Goal: Task Accomplishment & Management: Manage account settings

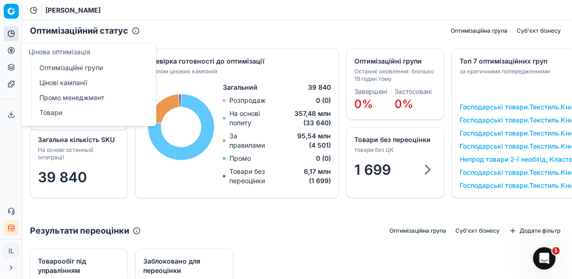
click at [63, 65] on link "Оптимізаційні групи" at bounding box center [90, 67] width 109 height 13
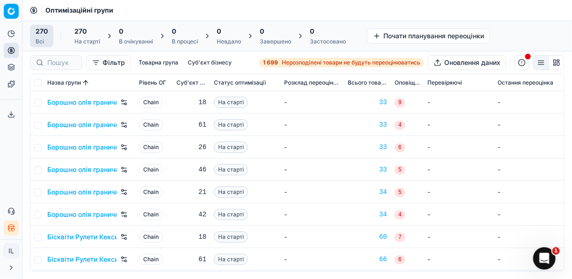
click at [306, 58] on link "1 699 Нерозподілені товари не будуть переоцінюватись" at bounding box center [341, 62] width 165 height 9
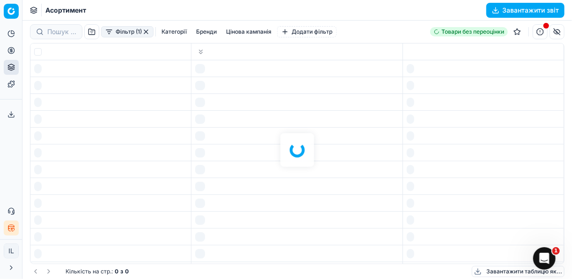
click at [301, 62] on div at bounding box center [296, 150] width 549 height 259
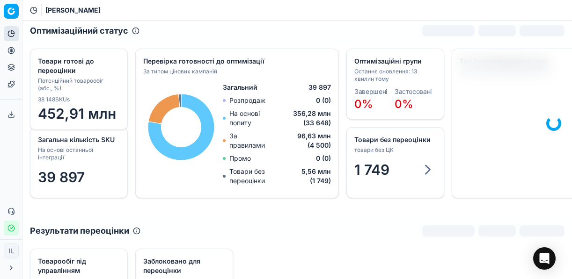
click at [12, 230] on icon "button" at bounding box center [10, 228] width 7 height 7
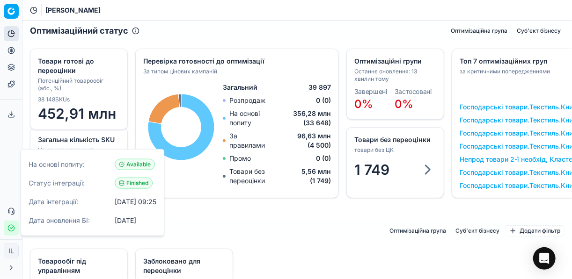
click at [13, 50] on icon at bounding box center [10, 50] width 7 height 7
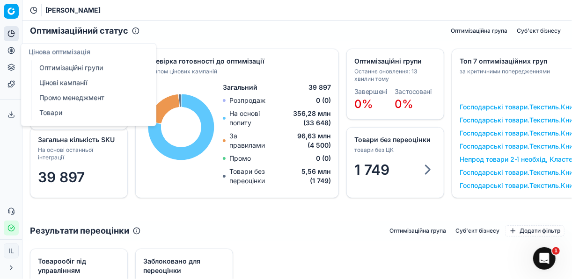
click at [54, 53] on span "Цінова оптимізація" at bounding box center [60, 52] width 62 height 8
click at [61, 69] on link "Оптимізаційні групи" at bounding box center [90, 67] width 109 height 13
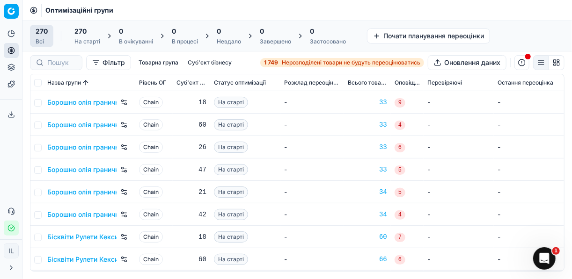
click at [288, 59] on span "Нерозподілені товари не будуть переоцінюватись" at bounding box center [351, 62] width 139 height 7
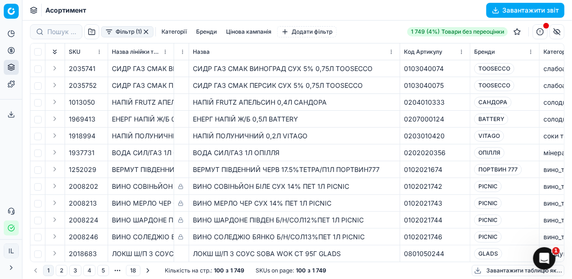
click at [113, 34] on button "Фільтр (1)" at bounding box center [127, 31] width 52 height 11
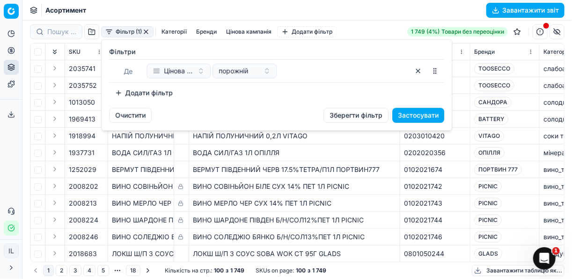
click at [121, 90] on button "Додати фільтр" at bounding box center [143, 93] width 69 height 15
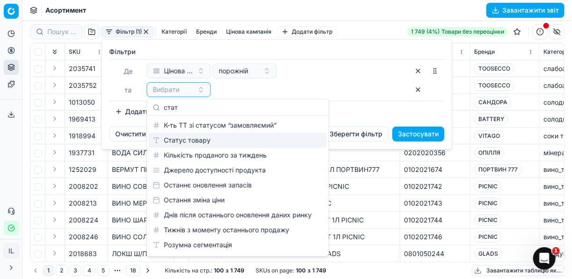
type input "стат"
click at [180, 136] on div "Статус товару" at bounding box center [238, 140] width 178 height 15
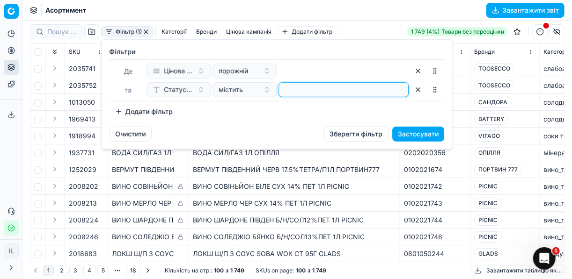
click at [304, 92] on input at bounding box center [344, 90] width 122 height 14
type input "4"
type input "1"
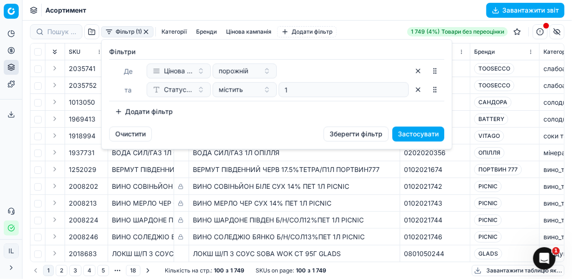
click at [118, 110] on button "Додати фільтр" at bounding box center [143, 111] width 69 height 15
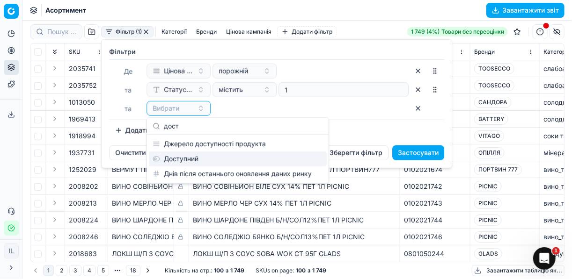
type input "дост"
click at [205, 157] on div "Доступний" at bounding box center [238, 159] width 178 height 15
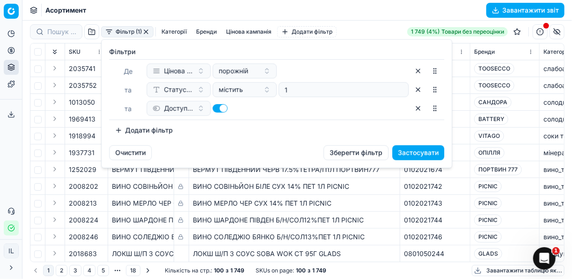
click at [117, 131] on button "Додати фільтр" at bounding box center [143, 130] width 69 height 15
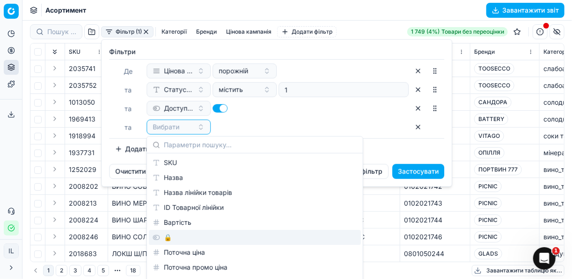
click at [175, 238] on div "🔒" at bounding box center [255, 237] width 212 height 15
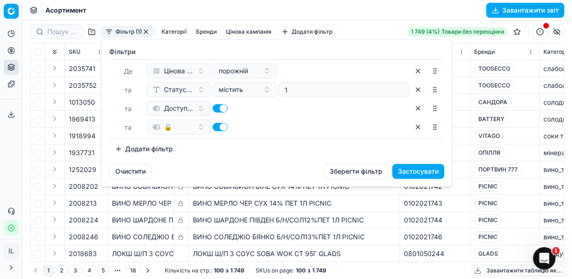
click at [216, 123] on button "button" at bounding box center [219, 127] width 15 height 8
checkbox input "false"
click at [423, 168] on button "Застосувати" at bounding box center [418, 171] width 52 height 15
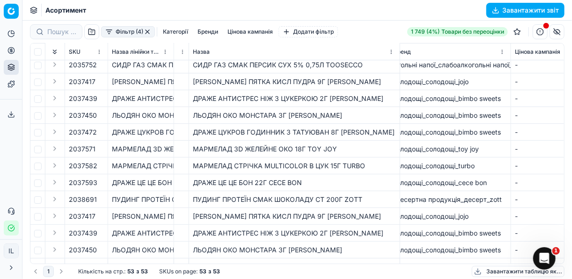
scroll to position [0, 179]
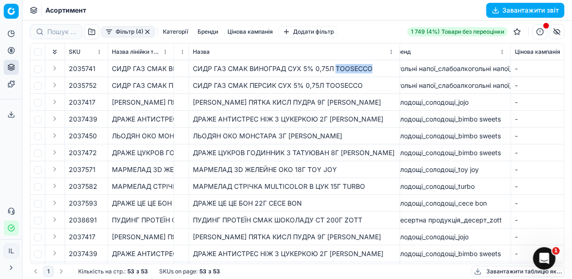
drag, startPoint x: 371, startPoint y: 71, endPoint x: 336, endPoint y: 68, distance: 35.2
click at [336, 68] on div "СИДР ГАЗ СМАК ВИНОГРАД СУХ 5% 0,75Л TOOSECCO" at bounding box center [294, 68] width 203 height 9
copy div "TOOSECCO"
click at [211, 33] on button "Бренди" at bounding box center [208, 31] width 28 height 11
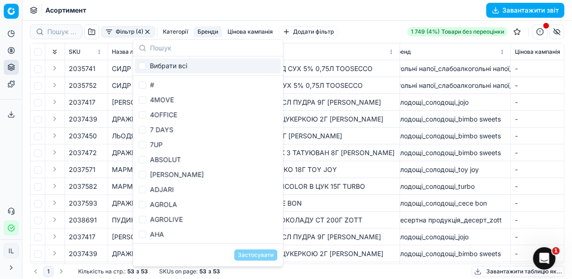
type input "TOOSECCO"
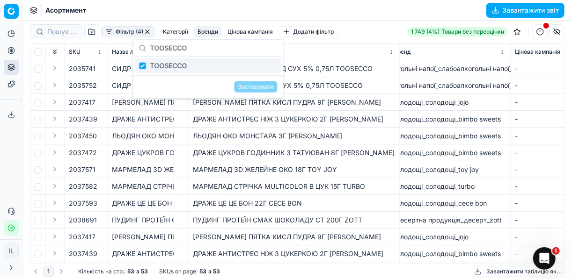
checkbox input "true"
type input "TOOSECCO"
click at [246, 87] on button "Застосувати" at bounding box center [255, 86] width 43 height 11
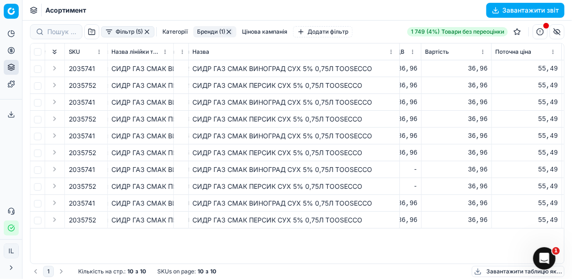
scroll to position [0, 708]
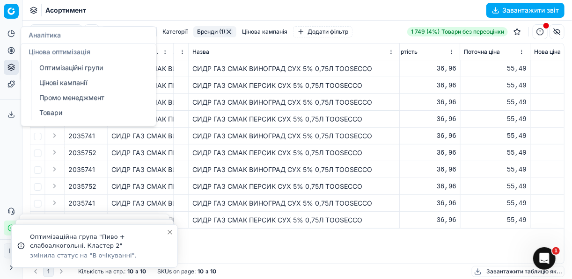
click at [12, 50] on icon at bounding box center [10, 50] width 7 height 7
click at [66, 68] on link "Оптимізаційні групи" at bounding box center [90, 67] width 109 height 13
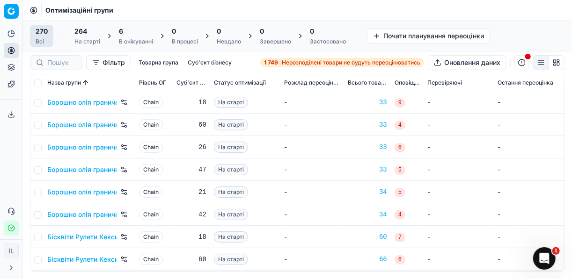
click at [134, 35] on div "6" at bounding box center [136, 31] width 34 height 9
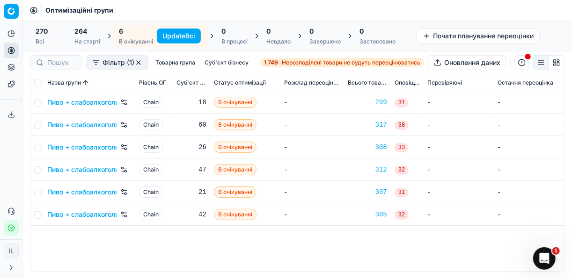
click at [172, 34] on button "Update Всі" at bounding box center [179, 36] width 44 height 15
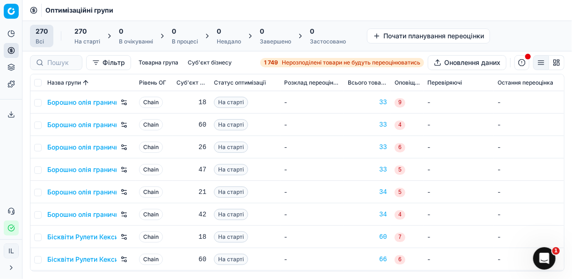
click at [288, 66] on span "Нерозподілені товари не будуть переоцінюватись" at bounding box center [351, 62] width 139 height 7
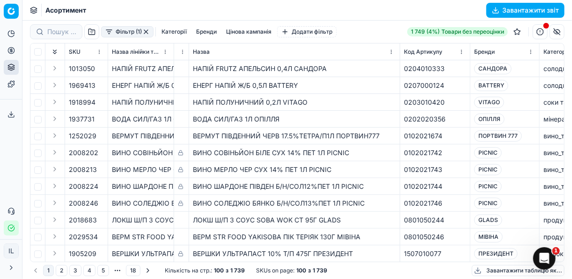
click at [110, 34] on button "Фільтр (1)" at bounding box center [127, 31] width 52 height 11
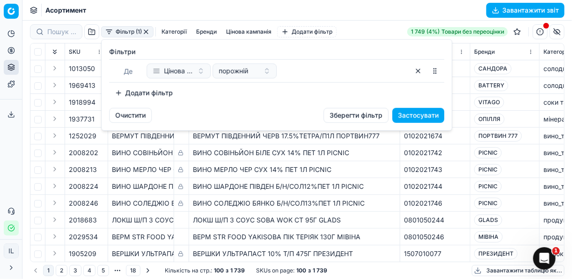
click at [120, 90] on button "Додати фільтр" at bounding box center [143, 93] width 69 height 15
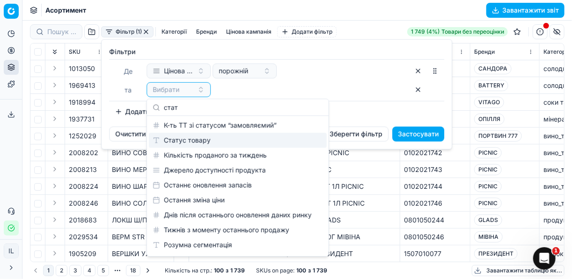
type input "стат"
click at [211, 143] on div "Статус товару" at bounding box center [238, 140] width 178 height 15
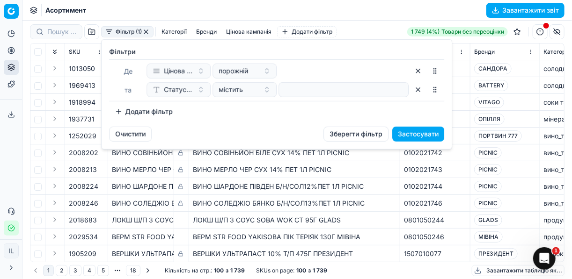
click at [120, 109] on button "Додати фільтр" at bounding box center [143, 111] width 69 height 15
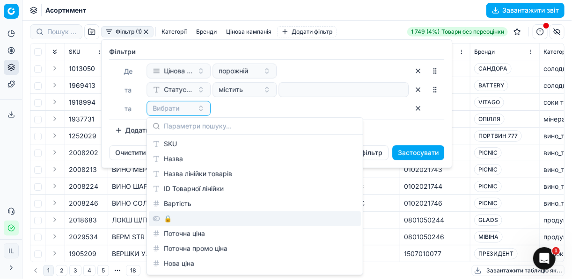
click at [179, 219] on div "🔒" at bounding box center [255, 219] width 212 height 15
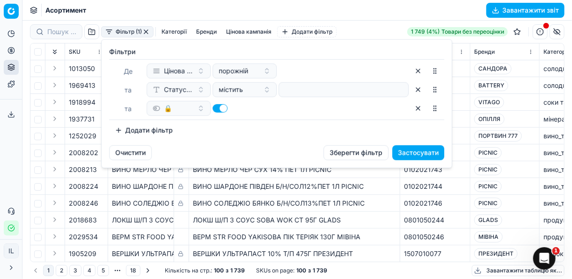
click at [213, 105] on button "button" at bounding box center [219, 108] width 15 height 8
checkbox input "false"
click at [121, 131] on button "Додати фільтр" at bounding box center [143, 130] width 69 height 15
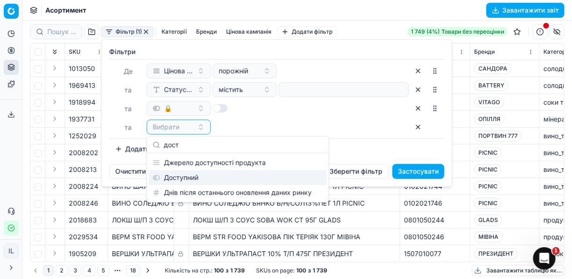
type input "дост"
click at [197, 178] on div "Доступний" at bounding box center [238, 177] width 178 height 15
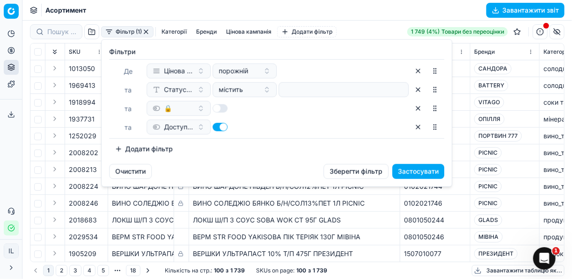
click at [426, 168] on button "Застосувати" at bounding box center [418, 171] width 52 height 15
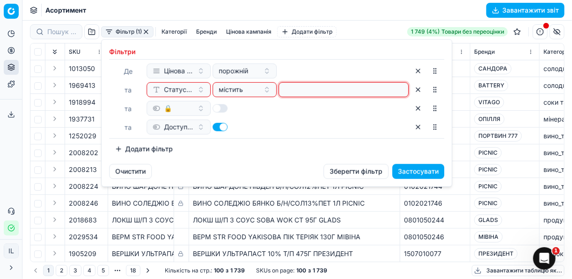
click at [290, 88] on input at bounding box center [344, 90] width 122 height 14
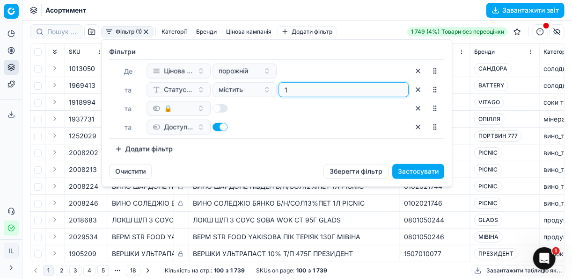
type input "1"
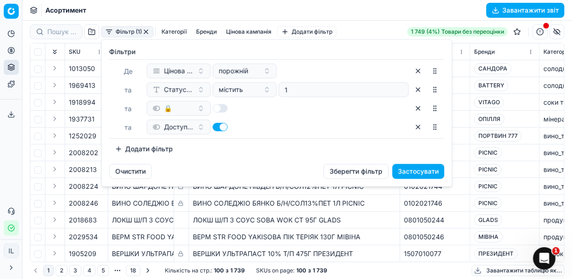
drag, startPoint x: 412, startPoint y: 166, endPoint x: 417, endPoint y: 175, distance: 10.7
click at [412, 168] on button "Застосувати" at bounding box center [418, 171] width 52 height 15
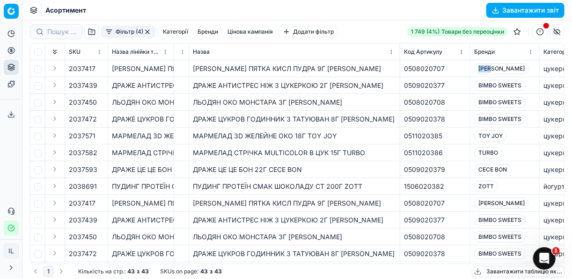
drag, startPoint x: 498, startPoint y: 68, endPoint x: 478, endPoint y: 68, distance: 20.1
click at [478, 68] on div "[PERSON_NAME]" at bounding box center [504, 68] width 61 height 11
copy span "[PERSON_NAME]"
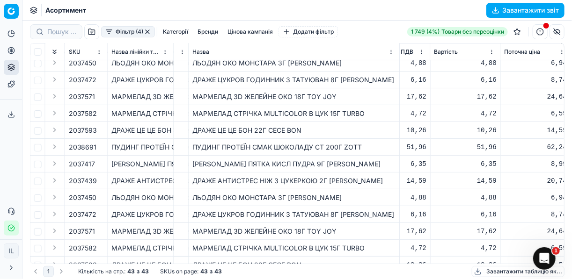
scroll to position [39, 707]
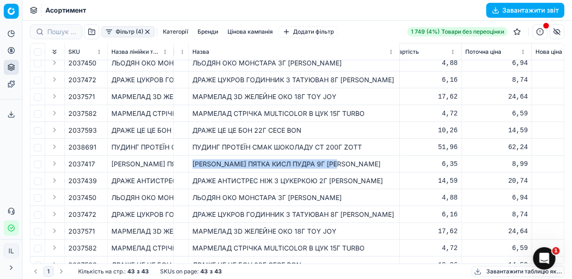
drag, startPoint x: 345, startPoint y: 167, endPoint x: 192, endPoint y: 166, distance: 153.5
click at [192, 166] on td "ЛЬОДЯН КИСЛА ПЯТКА КИСЛ ПУДРА 9Г JOJO" at bounding box center [294, 164] width 211 height 17
copy div "ЛЬОДЯН КИСЛА ПЯТКА КИСЛ ПУДРА 9Г JOJO"
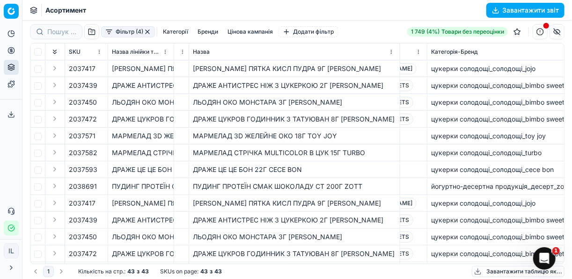
scroll to position [0, 130]
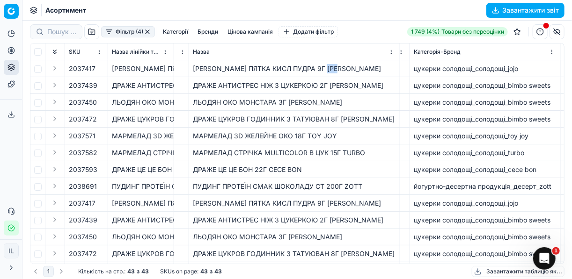
drag, startPoint x: 346, startPoint y: 71, endPoint x: 329, endPoint y: 70, distance: 17.4
click at [329, 70] on div "ЛЬОДЯН КИСЛА ПЯТКА КИСЛ ПУДРА 9Г JOJO" at bounding box center [294, 68] width 203 height 9
copy div "[PERSON_NAME]"
click at [369, 86] on div "ДРАЖЕ АНТИСТРЕС НІЖ З ЦУКЕРКОЮ 2Г BIMBO SWEE" at bounding box center [294, 85] width 203 height 9
drag, startPoint x: 551, startPoint y: 88, endPoint x: 509, endPoint y: 85, distance: 42.7
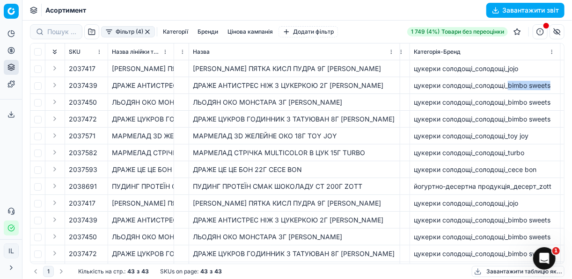
click at [509, 85] on div "цукерки солодощі_солодощі_bimbo sweets" at bounding box center [485, 85] width 143 height 9
drag, startPoint x: 353, startPoint y: 71, endPoint x: 347, endPoint y: 66, distance: 7.3
click at [352, 70] on div "ЛЬОДЯН КИСЛА ПЯТКА КИСЛ ПУДРА 9Г JOJO" at bounding box center [294, 68] width 203 height 9
drag, startPoint x: 345, startPoint y: 68, endPoint x: 329, endPoint y: 67, distance: 15.9
click at [329, 67] on div "ЛЬОДЯН КИСЛА ПЯТКА КИСЛ ПУДРА 9Г JOJO" at bounding box center [294, 68] width 203 height 9
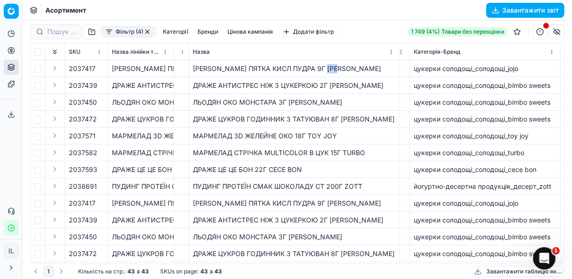
drag, startPoint x: 329, startPoint y: 67, endPoint x: 350, endPoint y: 72, distance: 21.0
click at [349, 74] on td "ЛЬОДЯН КИСЛА ПЯТКА КИСЛ ПУДРА 9Г JOJO" at bounding box center [294, 68] width 211 height 17
click at [349, 69] on div "ЛЬОДЯН КИСЛА ПЯТКА КИСЛ ПУДРА 9Г JOJO" at bounding box center [294, 68] width 203 height 9
drag, startPoint x: 346, startPoint y: 69, endPoint x: 329, endPoint y: 68, distance: 17.8
click at [329, 68] on div "ЛЬОДЯН КИСЛА ПЯТКА КИСЛ ПУДРА 9Г JOJO" at bounding box center [294, 68] width 203 height 9
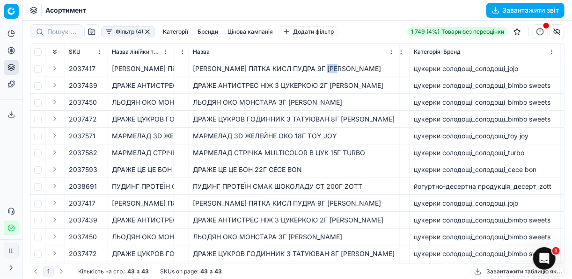
copy div "[PERSON_NAME]"
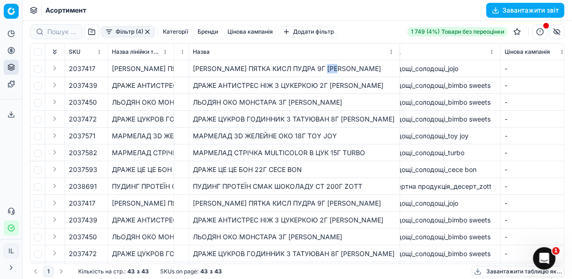
scroll to position [0, 0]
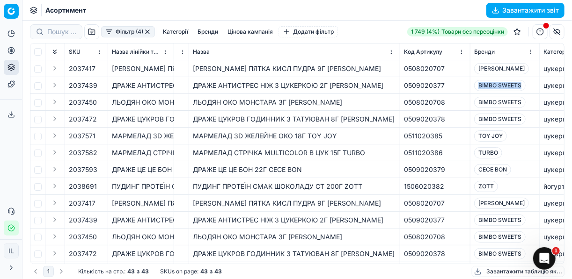
drag, startPoint x: 521, startPoint y: 85, endPoint x: 471, endPoint y: 87, distance: 50.1
click at [471, 87] on td "BIMBO SWEETS" at bounding box center [504, 85] width 69 height 17
copy span "BIMBO SWEETS"
drag, startPoint x: 503, startPoint y: 136, endPoint x: 478, endPoint y: 135, distance: 24.8
click at [478, 135] on span "TOY JOY" at bounding box center [490, 136] width 33 height 11
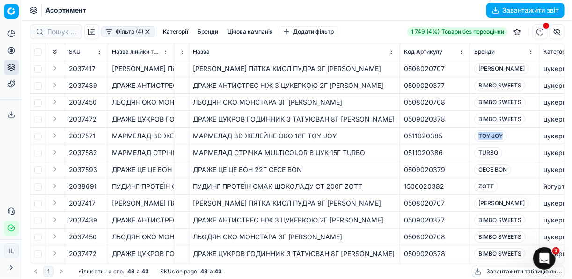
copy span "TOY JOY"
drag, startPoint x: 496, startPoint y: 152, endPoint x: 476, endPoint y: 151, distance: 20.1
click at [476, 151] on span "TURBO" at bounding box center [488, 152] width 28 height 11
copy span "TURBO"
drag, startPoint x: 507, startPoint y: 170, endPoint x: 479, endPoint y: 173, distance: 28.3
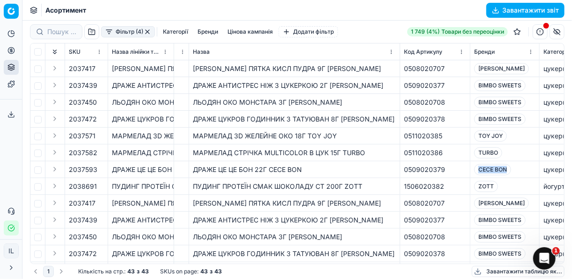
click at [479, 173] on span "CECE BON" at bounding box center [492, 169] width 37 height 11
copy span "CECE BON"
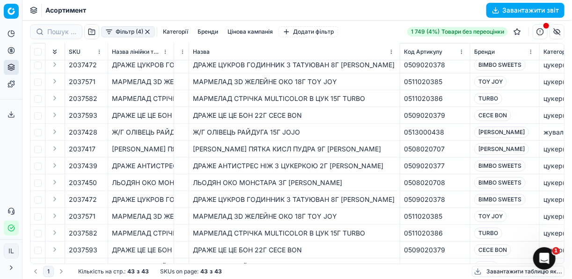
scroll to position [114, 0]
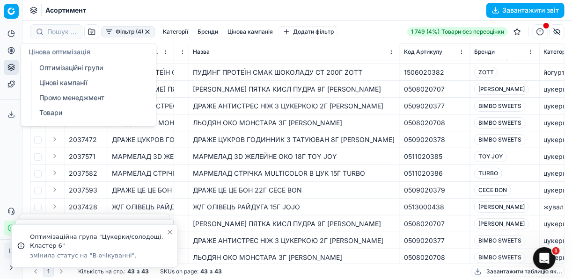
click at [12, 51] on icon at bounding box center [10, 50] width 7 height 7
drag, startPoint x: 71, startPoint y: 69, endPoint x: 102, endPoint y: 64, distance: 31.8
click at [71, 69] on link "Оптимізаційні групи" at bounding box center [90, 67] width 109 height 13
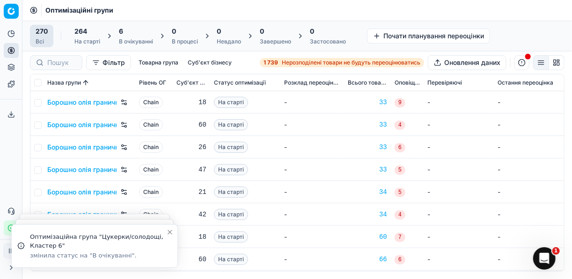
click at [130, 38] on div "В очікуванні" at bounding box center [136, 41] width 34 height 7
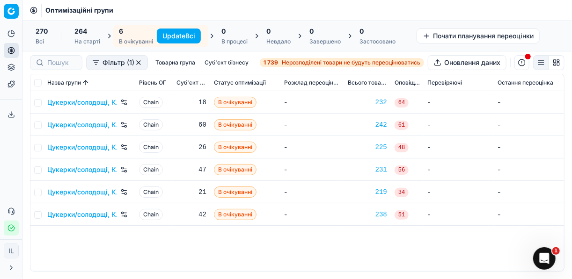
click at [182, 35] on button "Update Всі" at bounding box center [179, 36] width 44 height 15
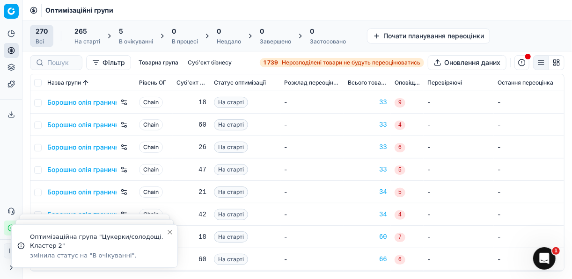
click at [134, 32] on div "5" at bounding box center [136, 31] width 34 height 9
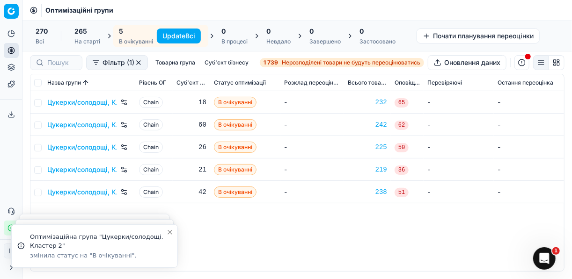
click at [175, 34] on button "Update Всі" at bounding box center [179, 36] width 44 height 15
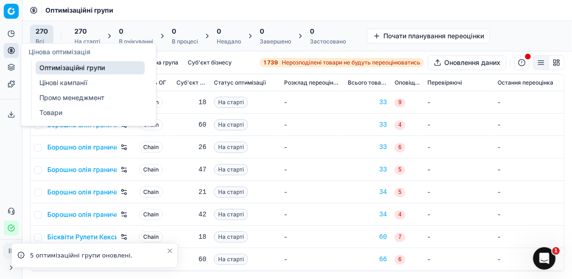
click at [15, 53] on icon at bounding box center [10, 50] width 7 height 7
click at [82, 66] on link "Оптимізаційні групи" at bounding box center [90, 67] width 109 height 13
click at [69, 83] on link "Цінові кампанії" at bounding box center [90, 82] width 109 height 13
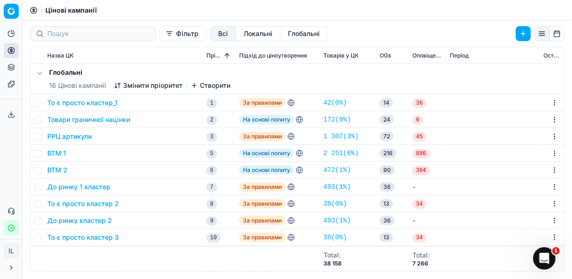
click at [160, 36] on button "Фільтр" at bounding box center [183, 33] width 47 height 15
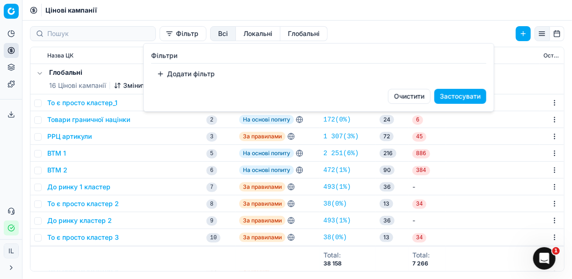
click at [162, 75] on button "Додати фільтр" at bounding box center [185, 73] width 69 height 15
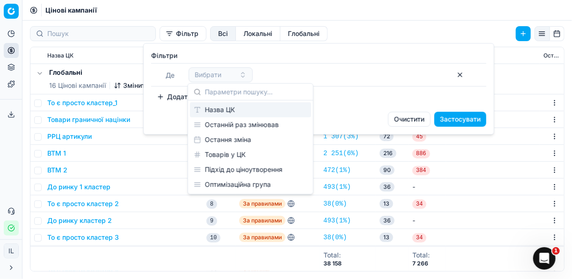
click at [14, 50] on html "Pricing platform Аналітика Цінова оптимізація Асортимент продукції Шаблони Серв…" at bounding box center [286, 139] width 572 height 279
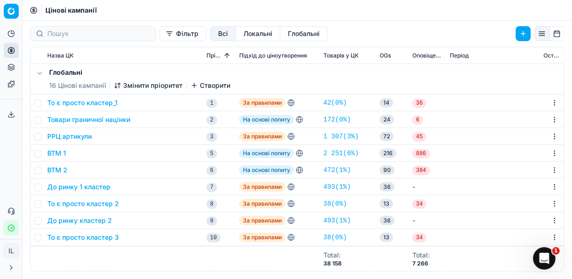
click at [14, 52] on button "Цінова оптимізація" at bounding box center [11, 50] width 15 height 15
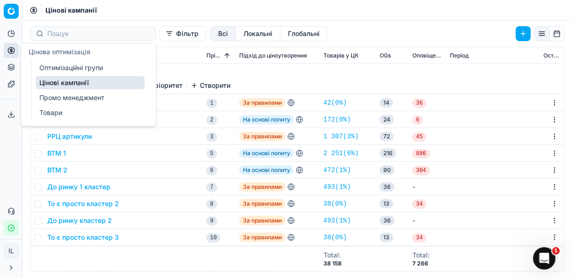
click at [55, 64] on link "Оптимізаційні групи" at bounding box center [90, 67] width 109 height 13
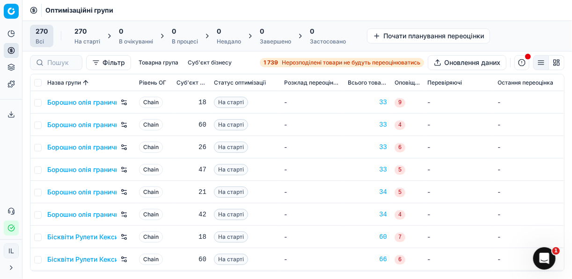
click at [322, 64] on span "Нерозподілені товари не будуть переоцінюватись" at bounding box center [351, 62] width 139 height 7
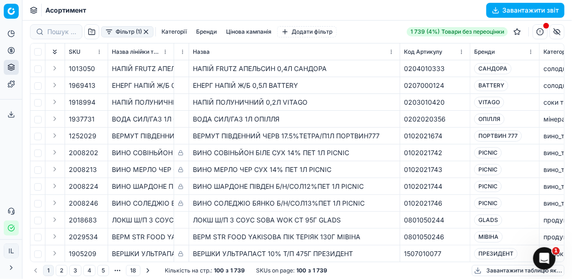
click at [110, 36] on button "Фільтр (1)" at bounding box center [127, 31] width 52 height 11
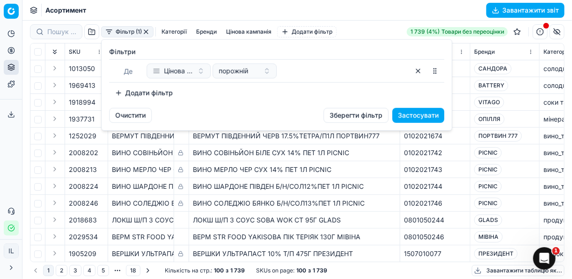
click at [120, 94] on button "Додати фільтр" at bounding box center [143, 93] width 69 height 15
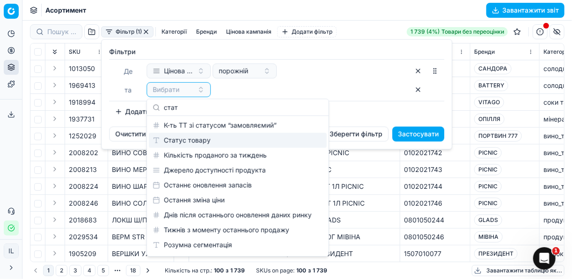
type input "стат"
click at [175, 139] on div "Статус товару" at bounding box center [238, 140] width 178 height 15
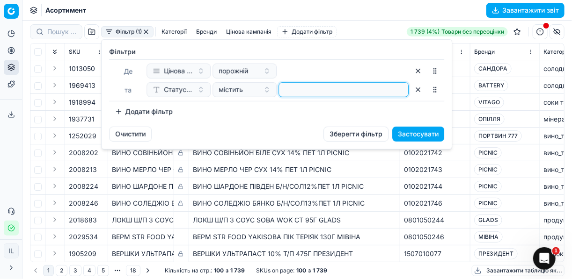
click at [298, 88] on input at bounding box center [344, 90] width 122 height 14
type input "1"
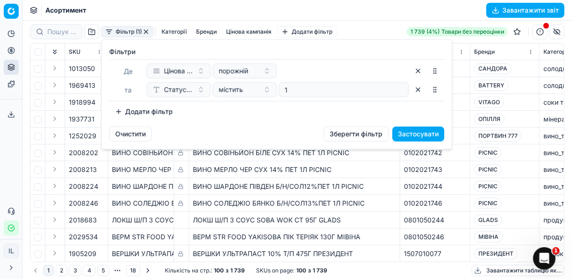
click at [114, 111] on button "Додати фільтр" at bounding box center [143, 111] width 69 height 15
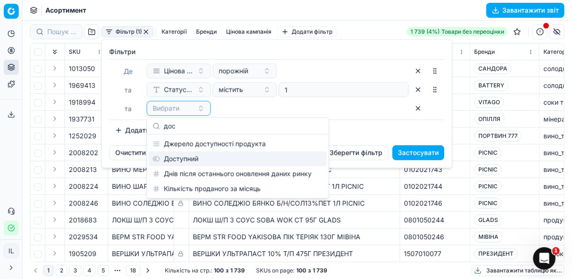
type input "дос"
click at [193, 160] on div "Доступний" at bounding box center [238, 159] width 178 height 15
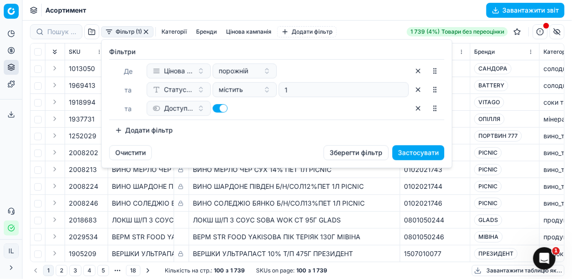
click at [125, 131] on button "Додати фільтр" at bounding box center [143, 130] width 69 height 15
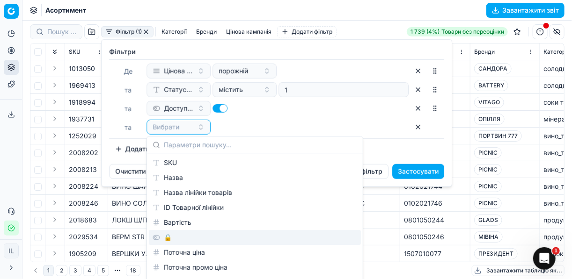
click at [160, 236] on div "🔒" at bounding box center [255, 237] width 212 height 15
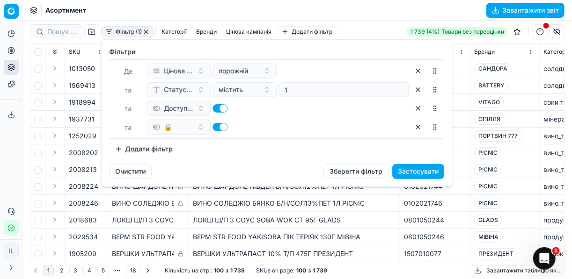
click at [216, 127] on button "button" at bounding box center [219, 127] width 15 height 8
checkbox input "false"
click at [411, 169] on button "Застосувати" at bounding box center [418, 171] width 52 height 15
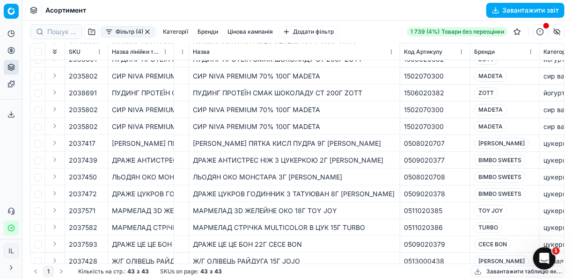
scroll to position [449, 0]
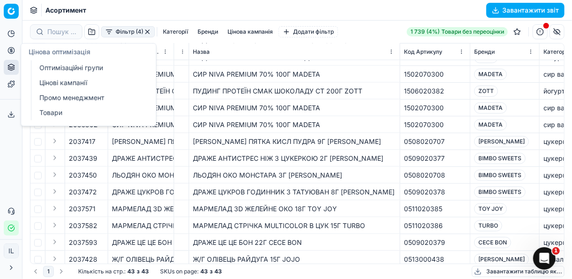
click at [10, 52] on icon at bounding box center [10, 50] width 7 height 7
click at [51, 66] on link "Оптимізаційні групи" at bounding box center [90, 67] width 109 height 13
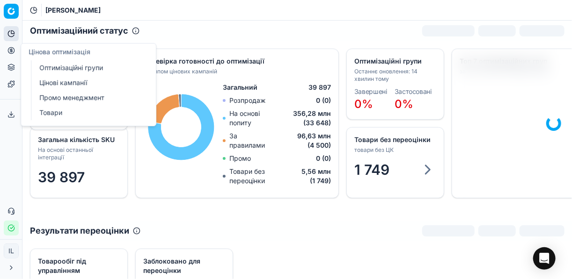
click at [50, 83] on link "Цінові кампанії" at bounding box center [90, 82] width 109 height 13
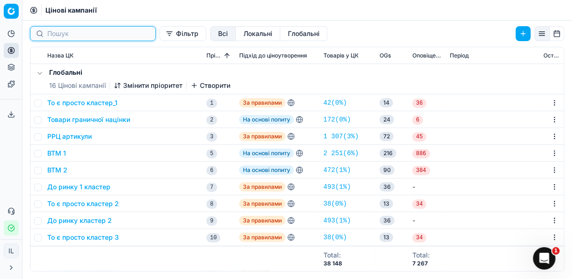
click at [74, 36] on input at bounding box center [98, 33] width 102 height 9
click at [160, 34] on button "Фільтр" at bounding box center [183, 33] width 47 height 15
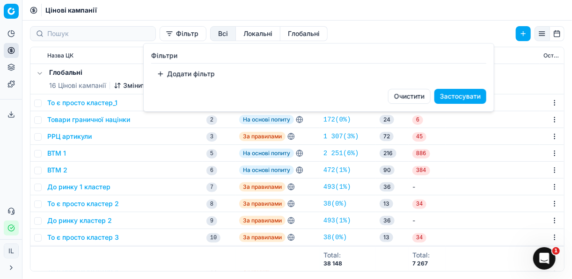
click at [161, 73] on button "Додати фільтр" at bounding box center [185, 73] width 69 height 15
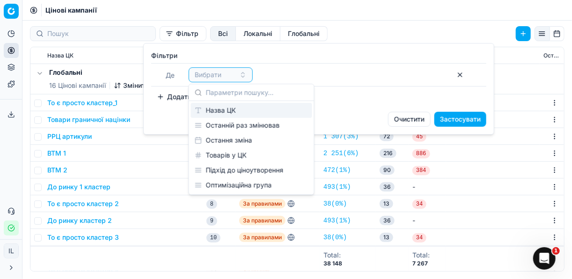
click at [221, 110] on div "Назва ЦК" at bounding box center [251, 110] width 121 height 15
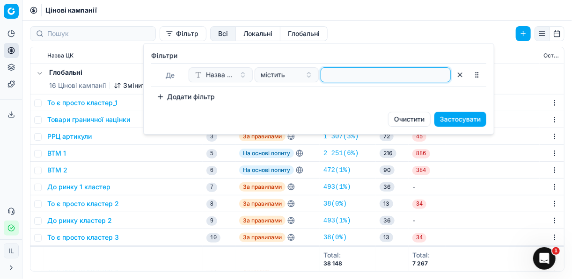
click at [329, 80] on input at bounding box center [386, 75] width 122 height 14
type input "а"
type input "пиво"
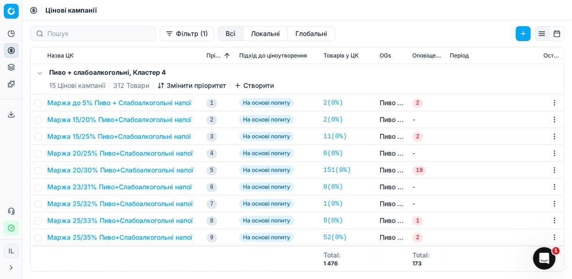
scroll to position [75, 0]
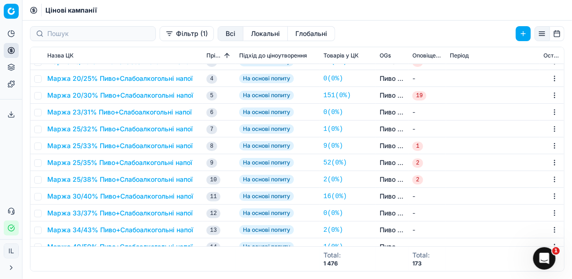
click at [84, 197] on button "Маржа 30/40% Пиво+Слабоалкогольні напої" at bounding box center [120, 196] width 146 height 9
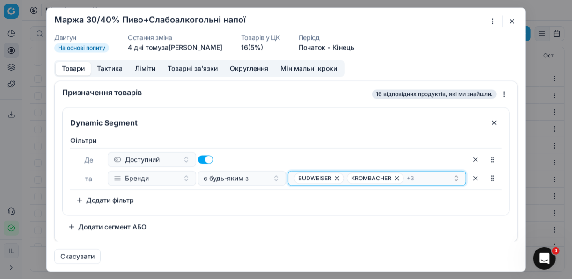
click at [444, 176] on div "BUDWEISER KROMBACHER + 3" at bounding box center [373, 178] width 159 height 11
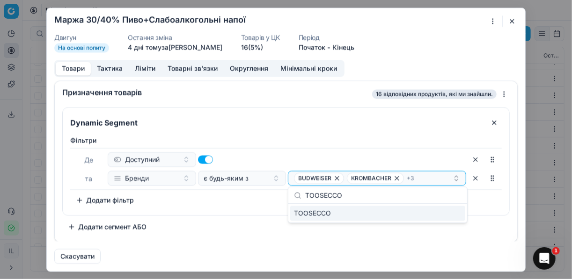
type input "TOOSECCO"
click at [456, 215] on div "TOOSECCO" at bounding box center [377, 213] width 175 height 15
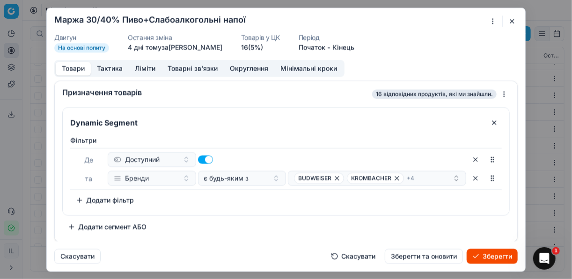
click at [488, 256] on button "Зберегти" at bounding box center [492, 256] width 51 height 15
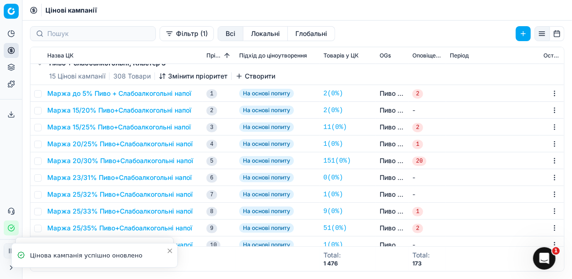
scroll to position [337, 0]
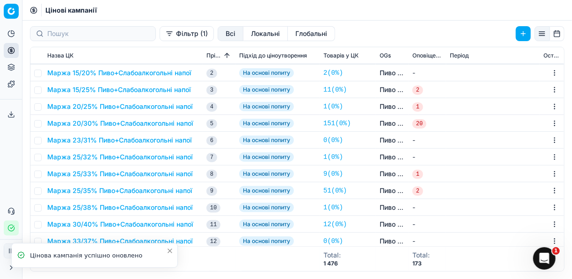
click at [131, 226] on button "Маржа 30/40% Пиво+Слабоалкогольні напої" at bounding box center [120, 224] width 146 height 9
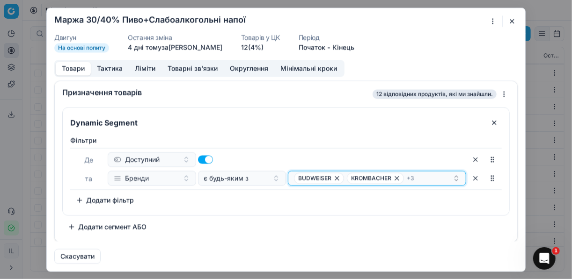
click at [445, 177] on div "BUDWEISER KROMBACHER + 3" at bounding box center [373, 178] width 159 height 11
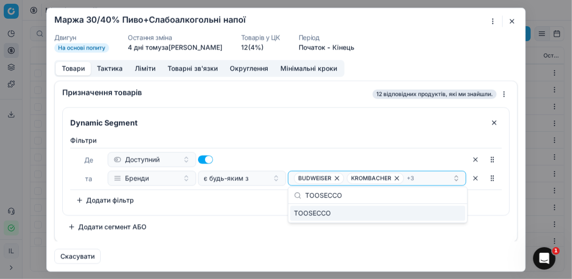
type input "TOOSECCO"
click at [456, 217] on div "TOOSECCO" at bounding box center [377, 213] width 175 height 15
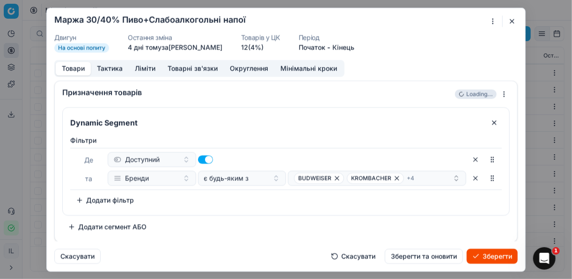
click at [494, 262] on button "Зберегти" at bounding box center [492, 256] width 51 height 15
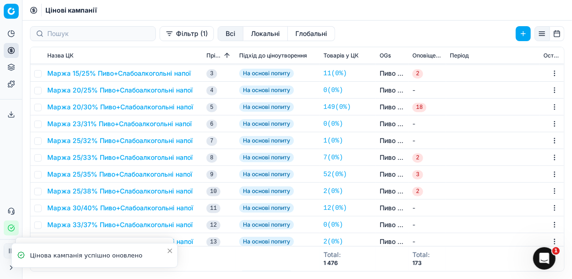
scroll to position [674, 0]
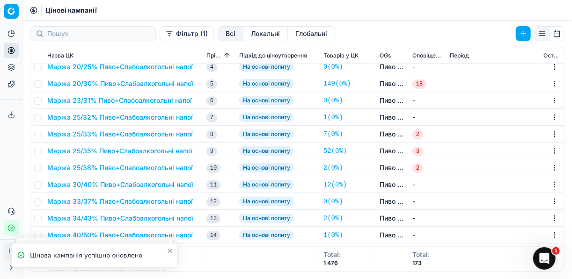
click at [128, 183] on button "Маржа 30/40% Пиво+Слабоалкогольні напої" at bounding box center [120, 184] width 146 height 9
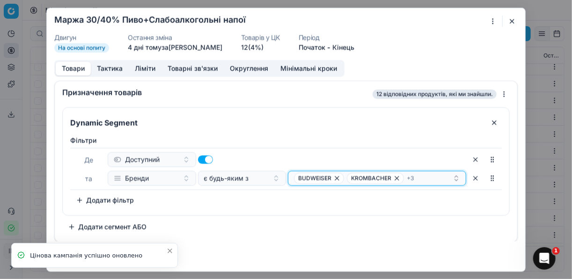
click at [435, 175] on div "BUDWEISER KROMBACHER + 3" at bounding box center [373, 178] width 159 height 11
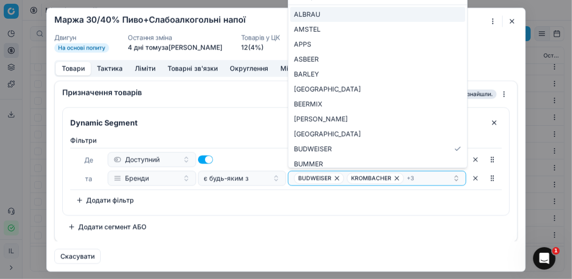
type input "TOOSECCO"
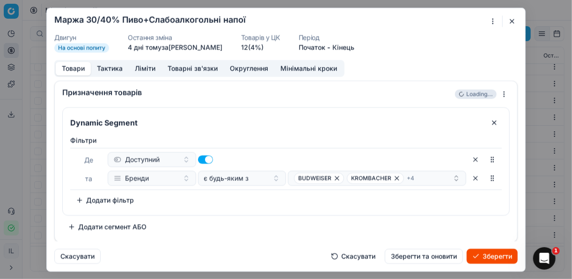
click at [500, 256] on button "Зберегти" at bounding box center [492, 256] width 51 height 15
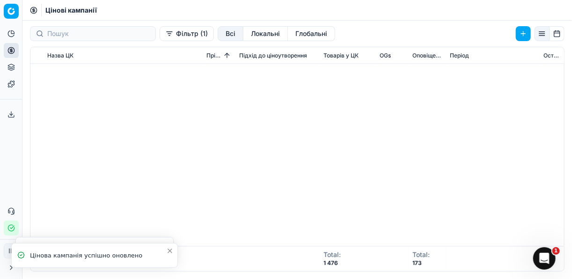
scroll to position [973, 0]
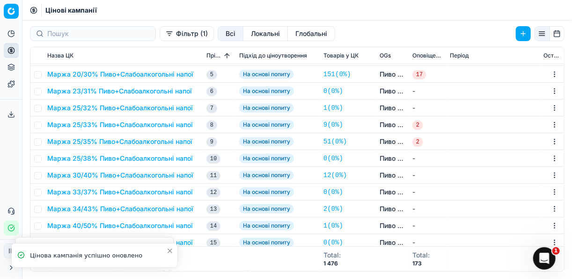
click at [148, 178] on button "Маржа 30/40% Пиво+Слабоалкогольні напої" at bounding box center [120, 175] width 146 height 9
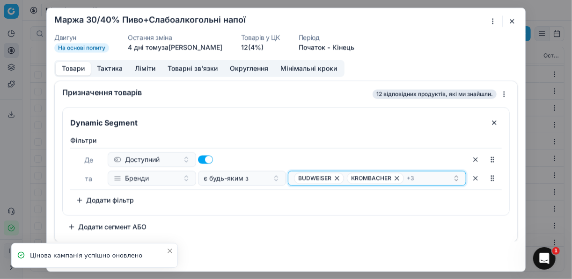
click at [434, 177] on div "BUDWEISER KROMBACHER + 3" at bounding box center [373, 178] width 159 height 11
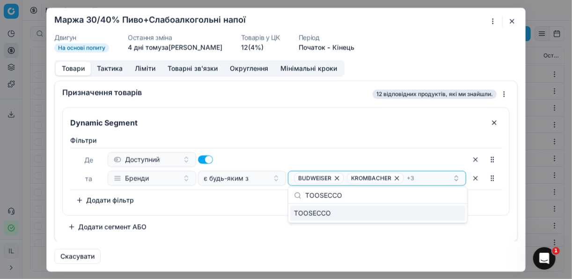
type input "TOOSECCO"
click at [375, 217] on div "TOOSECCO" at bounding box center [377, 213] width 175 height 15
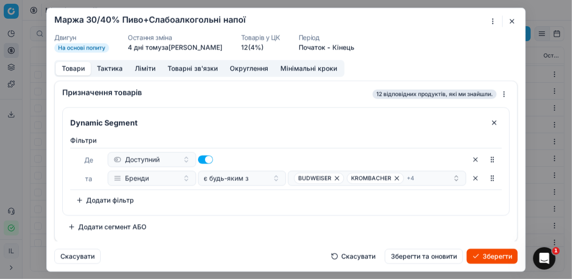
click at [489, 256] on button "Зберегти" at bounding box center [492, 256] width 51 height 15
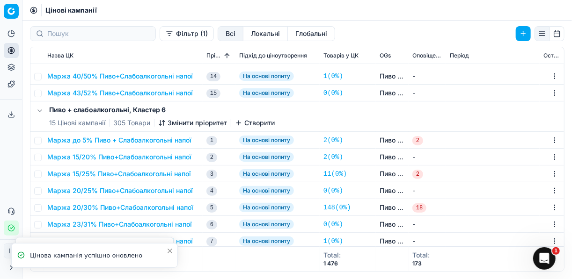
scroll to position [1198, 0]
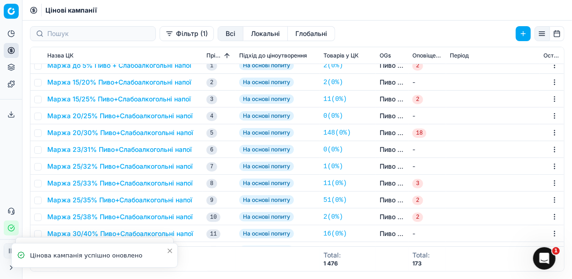
click at [110, 131] on button "Маржа 20/30% Пиво+Слабоалкогольні напої" at bounding box center [120, 132] width 146 height 9
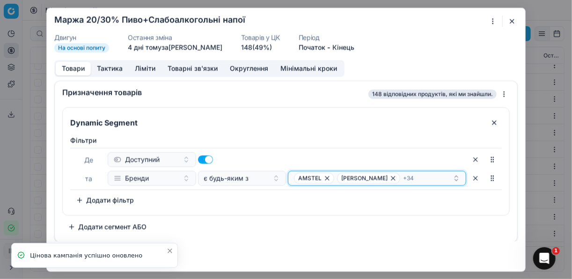
click at [446, 171] on button "AMSTEL BIRRA MORETTI + 34" at bounding box center [377, 178] width 178 height 15
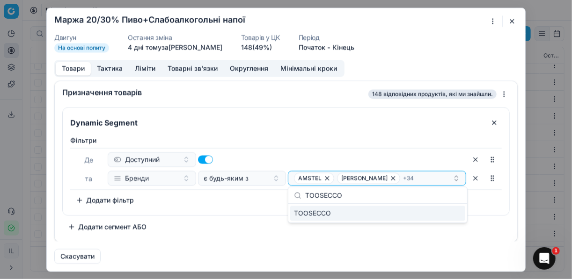
type input "TOOSECCO"
click at [454, 217] on div "TOOSECCO" at bounding box center [377, 213] width 175 height 15
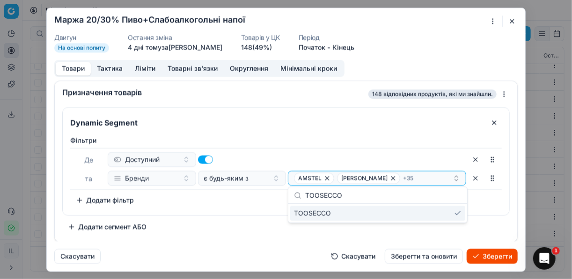
click at [491, 256] on button "Зберегти" at bounding box center [492, 256] width 51 height 15
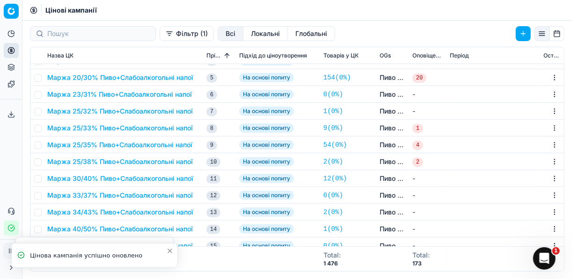
scroll to position [1557, 0]
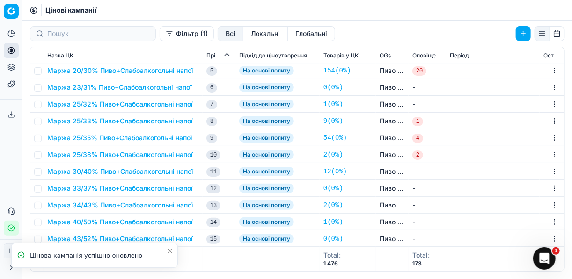
click at [131, 170] on button "Маржа 30/40% Пиво+Слабоалкогольні напої" at bounding box center [120, 171] width 146 height 9
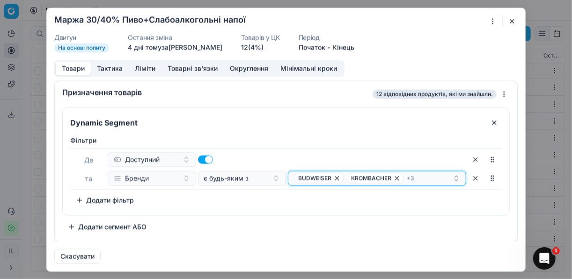
click at [443, 175] on div "BUDWEISER KROMBACHER + 3" at bounding box center [373, 178] width 159 height 11
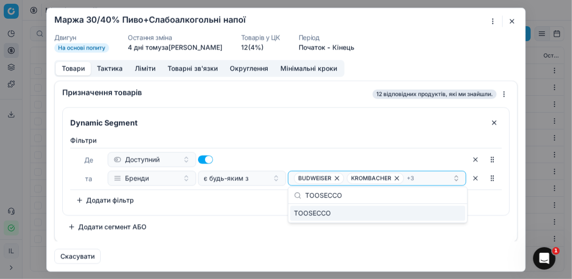
type input "TOOSECCO"
click at [457, 215] on div "TOOSECCO" at bounding box center [377, 213] width 175 height 15
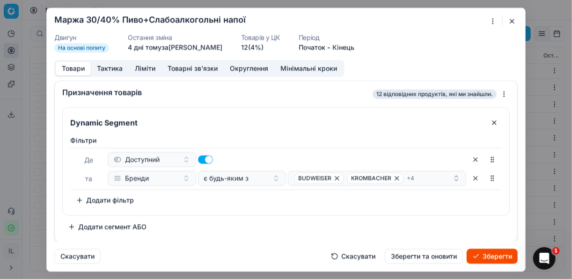
click at [494, 252] on button "Зберегти" at bounding box center [492, 256] width 51 height 15
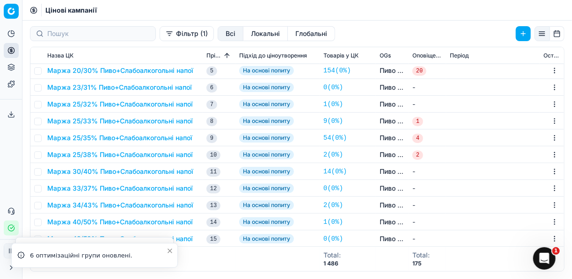
click at [160, 35] on button "Фільтр (1)" at bounding box center [187, 33] width 54 height 15
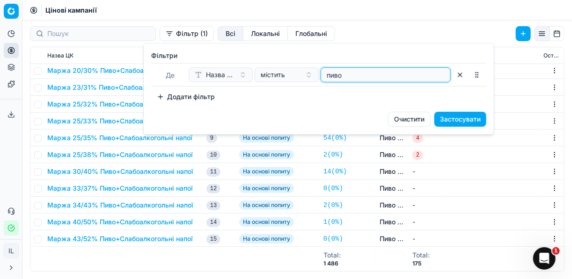
drag, startPoint x: 346, startPoint y: 73, endPoint x: 318, endPoint y: 73, distance: 28.1
click at [318, 73] on div "Назва ЦК містить пиво" at bounding box center [320, 74] width 262 height 15
type input "с"
type input "цукер"
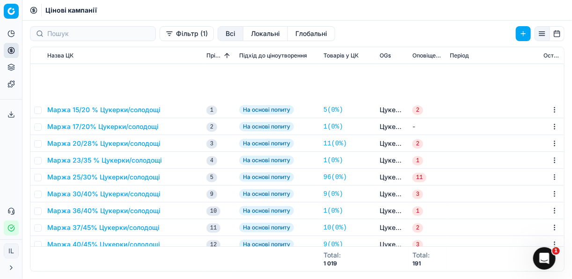
scroll to position [112, 0]
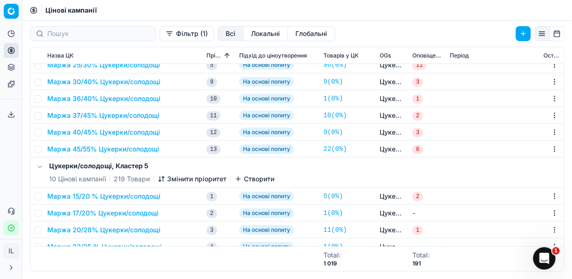
click at [109, 117] on button "Маржа 37/45% Цукерки/солодощі" at bounding box center [103, 115] width 112 height 9
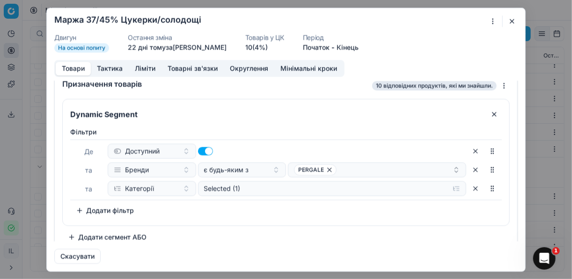
scroll to position [0, 0]
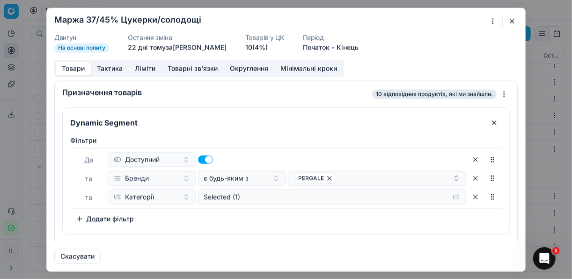
click at [508, 23] on button "button" at bounding box center [511, 20] width 11 height 11
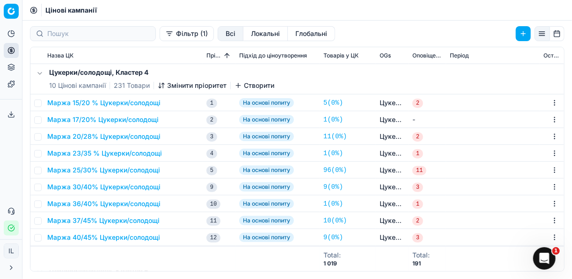
click at [100, 220] on button "Маржа 37/45% Цукерки/солодощі" at bounding box center [103, 220] width 112 height 9
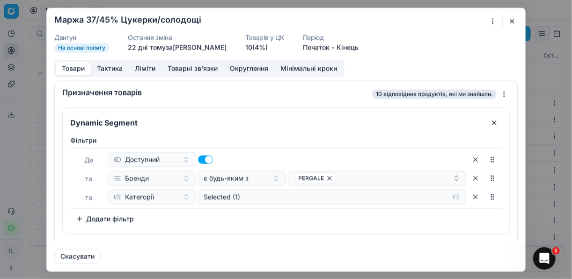
click at [493, 21] on div "Ми зберігаємо налаштування ЦК. Будь ласка, зачекайте, це може зайняти декілька …" at bounding box center [286, 139] width 572 height 279
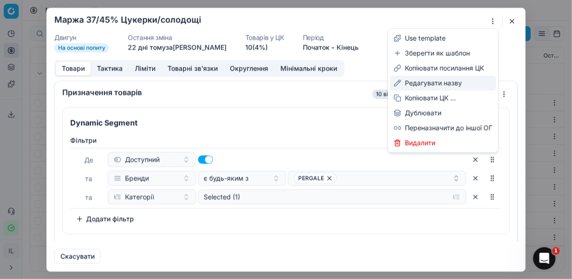
click at [424, 83] on div "Редагувати назву" at bounding box center [443, 83] width 106 height 15
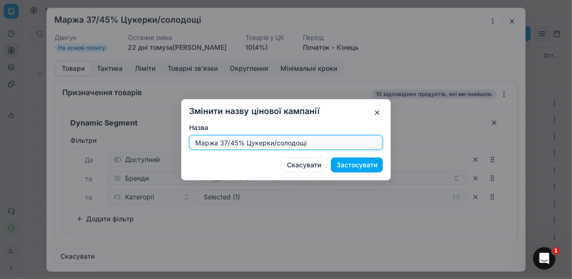
click at [225, 143] on input "Маржа 37/45% Цукерки/солодощі" at bounding box center [285, 143] width 185 height 14
type input "Маржа 35/45% Цукерки/солодощі"
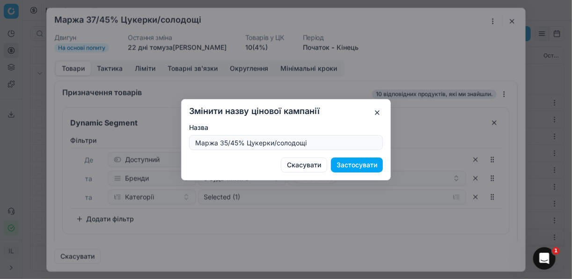
click at [353, 164] on button "Застосувати" at bounding box center [357, 165] width 52 height 15
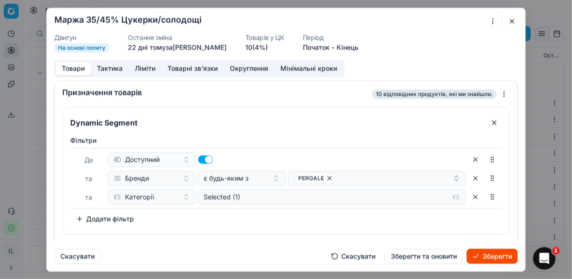
click at [139, 70] on button "Ліміти" at bounding box center [145, 69] width 33 height 14
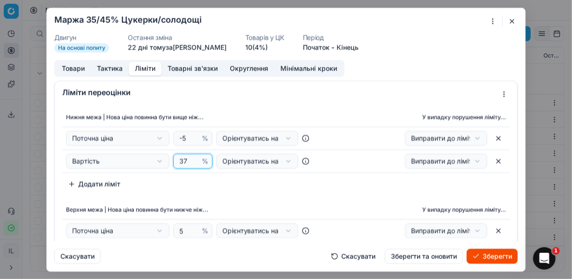
click at [187, 157] on input "37" at bounding box center [188, 161] width 22 height 14
type input "35"
click at [238, 188] on div "Нижня межа | Нова ціна повинна бути вище ніж... У випадку порушення ліміту... П…" at bounding box center [285, 150] width 447 height 84
click at [193, 67] on button "Товарні зв'язки" at bounding box center [192, 69] width 62 height 14
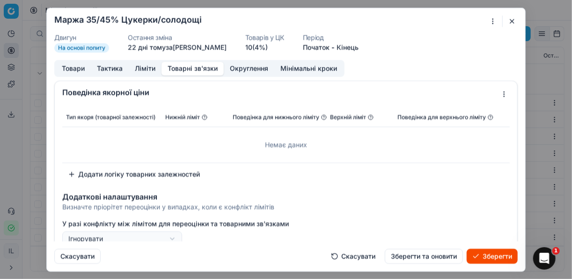
click at [111, 67] on button "Тактика" at bounding box center [110, 69] width 38 height 14
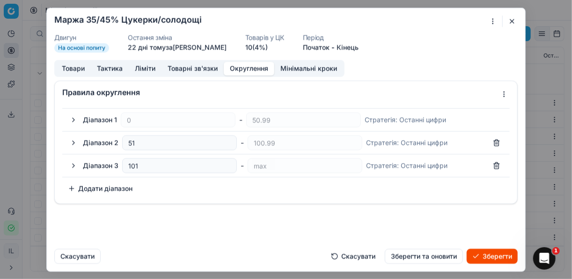
click at [258, 68] on button "Округлення" at bounding box center [249, 69] width 51 height 14
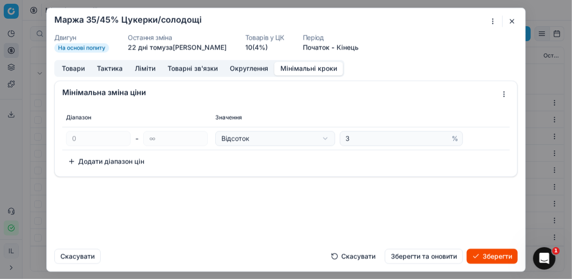
click at [292, 68] on button "Мінімальні кроки" at bounding box center [308, 69] width 69 height 14
click at [81, 69] on button "Товари" at bounding box center [73, 69] width 35 height 14
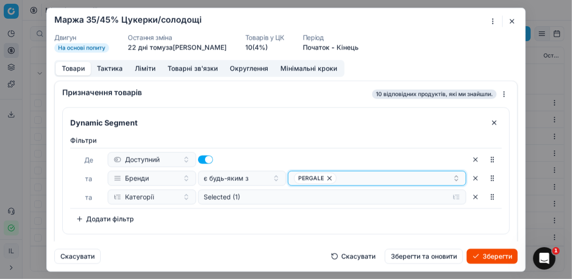
drag, startPoint x: 322, startPoint y: 179, endPoint x: 315, endPoint y: 179, distance: 6.6
click at [315, 179] on span "PERGALE" at bounding box center [315, 178] width 43 height 11
click at [304, 222] on div "Фiльтри Де Доступний та Бренди є будь-яким з PERGALE та Категорії Selected (1) …" at bounding box center [285, 181] width 431 height 91
click at [412, 178] on div "PERGALE" at bounding box center [373, 178] width 159 height 11
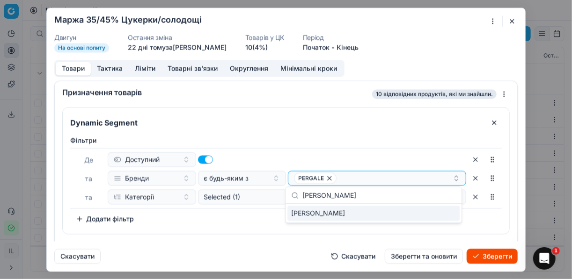
type input "JOJO"
click at [452, 219] on div "JOJO" at bounding box center [373, 213] width 172 height 15
click at [380, 178] on div "PERGALE JOJO" at bounding box center [373, 178] width 159 height 11
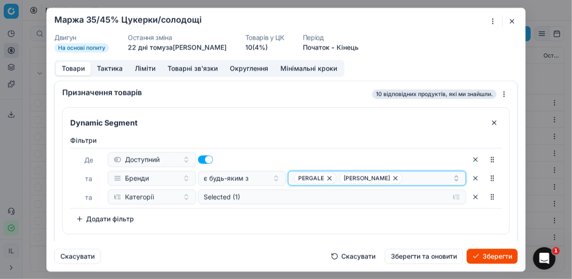
click at [380, 178] on div "PERGALE JOJO" at bounding box center [373, 178] width 159 height 11
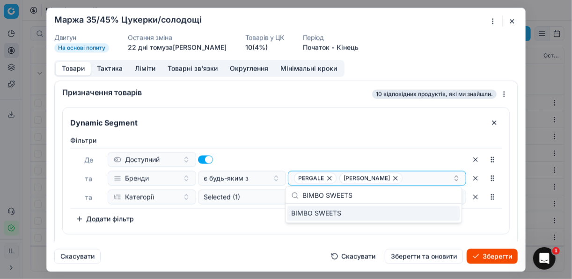
type input "BIMBO SWEETS"
click at [426, 212] on div "BIMBO SWEETS" at bounding box center [373, 213] width 172 height 15
click at [390, 178] on div "PERGALE JOJO + 1" at bounding box center [373, 178] width 159 height 11
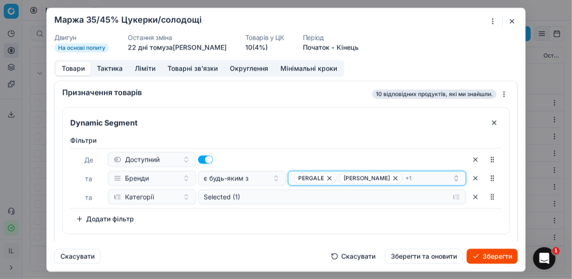
click at [390, 178] on div "PERGALE JOJO + 1" at bounding box center [373, 178] width 159 height 11
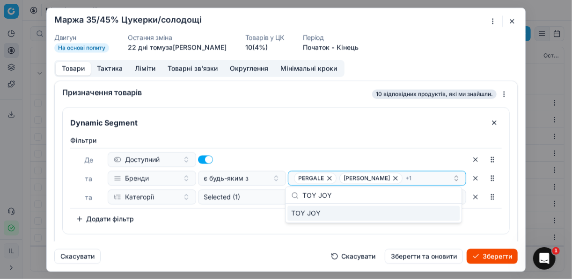
type input "TOY JOY"
click at [444, 214] on div "TOY JOY" at bounding box center [373, 213] width 172 height 15
click at [399, 180] on div "PERGALE JOJO + 2" at bounding box center [373, 178] width 159 height 11
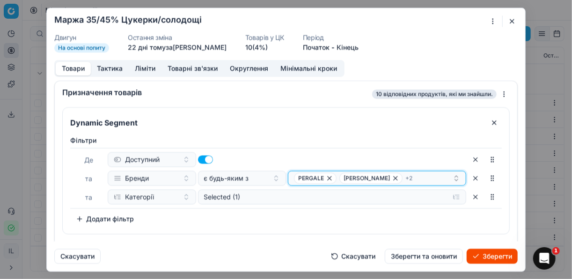
click at [399, 180] on div "PERGALE JOJO + 2" at bounding box center [373, 178] width 159 height 11
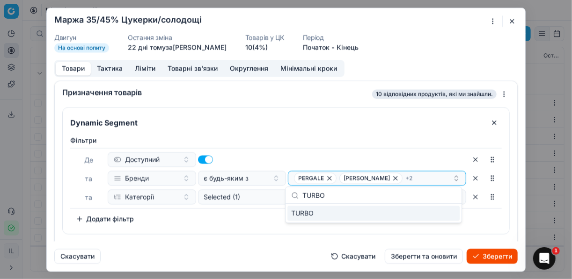
type input "TURBO"
click at [439, 212] on div "TURBO" at bounding box center [373, 213] width 172 height 15
click at [391, 177] on div "PERGALE JOJO + 3" at bounding box center [373, 178] width 159 height 11
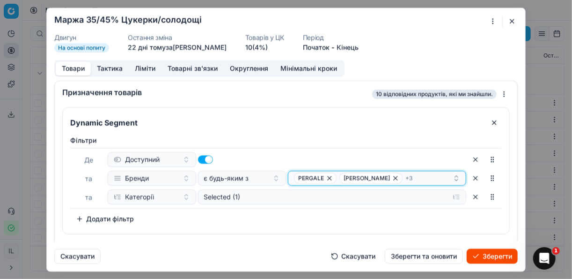
click at [391, 177] on div "PERGALE JOJO + 3" at bounding box center [373, 178] width 159 height 11
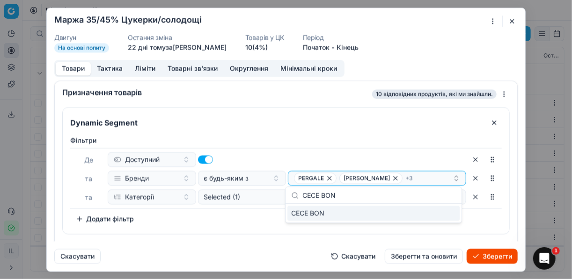
type input "CECE BON"
click at [442, 216] on div "CECE BON" at bounding box center [373, 213] width 172 height 15
click at [491, 255] on button "Зберегти" at bounding box center [492, 256] width 51 height 15
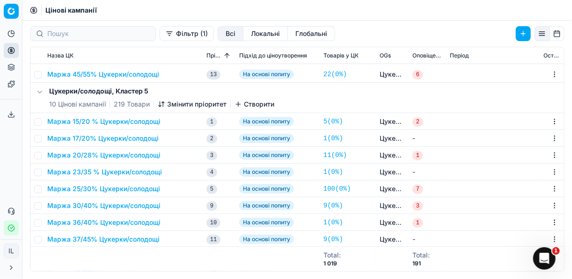
scroll to position [262, 0]
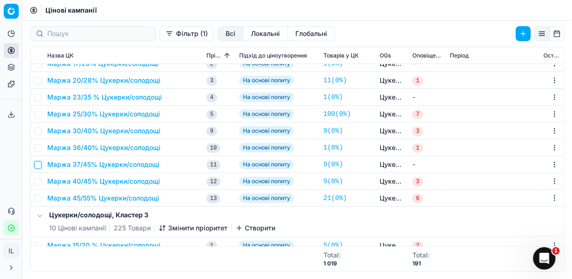
click at [40, 163] on input "checkbox" at bounding box center [37, 164] width 7 height 7
checkbox input "true"
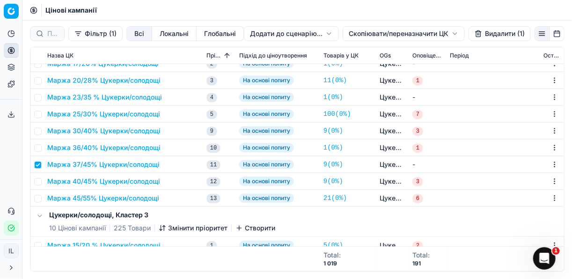
click at [490, 35] on button "Видалити (1)" at bounding box center [499, 33] width 62 height 15
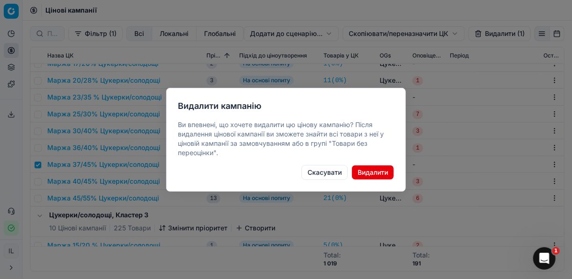
click at [371, 174] on button "Видалити" at bounding box center [372, 172] width 43 height 15
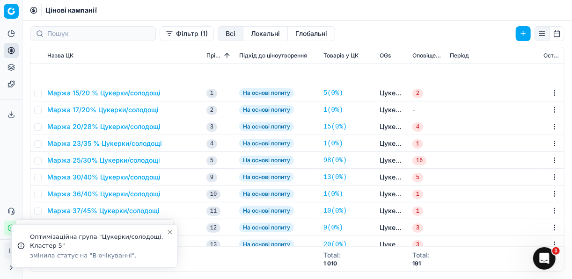
scroll to position [487, 0]
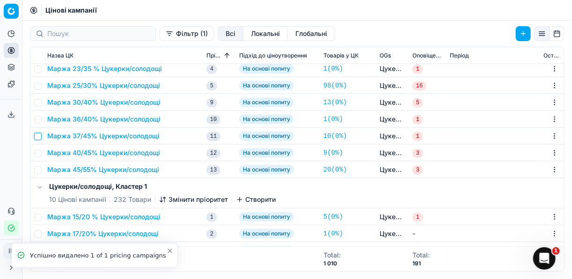
click at [38, 136] on input "checkbox" at bounding box center [37, 136] width 7 height 7
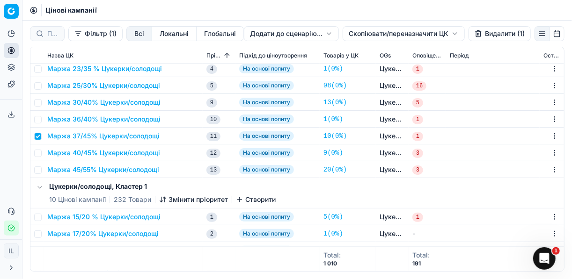
click at [506, 34] on button "Видалити (1)" at bounding box center [499, 33] width 62 height 15
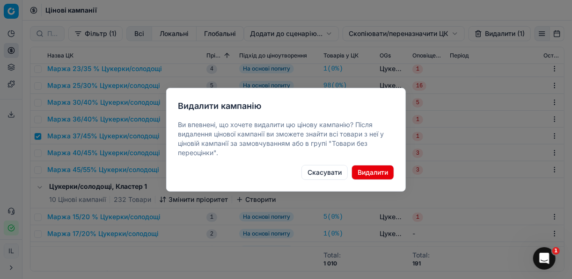
click at [374, 173] on button "Видалити" at bounding box center [372, 172] width 43 height 15
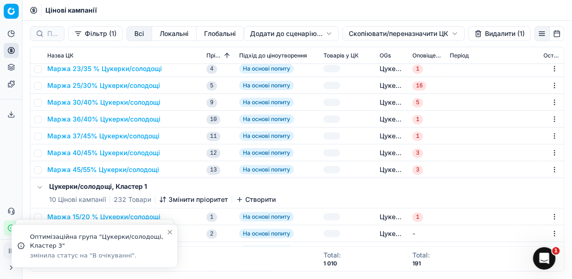
checkbox input "false"
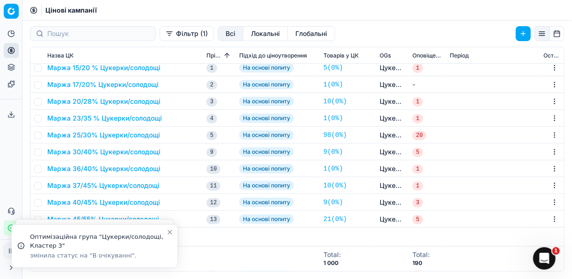
scroll to position [636, 0]
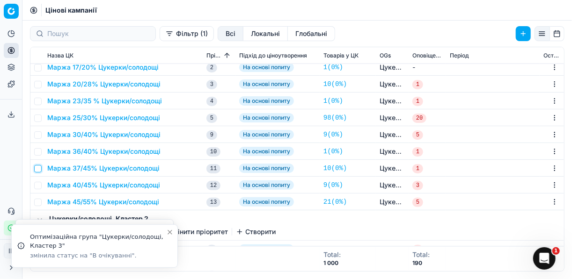
click at [41, 168] on input "checkbox" at bounding box center [37, 168] width 7 height 7
checkbox input "true"
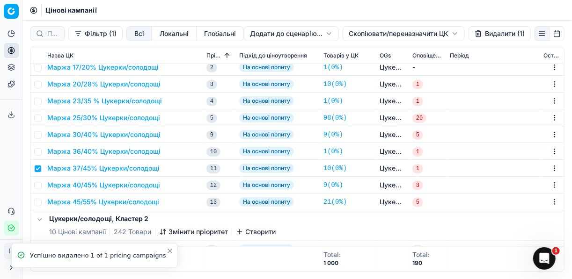
click at [492, 36] on button "Видалити (1)" at bounding box center [499, 33] width 62 height 15
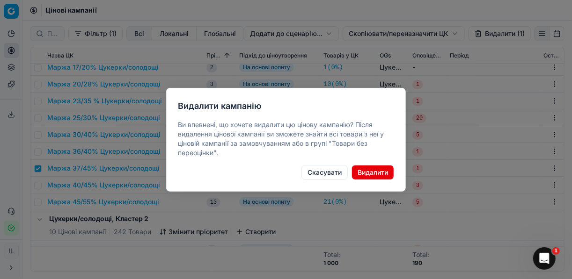
click at [374, 171] on button "Видалити" at bounding box center [372, 172] width 43 height 15
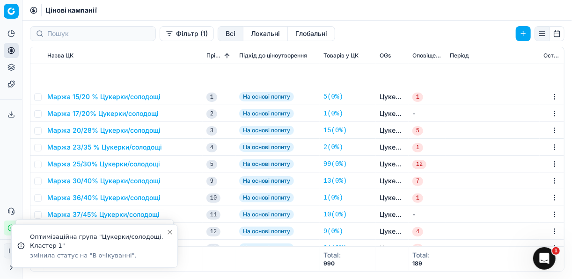
scroll to position [861, 0]
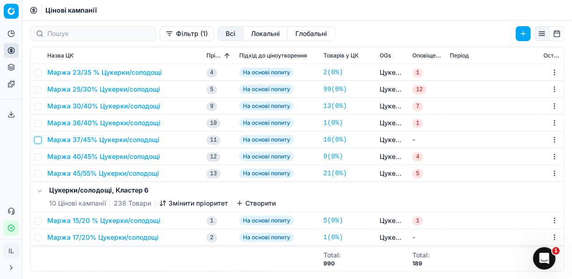
click at [37, 141] on input "checkbox" at bounding box center [37, 140] width 7 height 7
checkbox input "true"
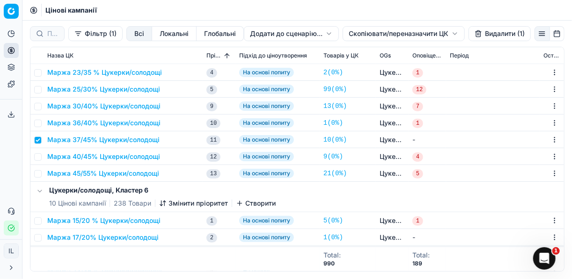
click at [496, 34] on button "Видалити (1)" at bounding box center [499, 33] width 62 height 15
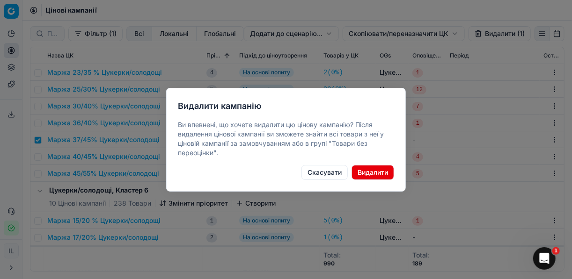
click at [384, 169] on button "Видалити" at bounding box center [372, 172] width 43 height 15
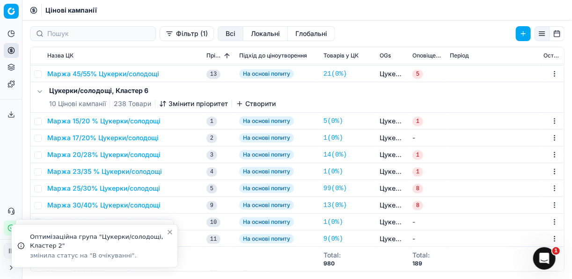
scroll to position [978, 0]
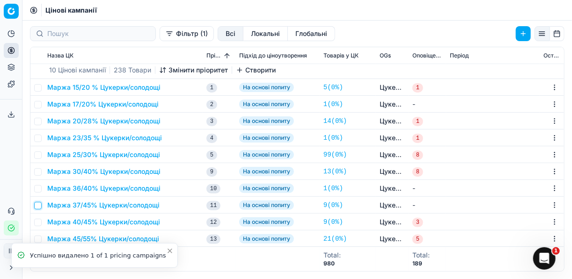
click at [39, 204] on input "checkbox" at bounding box center [37, 205] width 7 height 7
checkbox input "true"
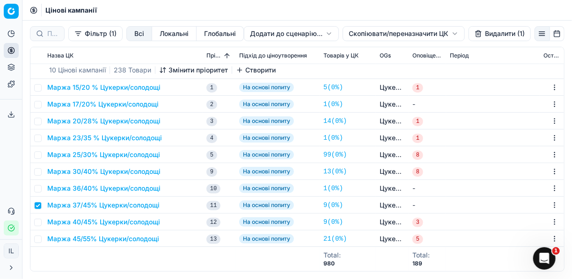
click at [492, 35] on button "Видалити (1)" at bounding box center [499, 33] width 62 height 15
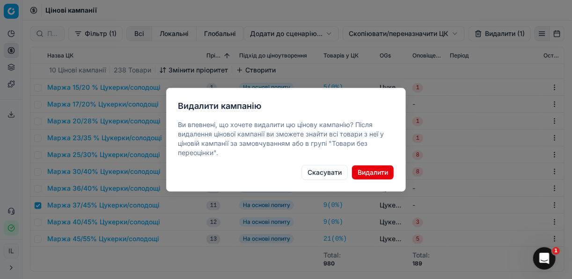
click at [363, 171] on button "Видалити" at bounding box center [372, 172] width 43 height 15
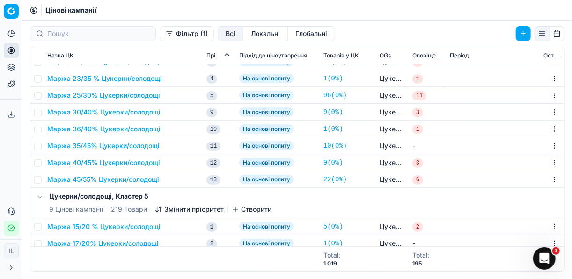
scroll to position [0, 0]
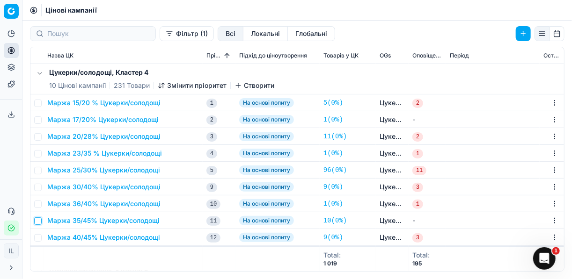
click at [40, 221] on input "checkbox" at bounding box center [37, 221] width 7 height 7
checkbox input "true"
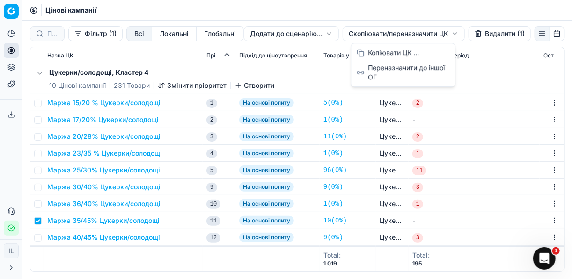
click at [364, 31] on html "Pricing platform Аналітика Цінова оптимізація Асортимент продукції Шаблони Серв…" at bounding box center [286, 139] width 572 height 279
click at [379, 52] on div "Копіювати ЦК ..." at bounding box center [403, 52] width 100 height 15
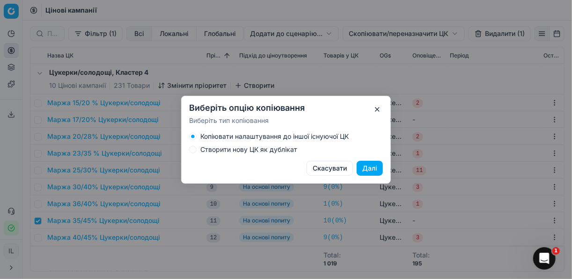
click at [194, 151] on button "Створити нову ЦК як дублікат" at bounding box center [192, 149] width 7 height 7
click at [364, 168] on button "Далі" at bounding box center [370, 168] width 26 height 15
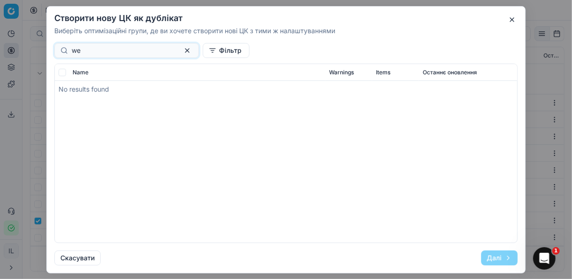
type input "w"
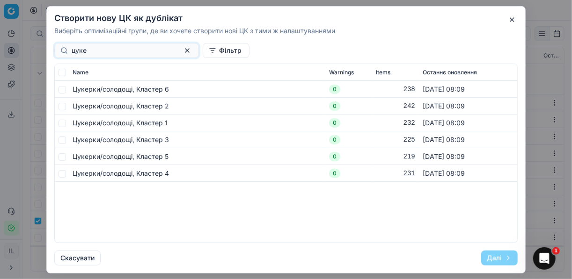
type input "цуке"
click at [63, 89] on input "checkbox" at bounding box center [61, 89] width 7 height 7
checkbox input "true"
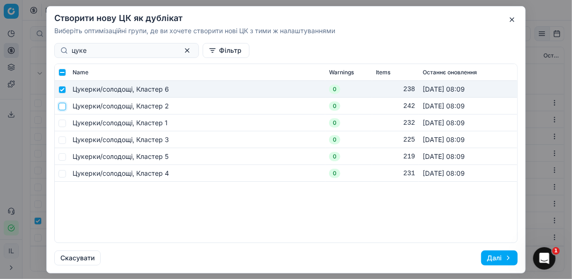
click at [62, 106] on input "checkbox" at bounding box center [61, 105] width 7 height 7
checkbox input "true"
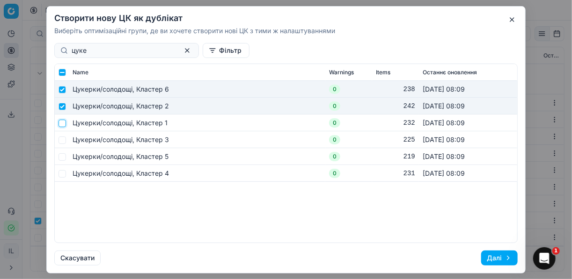
drag, startPoint x: 63, startPoint y: 123, endPoint x: 64, endPoint y: 141, distance: 18.3
click at [63, 124] on input "checkbox" at bounding box center [61, 122] width 7 height 7
checkbox input "true"
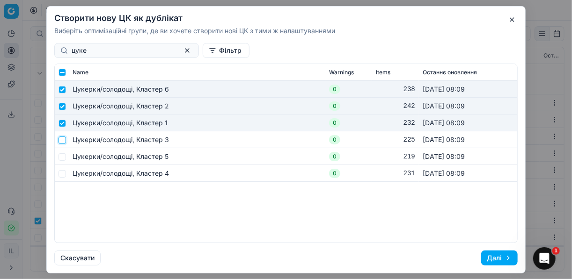
click at [63, 142] on input "checkbox" at bounding box center [61, 139] width 7 height 7
checkbox input "true"
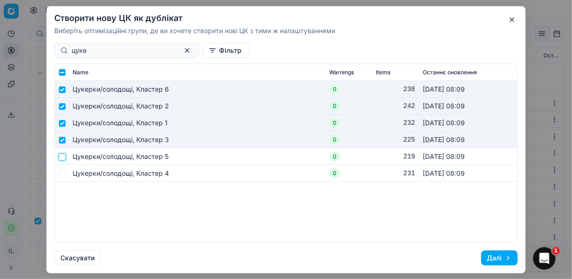
click at [64, 159] on input "checkbox" at bounding box center [61, 156] width 7 height 7
checkbox input "true"
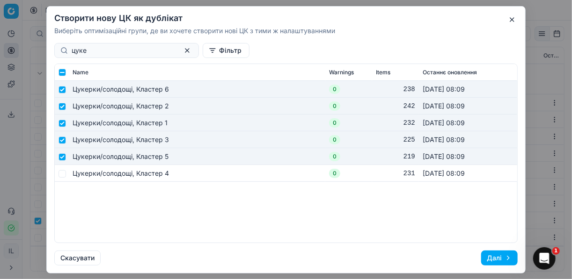
click at [493, 259] on button "Далі" at bounding box center [499, 258] width 37 height 15
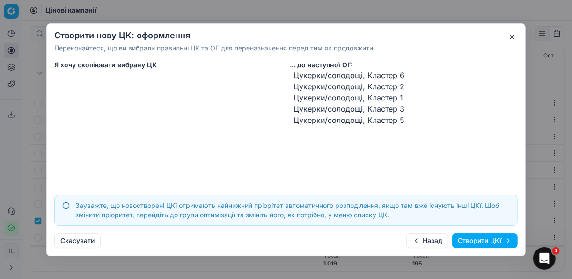
click at [485, 244] on button "Створити ЦКї" at bounding box center [485, 241] width 66 height 15
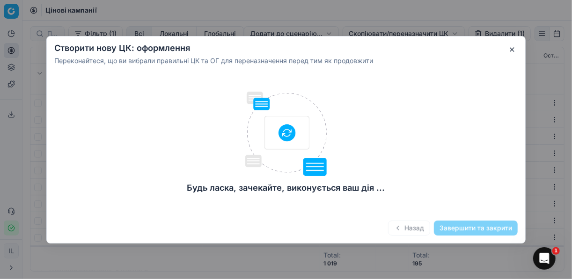
checkbox input "false"
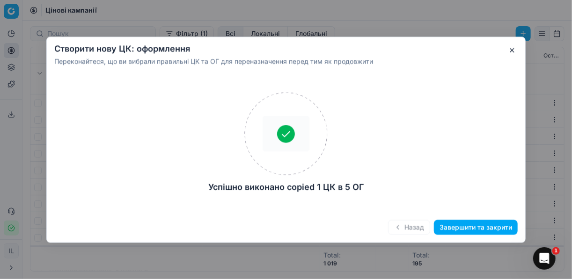
click at [478, 230] on button "Завершити та закрити" at bounding box center [476, 227] width 84 height 15
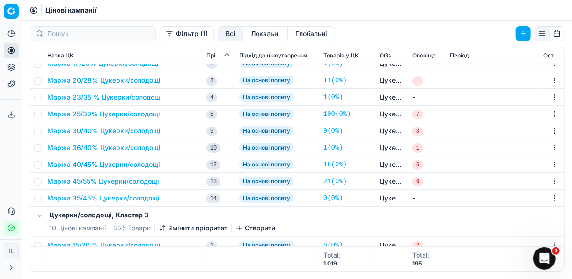
scroll to position [187, 0]
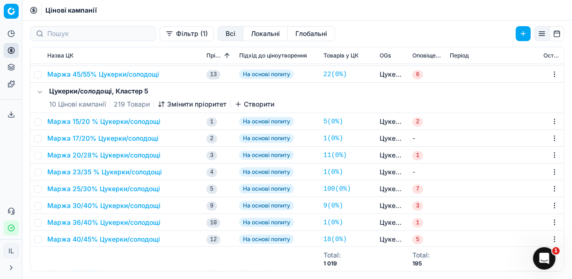
click at [163, 103] on icon "button" at bounding box center [163, 104] width 0 height 5
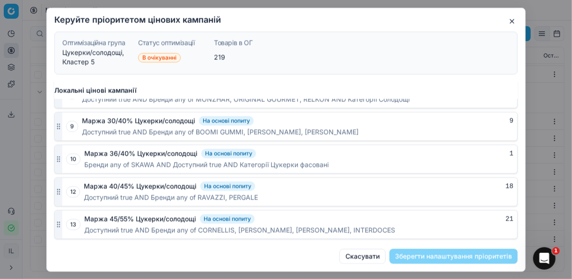
scroll to position [806, 0]
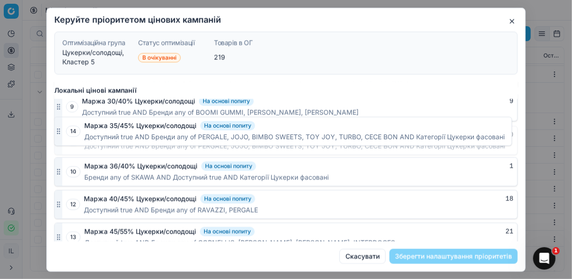
drag, startPoint x: 59, startPoint y: 227, endPoint x: 68, endPoint y: 132, distance: 96.3
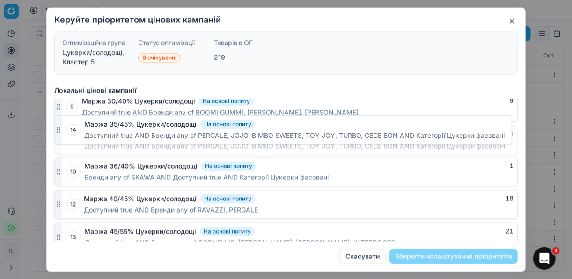
click at [68, 132] on div "14 Маржа 35/45% Цукерки/солодощі На основі попиту 0 Доступний true AND Бренди a…" at bounding box center [285, 140] width 463 height 29
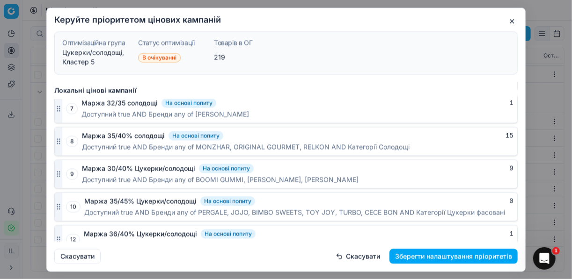
scroll to position [731, 0]
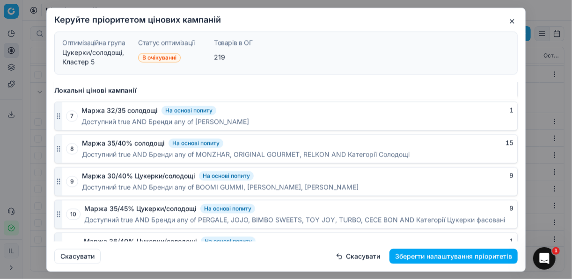
click at [456, 256] on button "Зберегти налаштування пріоритетів" at bounding box center [453, 256] width 128 height 15
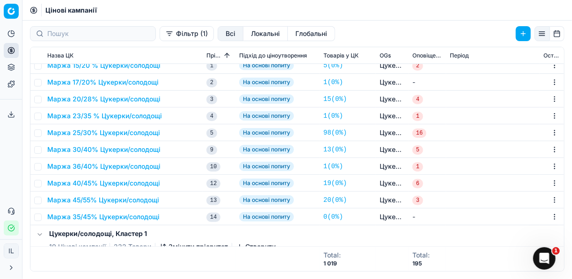
scroll to position [374, 0]
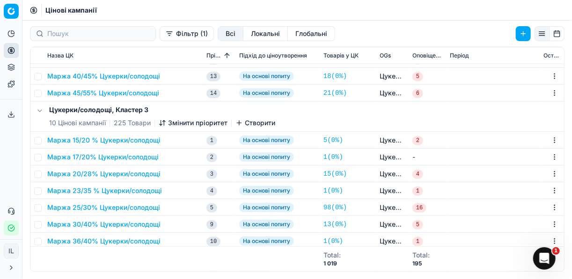
click at [187, 122] on button "Змінити пріоритет" at bounding box center [193, 122] width 69 height 9
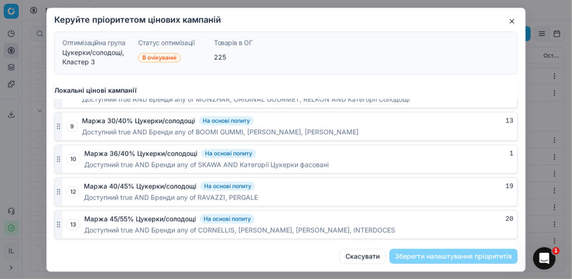
scroll to position [806, 0]
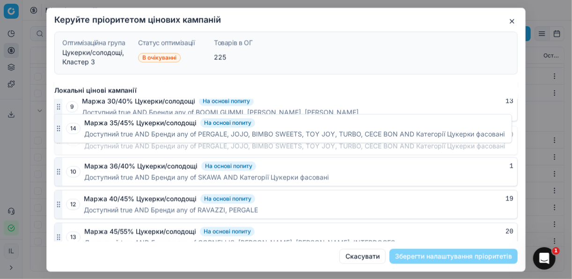
drag, startPoint x: 60, startPoint y: 231, endPoint x: 76, endPoint y: 132, distance: 100.1
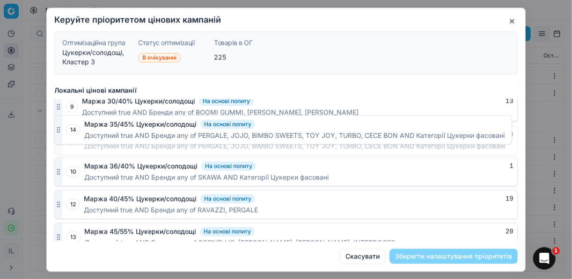
click at [76, 132] on div "14 Маржа 35/45% Цукерки/солодощі На основі попиту 0 Доступний true AND Бренди a…" at bounding box center [285, 140] width 463 height 29
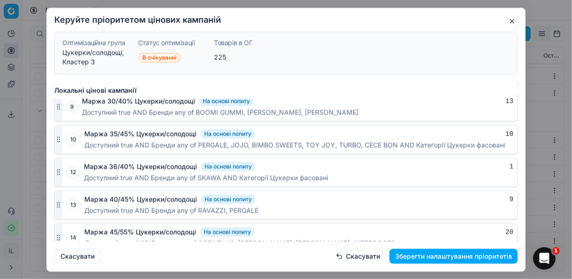
click at [442, 259] on button "Зберегти налаштування пріоритетів" at bounding box center [453, 256] width 128 height 15
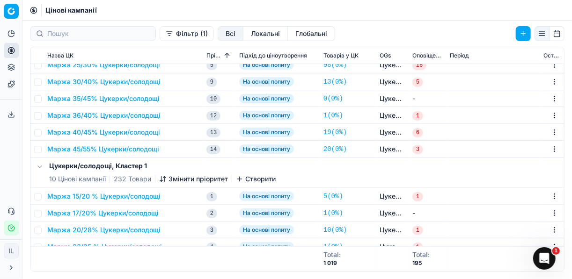
scroll to position [599, 0]
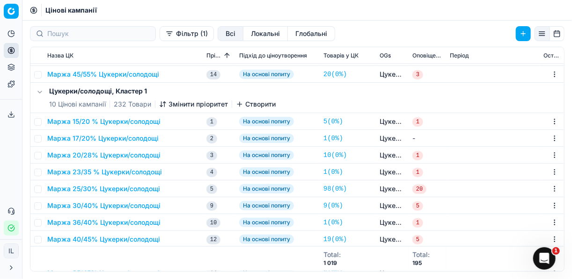
click at [186, 105] on button "Змінити пріоритет" at bounding box center [193, 104] width 69 height 9
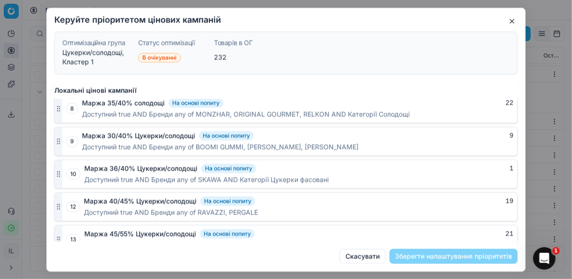
scroll to position [806, 0]
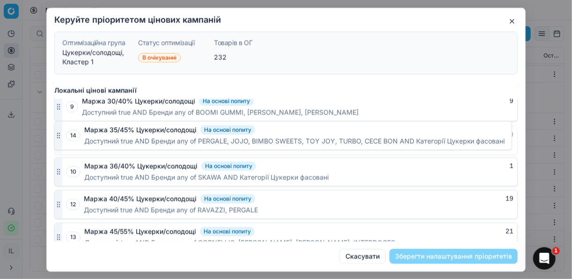
drag, startPoint x: 59, startPoint y: 229, endPoint x: 76, endPoint y: 137, distance: 93.3
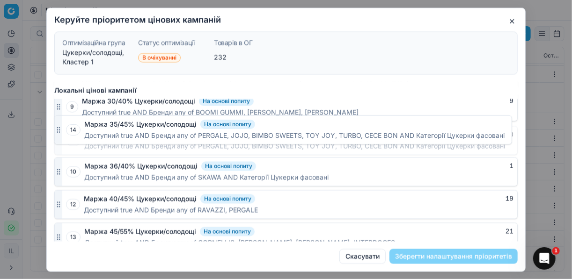
click at [76, 137] on div "14 Маржа 35/45% Цукерки/солодощі На основі попиту 0 Доступний true AND Бренди a…" at bounding box center [285, 140] width 463 height 29
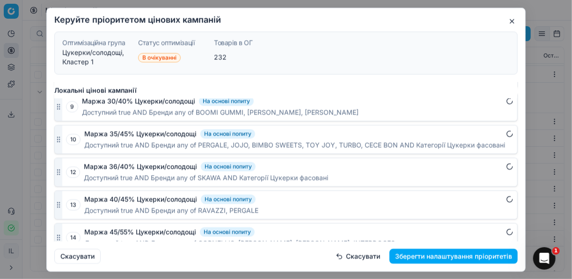
click at [454, 256] on button "Зберегти налаштування пріоритетів" at bounding box center [453, 256] width 128 height 15
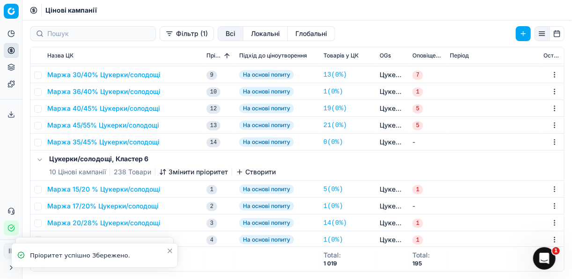
scroll to position [824, 0]
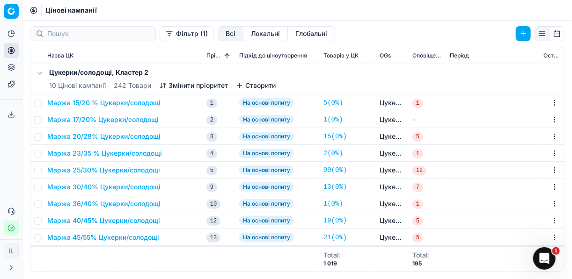
click at [169, 87] on button "Змінити пріоритет" at bounding box center [193, 85] width 69 height 9
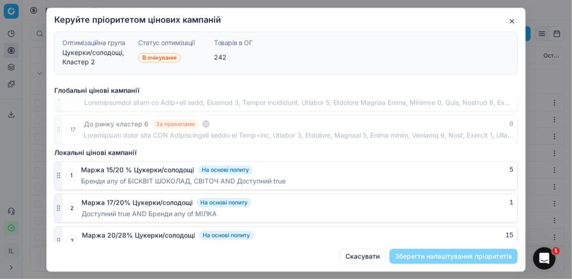
scroll to position [806, 0]
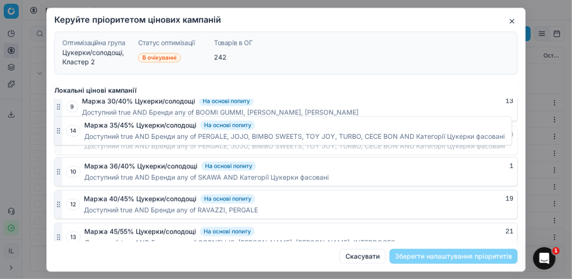
drag, startPoint x: 59, startPoint y: 228, endPoint x: 72, endPoint y: 132, distance: 97.2
click at [72, 132] on div "14 Маржа 35/45% Цукерки/солодощі На основі попиту 0 Доступний true AND Бренди a…" at bounding box center [285, 140] width 463 height 29
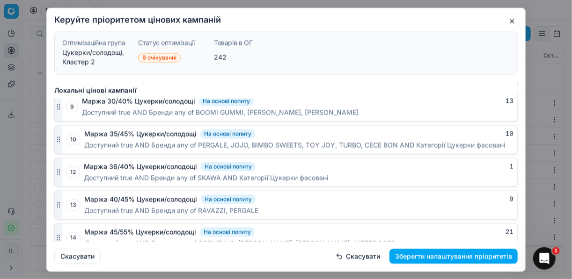
click at [439, 256] on button "Зберегти налаштування пріоритетів" at bounding box center [453, 256] width 128 height 15
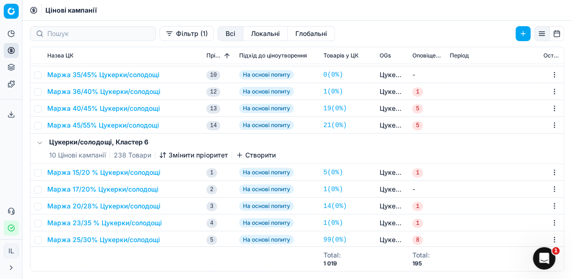
scroll to position [933, 0]
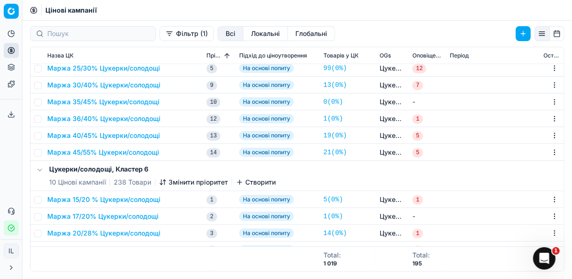
click at [195, 181] on button "Змінити пріоритет" at bounding box center [193, 182] width 69 height 9
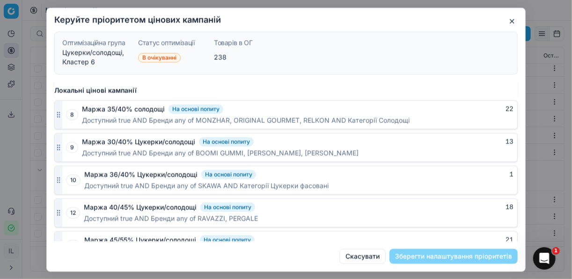
scroll to position [806, 0]
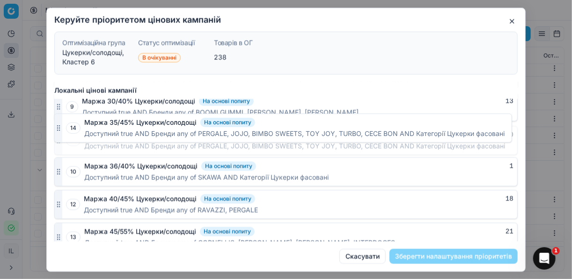
drag, startPoint x: 59, startPoint y: 231, endPoint x: 63, endPoint y: 132, distance: 99.3
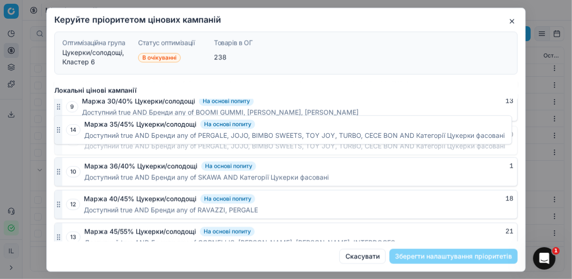
click at [63, 132] on div "14 Маржа 35/45% Цукерки/солодощі На основі попиту 0 Доступний true AND Бренди a…" at bounding box center [285, 140] width 463 height 29
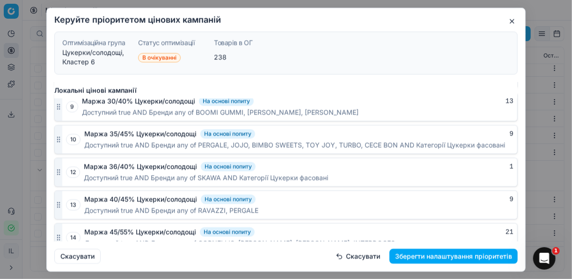
click at [488, 257] on button "Зберегти налаштування пріоритетів" at bounding box center [453, 256] width 128 height 15
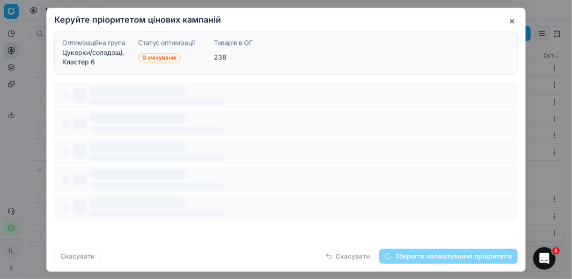
scroll to position [0, 0]
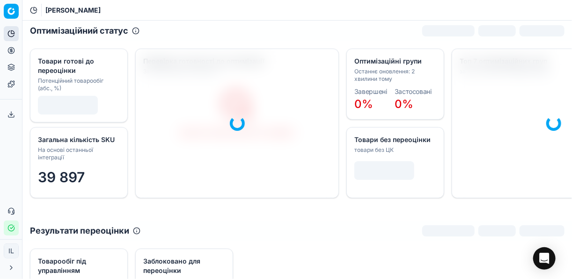
click at [10, 51] on icon at bounding box center [11, 50] width 2 height 2
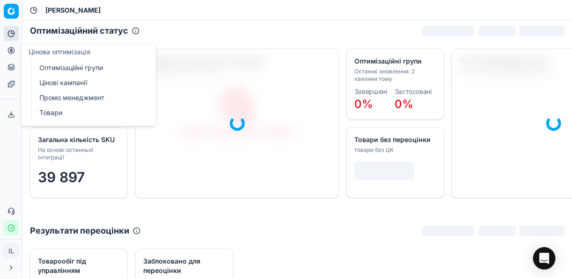
click at [67, 67] on link "Оптимізаційні групи" at bounding box center [90, 67] width 109 height 13
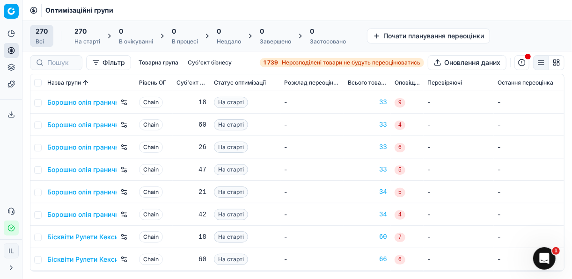
click at [276, 60] on strong "1 739" at bounding box center [270, 62] width 15 height 7
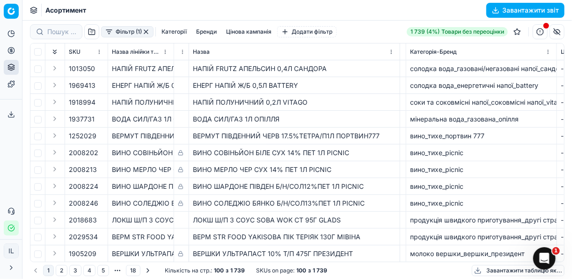
scroll to position [0, 147]
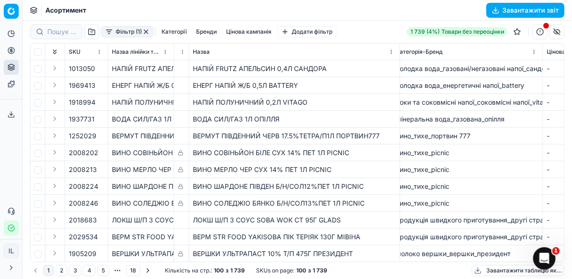
click at [107, 36] on button "Фільтр (1)" at bounding box center [127, 31] width 52 height 11
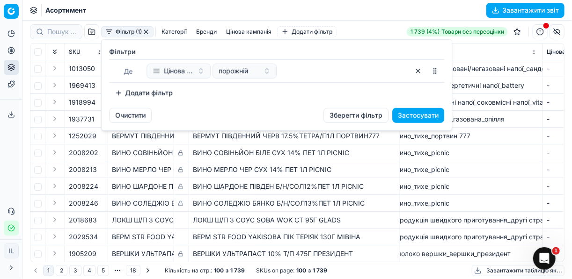
click at [116, 95] on button "Додати фільтр" at bounding box center [143, 93] width 69 height 15
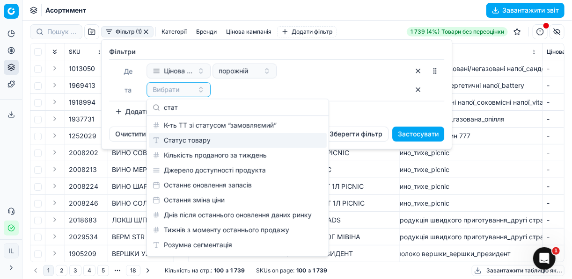
type input "стат"
click at [199, 144] on div "Статус товару" at bounding box center [238, 140] width 178 height 15
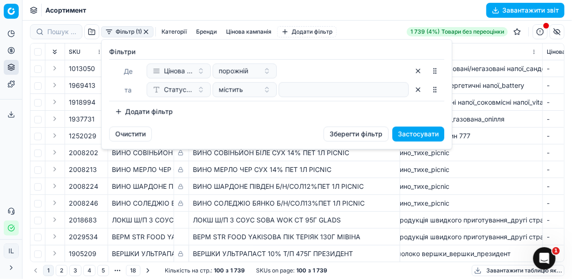
click at [120, 112] on button "Додати фільтр" at bounding box center [143, 111] width 69 height 15
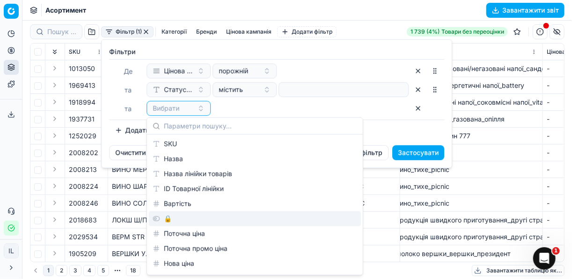
click at [169, 216] on div "🔒" at bounding box center [255, 219] width 212 height 15
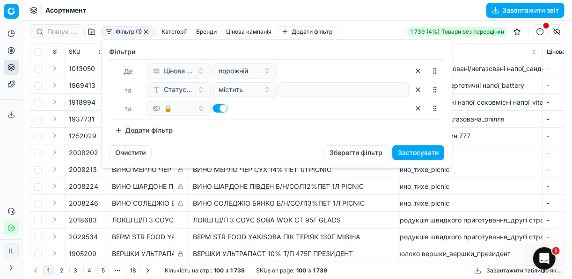
click at [214, 109] on button "button" at bounding box center [219, 108] width 15 height 8
checkbox input "false"
click at [121, 133] on button "Додати фільтр" at bounding box center [143, 130] width 69 height 15
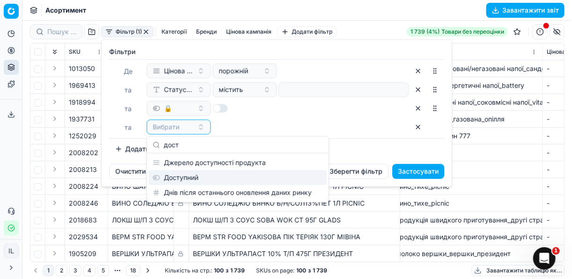
type input "дост"
click at [180, 180] on div "Доступний" at bounding box center [238, 177] width 178 height 15
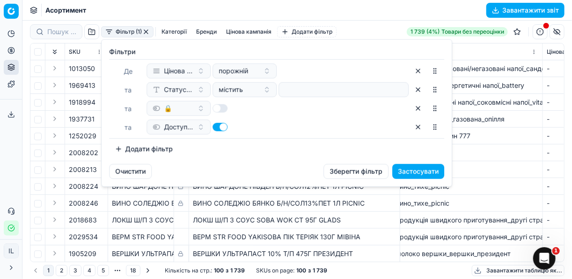
click at [412, 168] on button "Застосувати" at bounding box center [418, 171] width 52 height 15
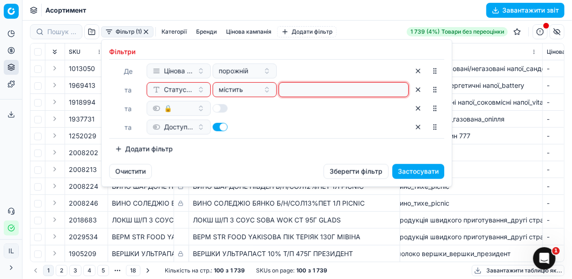
click at [308, 96] on input at bounding box center [344, 90] width 122 height 14
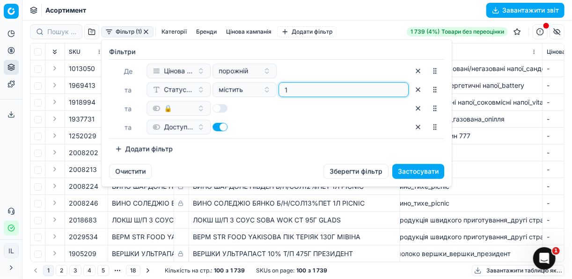
type input "1"
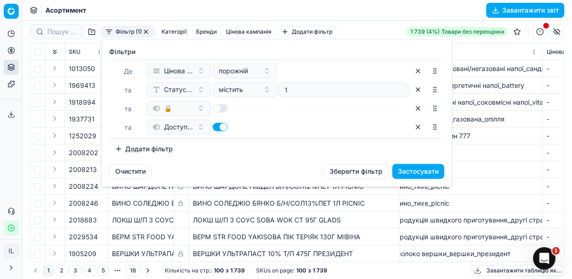
click at [411, 168] on button "Застосувати" at bounding box center [418, 171] width 52 height 15
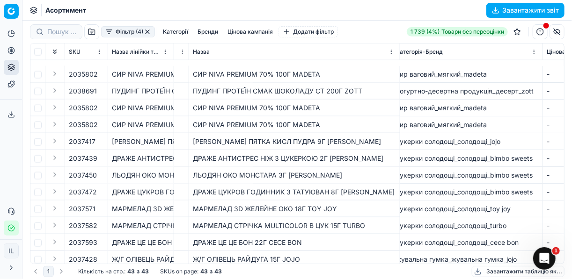
scroll to position [524, 147]
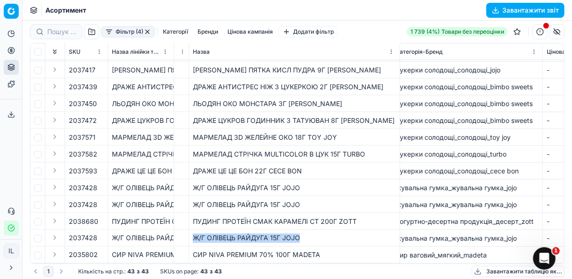
drag, startPoint x: 304, startPoint y: 234, endPoint x: 192, endPoint y: 228, distance: 112.5
click at [192, 230] on td "Ж/Г ОЛІВЕЦЬ РАЙДУГА 15Г JOJO" at bounding box center [294, 238] width 211 height 17
copy div "Ж/Г ОЛІВЕЦЬ РАЙДУГА 15Г JOJO"
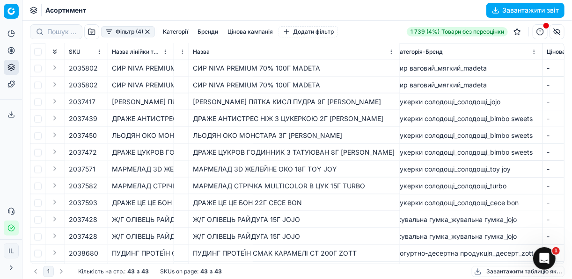
scroll to position [489, 147]
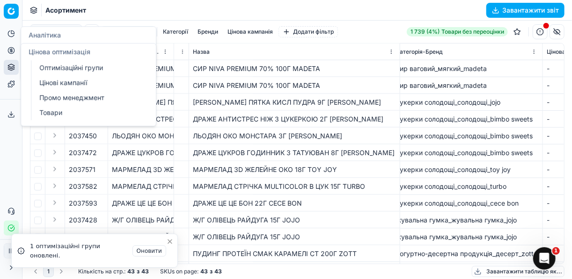
click at [11, 53] on icon at bounding box center [10, 50] width 7 height 7
click at [60, 68] on link "Оптимізаційні групи" at bounding box center [90, 67] width 109 height 13
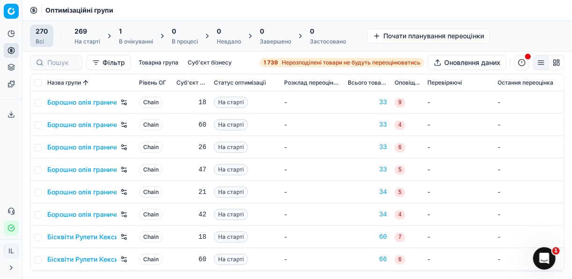
click at [131, 37] on div "1 В очікуванні" at bounding box center [136, 36] width 34 height 19
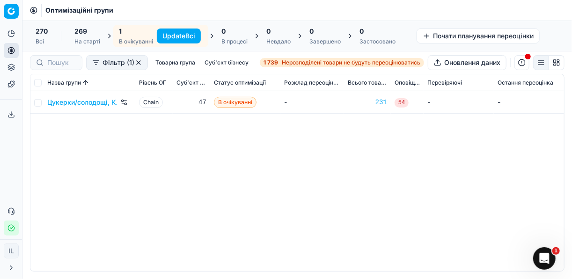
click at [168, 38] on button "Update Всі" at bounding box center [179, 36] width 44 height 15
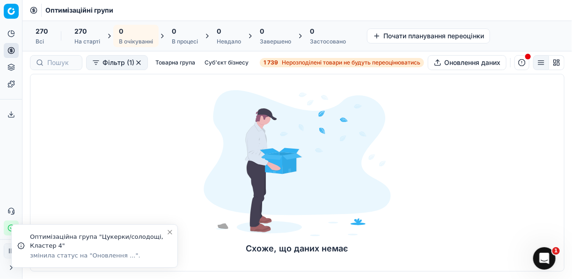
click at [273, 64] on strong "1 739" at bounding box center [270, 62] width 15 height 7
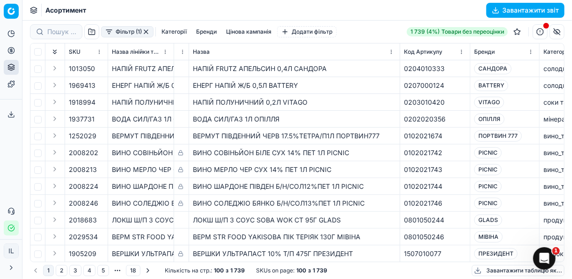
click at [110, 38] on div "Фільтр (1) Категорії Бренди Цінова кампанія Додати фільтр" at bounding box center [183, 31] width 307 height 15
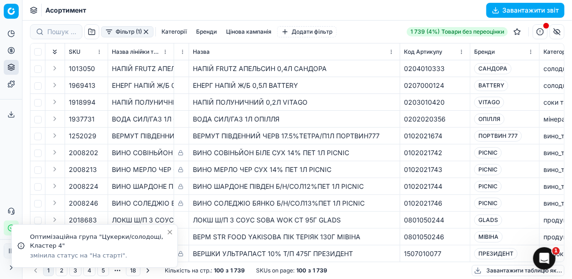
click at [109, 33] on button "Фільтр (1)" at bounding box center [127, 31] width 52 height 11
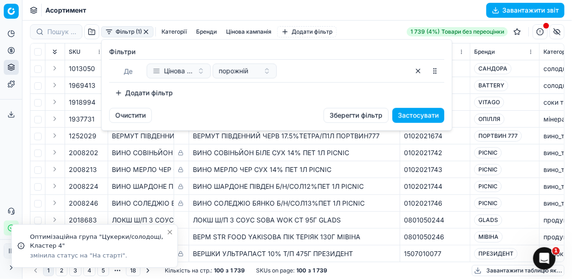
click at [121, 89] on button "Додати фільтр" at bounding box center [143, 93] width 69 height 15
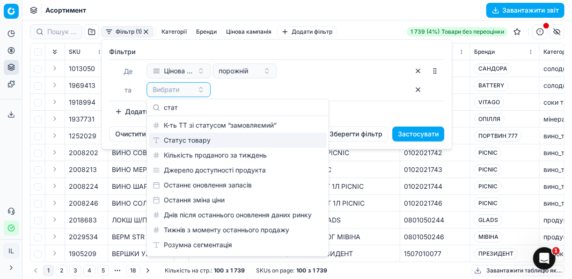
type input "стат"
click at [212, 140] on div "Статус товару" at bounding box center [238, 140] width 178 height 15
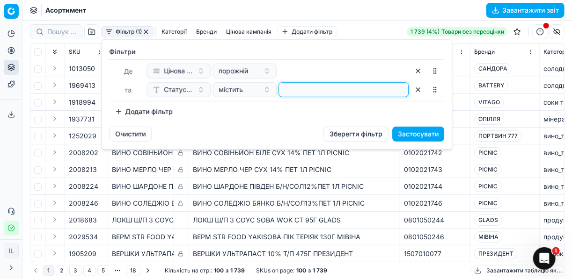
click at [300, 94] on input at bounding box center [344, 90] width 122 height 14
type input "1"
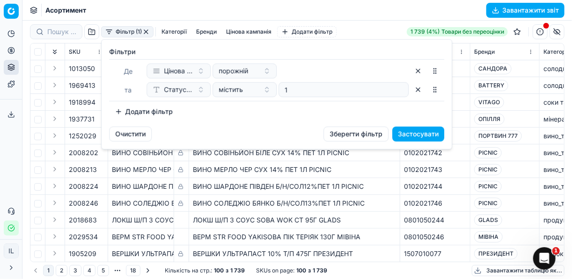
click at [117, 110] on button "Додати фільтр" at bounding box center [143, 111] width 69 height 15
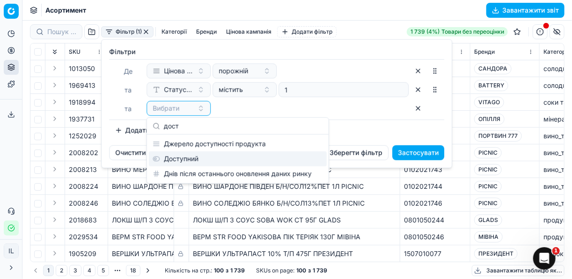
type input "дост"
click at [201, 162] on div "Доступний" at bounding box center [238, 159] width 178 height 15
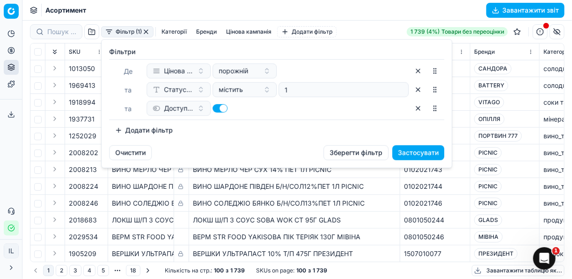
click at [218, 108] on button "button" at bounding box center [219, 108] width 15 height 8
checkbox input "false"
click at [118, 132] on button "Додати фільтр" at bounding box center [143, 130] width 69 height 15
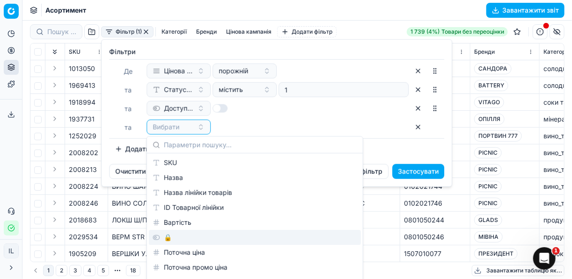
click at [171, 236] on div "🔒" at bounding box center [255, 237] width 212 height 15
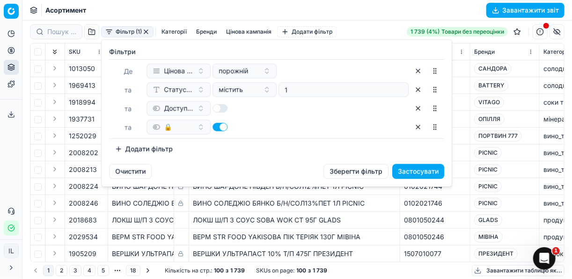
click at [217, 124] on button "button" at bounding box center [219, 127] width 15 height 8
checkbox input "false"
click at [407, 172] on button "Застосувати" at bounding box center [418, 171] width 52 height 15
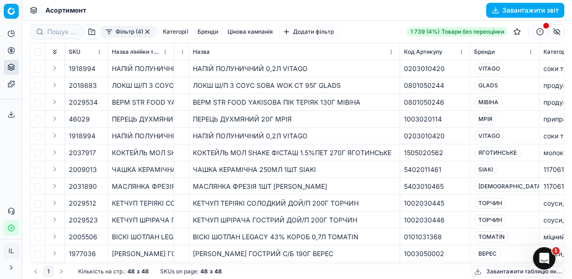
click at [107, 36] on button "Фільтр (4)" at bounding box center [128, 31] width 54 height 11
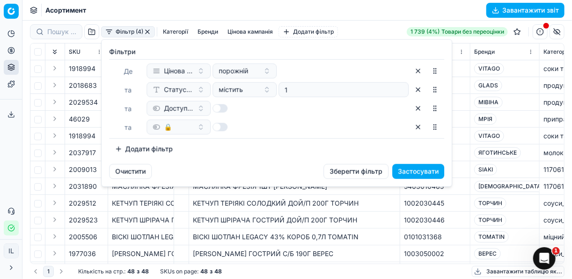
drag, startPoint x: 223, startPoint y: 109, endPoint x: 231, endPoint y: 109, distance: 8.0
click at [231, 109] on div at bounding box center [244, 108] width 64 height 15
click at [221, 106] on button "button" at bounding box center [219, 108] width 15 height 8
click at [216, 109] on button "button" at bounding box center [219, 108] width 15 height 8
drag, startPoint x: 217, startPoint y: 110, endPoint x: 225, endPoint y: 110, distance: 7.5
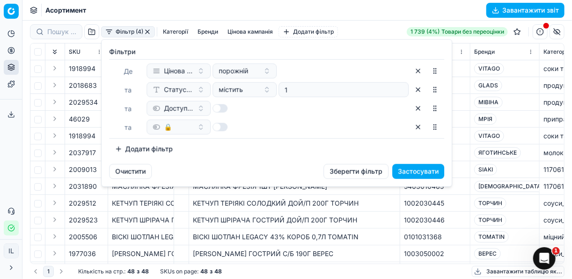
click at [225, 110] on button "button" at bounding box center [219, 108] width 15 height 8
checkbox input "true"
click at [415, 168] on button "Застосувати" at bounding box center [418, 171] width 52 height 15
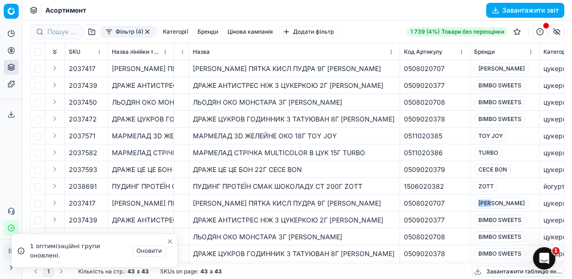
drag, startPoint x: 494, startPoint y: 204, endPoint x: 478, endPoint y: 202, distance: 15.6
click at [478, 202] on span "[PERSON_NAME]" at bounding box center [501, 203] width 55 height 11
copy span "[PERSON_NAME]"
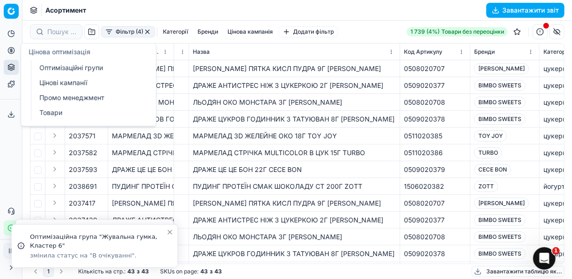
click at [9, 53] on icon at bounding box center [10, 50] width 7 height 7
click at [72, 69] on link "Оптимізаційні групи" at bounding box center [90, 67] width 109 height 13
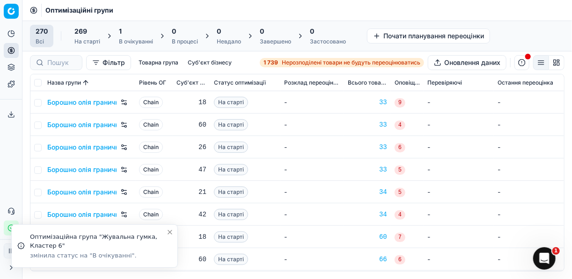
click at [137, 34] on div "1" at bounding box center [136, 31] width 34 height 9
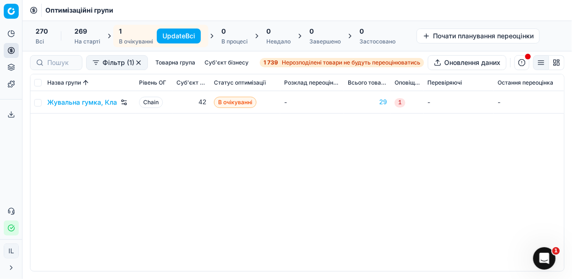
click at [178, 36] on button "Update Всі" at bounding box center [179, 36] width 44 height 15
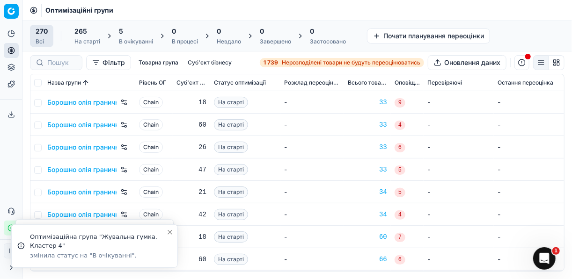
click at [127, 40] on div "В очікуванні" at bounding box center [136, 41] width 34 height 7
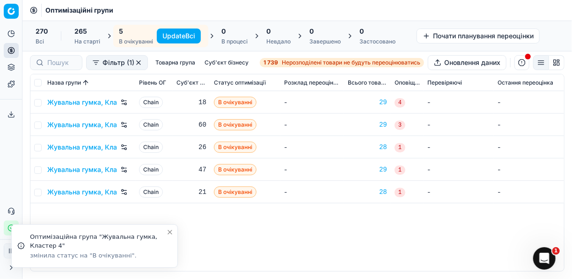
click at [183, 37] on button "Update Всі" at bounding box center [179, 36] width 44 height 15
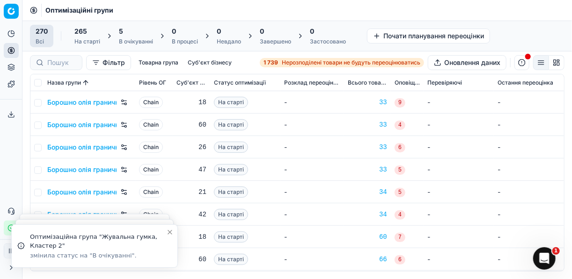
click at [134, 34] on div "5" at bounding box center [136, 31] width 34 height 9
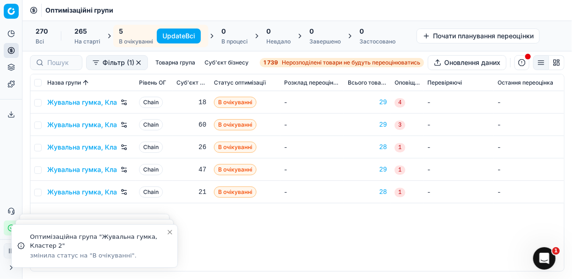
click at [187, 37] on button "Update Всі" at bounding box center [179, 36] width 44 height 15
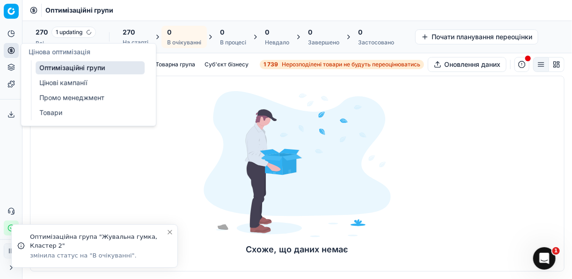
click at [11, 51] on icon at bounding box center [11, 51] width 0 height 4
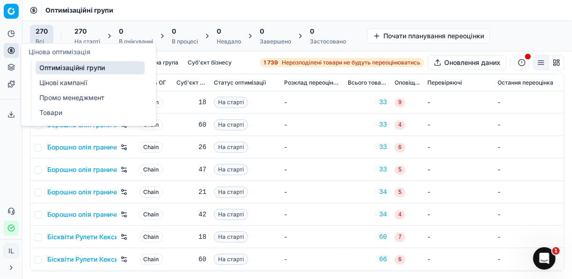
click at [55, 69] on link "Оптимізаційні групи" at bounding box center [90, 67] width 109 height 13
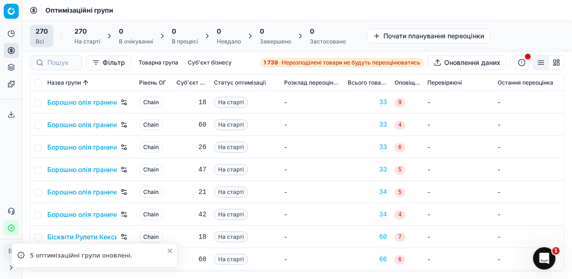
click at [304, 63] on span "Нерозподілені товари не будуть переоцінюватись" at bounding box center [351, 62] width 139 height 7
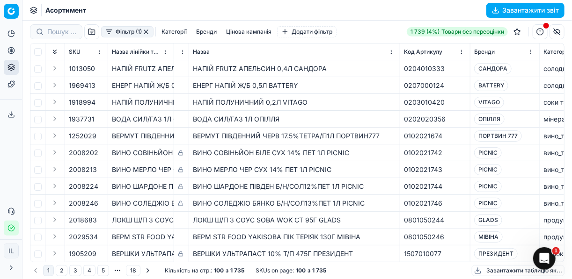
click at [108, 35] on button "Фільтр (1)" at bounding box center [127, 31] width 52 height 11
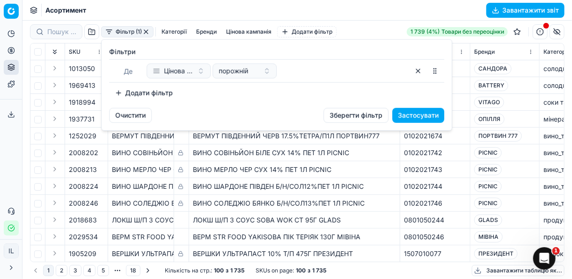
click at [117, 94] on button "Додати фільтр" at bounding box center [143, 93] width 69 height 15
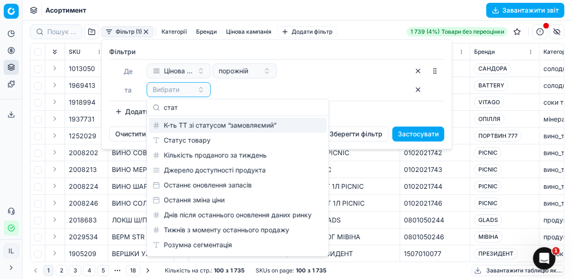
type input "стат"
click at [206, 131] on div "К-ть ТТ зі статусом “замовляємий”" at bounding box center [238, 125] width 178 height 15
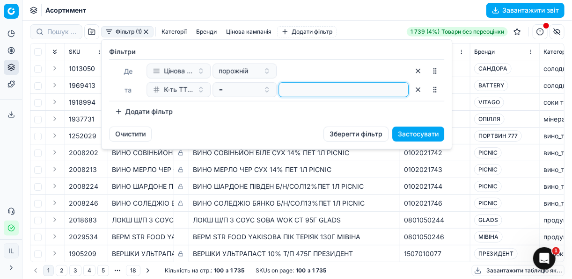
click at [285, 90] on input "number" at bounding box center [344, 90] width 122 height 14
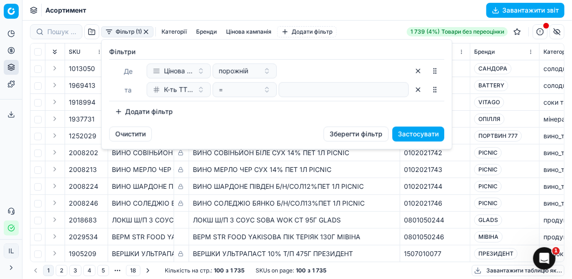
click at [418, 94] on button "button" at bounding box center [417, 89] width 15 height 15
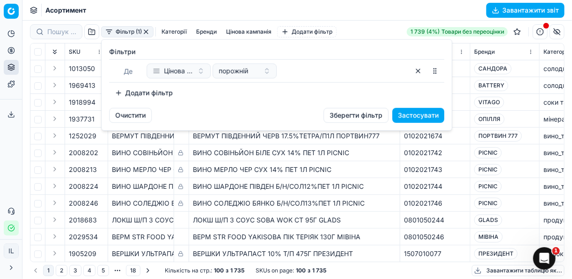
click at [119, 88] on button "Додати фільтр" at bounding box center [143, 93] width 69 height 15
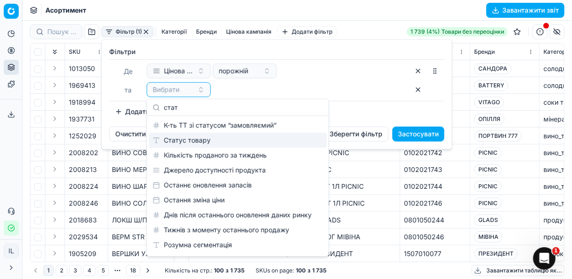
type input "стат"
click at [203, 139] on div "Статус товару" at bounding box center [238, 140] width 178 height 15
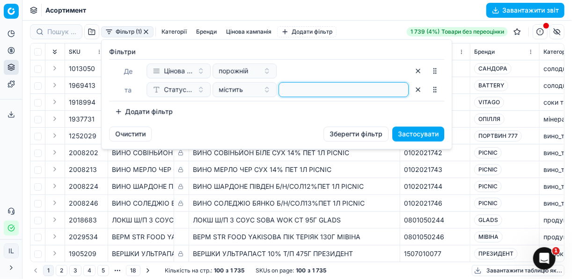
click at [306, 86] on input at bounding box center [344, 90] width 122 height 14
type input "1"
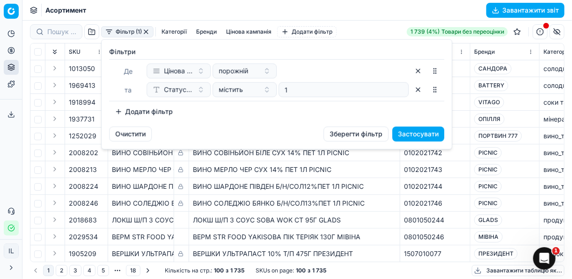
click at [119, 113] on button "Додати фільтр" at bounding box center [143, 111] width 69 height 15
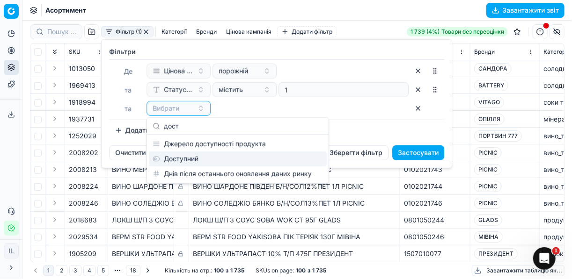
type input "дост"
click at [225, 161] on div "Доступний" at bounding box center [238, 159] width 178 height 15
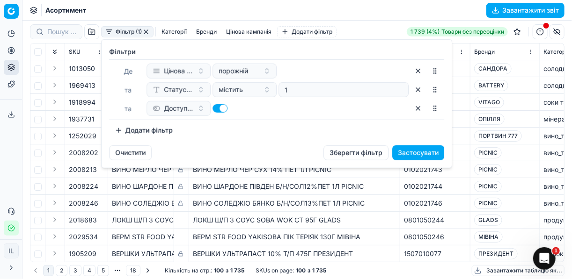
click at [119, 128] on button "Додати фільтр" at bounding box center [143, 130] width 69 height 15
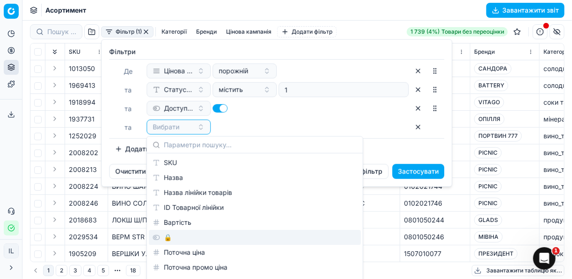
click at [155, 239] on div "🔒" at bounding box center [255, 237] width 212 height 15
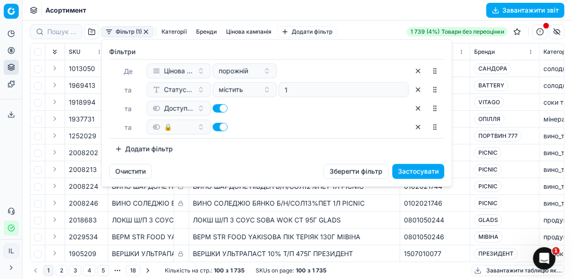
click at [216, 123] on button "button" at bounding box center [219, 127] width 15 height 8
checkbox input "false"
click at [412, 171] on button "Застосувати" at bounding box center [418, 171] width 52 height 15
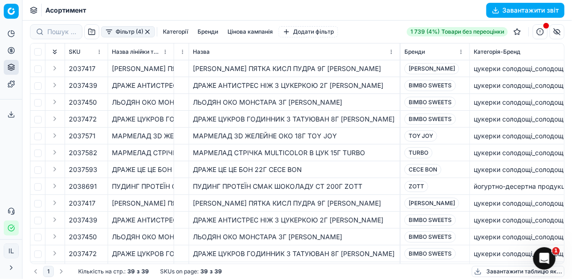
scroll to position [0, 77]
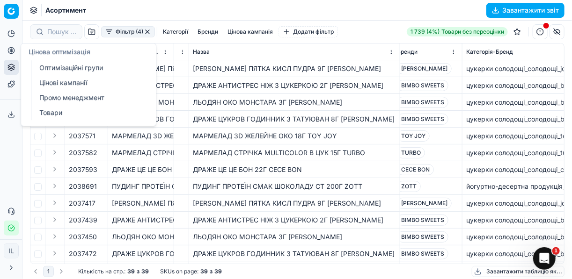
click at [14, 51] on circle at bounding box center [11, 50] width 6 height 6
click at [61, 66] on link "Оптимізаційні групи" at bounding box center [90, 67] width 109 height 13
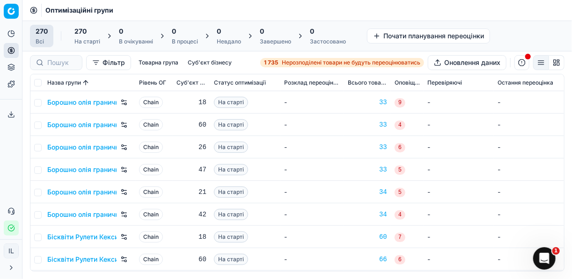
click at [277, 59] on div "1 735 Нерозподілені товари не будуть переоцінюватись" at bounding box center [342, 62] width 156 height 7
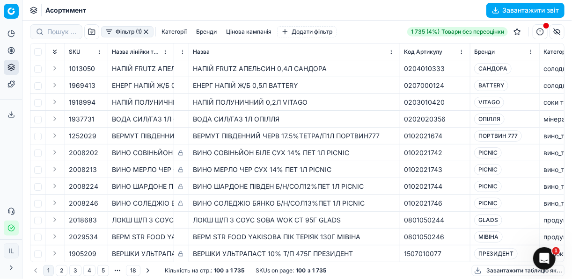
click at [114, 33] on button "Фільтр (1)" at bounding box center [127, 31] width 52 height 11
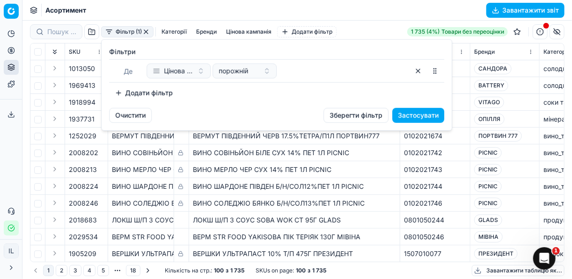
click at [124, 94] on button "Додати фільтр" at bounding box center [143, 93] width 69 height 15
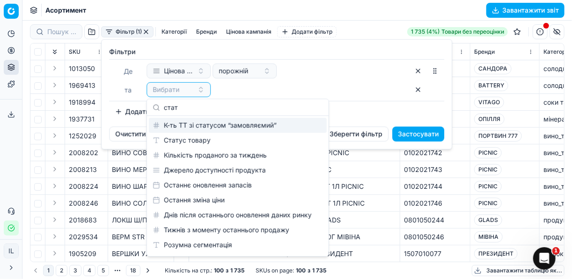
type input "стат"
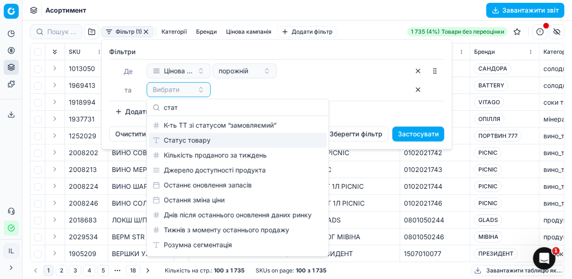
click at [206, 140] on div "Статус товару" at bounding box center [238, 140] width 178 height 15
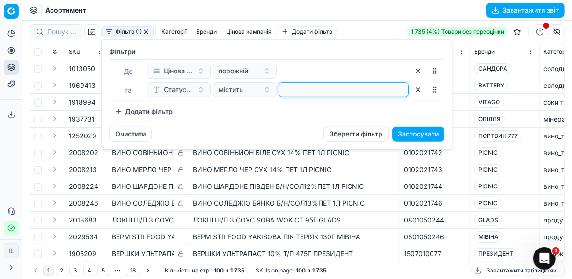
click at [285, 92] on input at bounding box center [344, 90] width 122 height 14
type input "1"
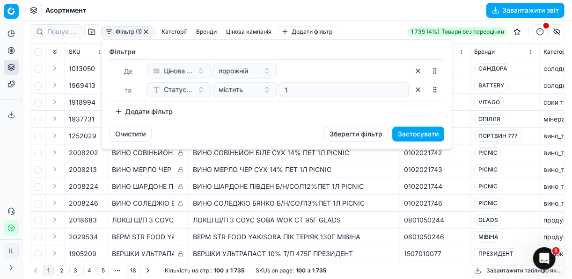
click at [121, 110] on button "Додати фільтр" at bounding box center [143, 111] width 69 height 15
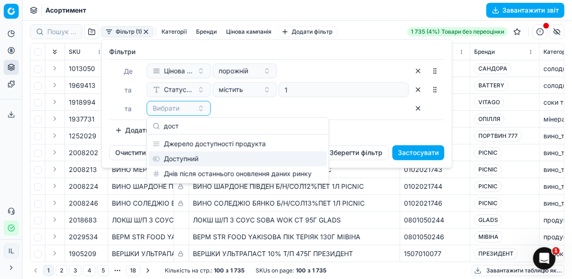
type input "дост"
click at [195, 157] on div "Доступний" at bounding box center [238, 159] width 178 height 15
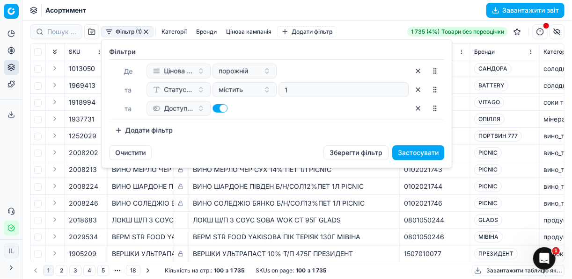
click at [119, 133] on button "Додати фільтр" at bounding box center [143, 130] width 69 height 15
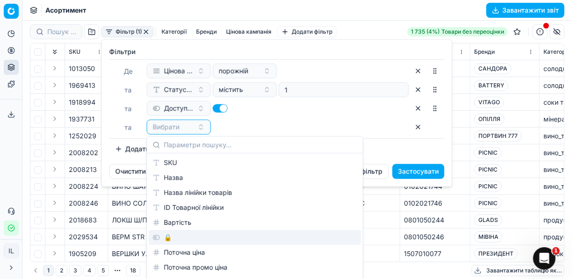
click at [166, 239] on div "🔒" at bounding box center [255, 237] width 212 height 15
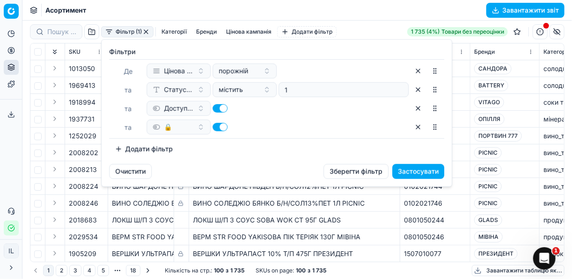
click at [216, 127] on button "button" at bounding box center [219, 127] width 15 height 8
checkbox input "false"
click at [424, 174] on button "Застосувати" at bounding box center [418, 171] width 52 height 15
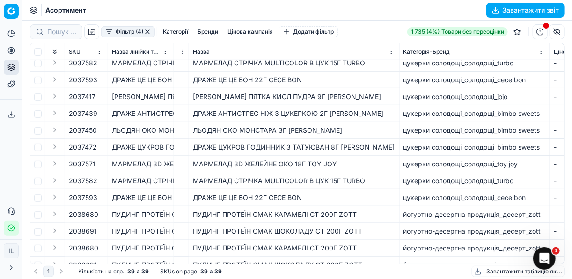
scroll to position [225, 144]
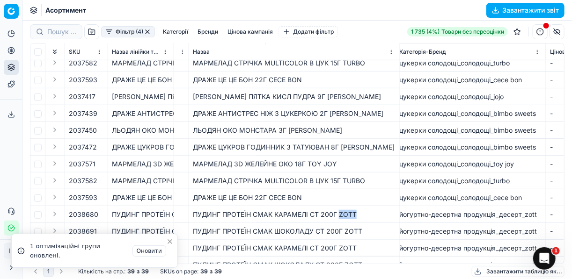
drag, startPoint x: 356, startPoint y: 214, endPoint x: 340, endPoint y: 211, distance: 16.8
click at [340, 211] on div "ПУДИНГ ПРОТЕЇН СМАК КАРАМЕЛІ СТ 200Г ZOTT" at bounding box center [294, 214] width 203 height 9
copy div "ZOTT"
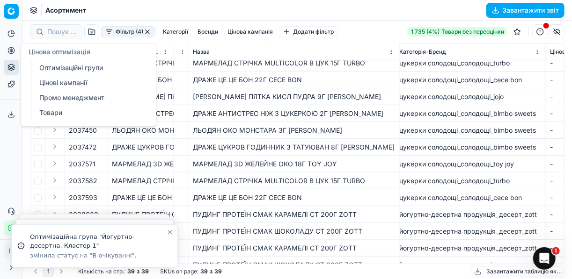
click at [11, 50] on icon at bounding box center [10, 50] width 7 height 7
click at [52, 66] on link "Оптимізаційні групи" at bounding box center [90, 67] width 109 height 13
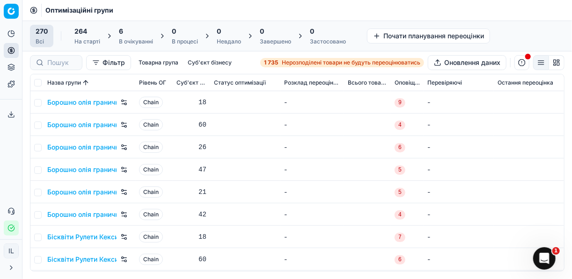
click at [132, 33] on div "6" at bounding box center [136, 31] width 34 height 9
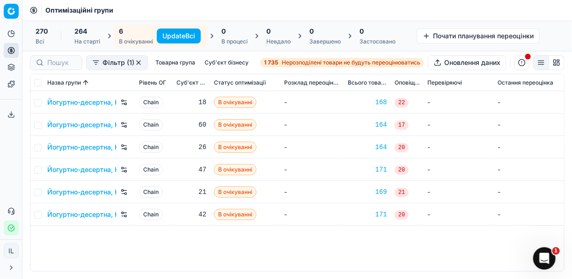
click at [166, 38] on button "Update Всі" at bounding box center [179, 36] width 44 height 15
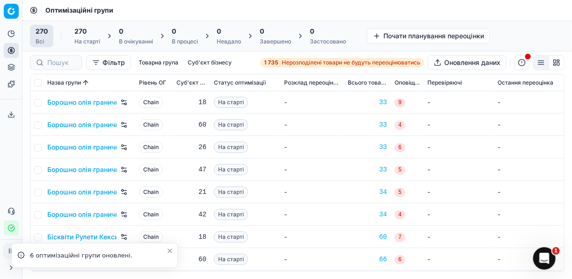
click at [275, 60] on strong "1 735" at bounding box center [271, 62] width 14 height 7
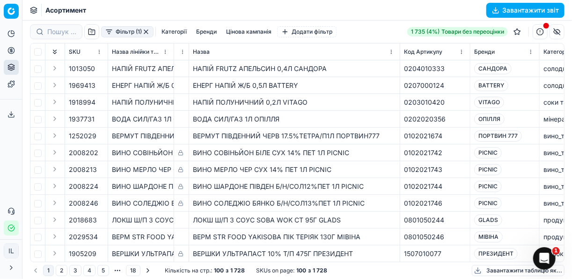
click at [111, 34] on button "Фільтр (1)" at bounding box center [127, 31] width 52 height 11
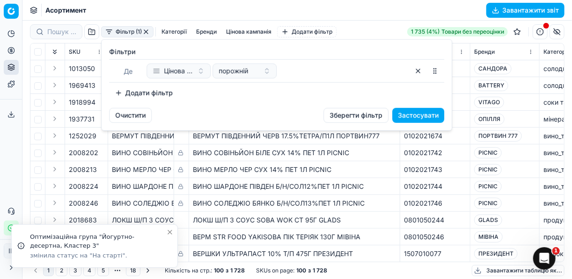
click at [118, 89] on button "Додати фільтр" at bounding box center [143, 93] width 69 height 15
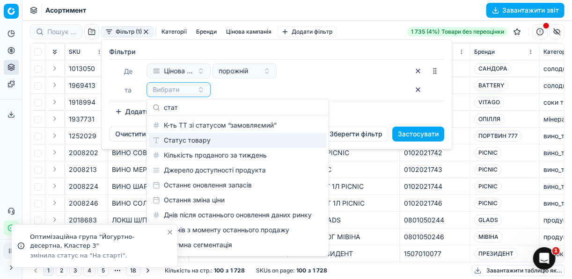
type input "стат"
click at [177, 136] on div "Статус товару" at bounding box center [238, 140] width 178 height 15
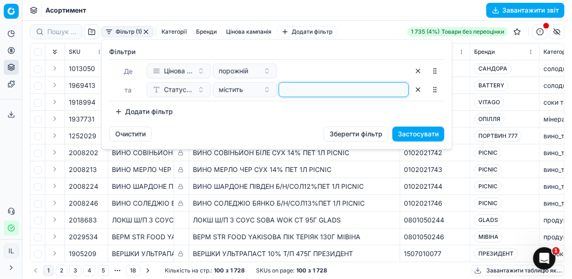
click at [323, 94] on input at bounding box center [344, 90] width 122 height 14
type input "1"
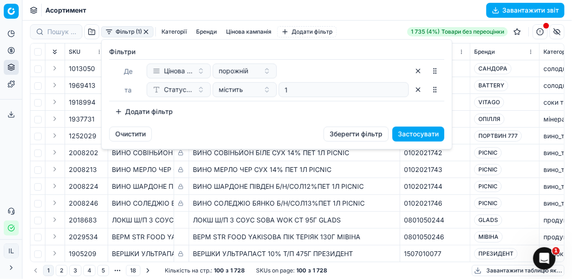
click at [121, 108] on button "Додати фільтр" at bounding box center [143, 111] width 69 height 15
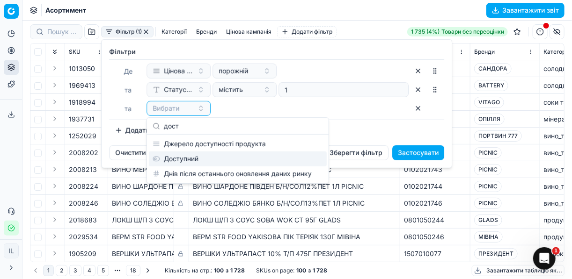
type input "дост"
click at [200, 161] on div "Доступний" at bounding box center [238, 159] width 178 height 15
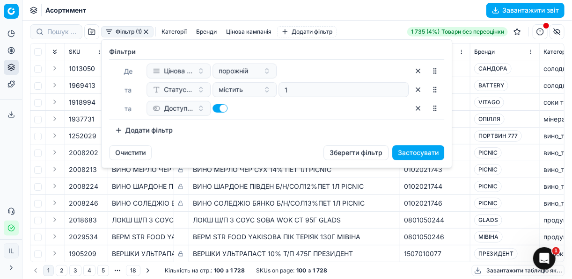
click at [123, 128] on button "Додати фільтр" at bounding box center [143, 130] width 69 height 15
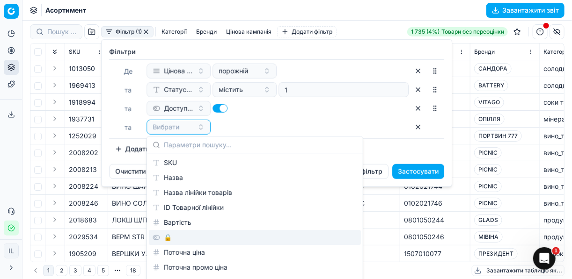
click at [157, 236] on div "🔒" at bounding box center [255, 237] width 212 height 15
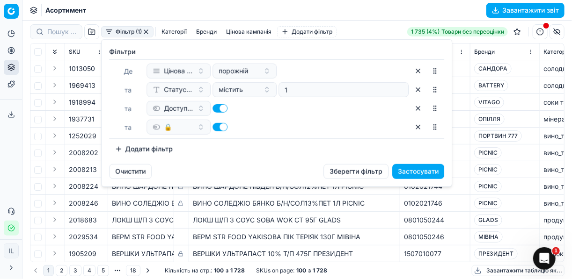
click at [214, 126] on button "button" at bounding box center [219, 127] width 15 height 8
checkbox input "false"
click at [400, 171] on button "Застосувати" at bounding box center [418, 171] width 52 height 15
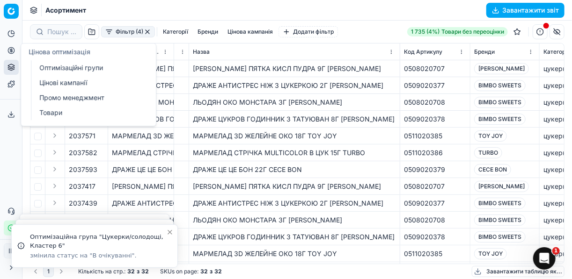
click at [9, 52] on icon at bounding box center [10, 50] width 7 height 7
click at [61, 67] on link "Оптимізаційні групи" at bounding box center [90, 67] width 109 height 13
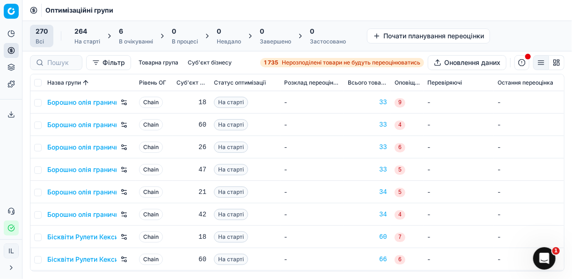
click at [130, 34] on div "6" at bounding box center [136, 31] width 34 height 9
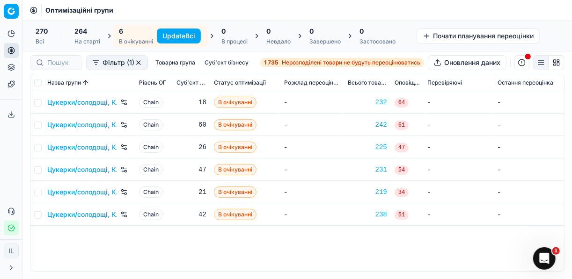
click at [171, 34] on button "Update Всі" at bounding box center [179, 36] width 44 height 15
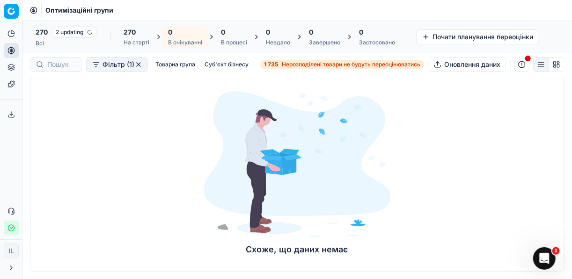
click at [278, 66] on div "1 735 Нерозподілені товари не будуть переоцінюватись" at bounding box center [342, 64] width 156 height 7
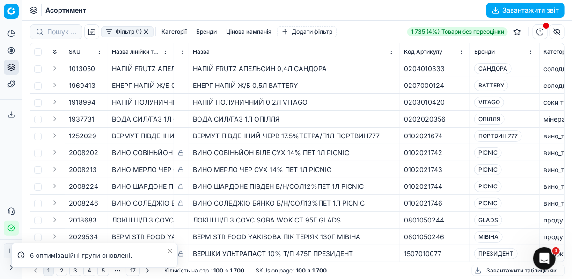
click at [108, 34] on button "Фільтр (1)" at bounding box center [127, 31] width 52 height 11
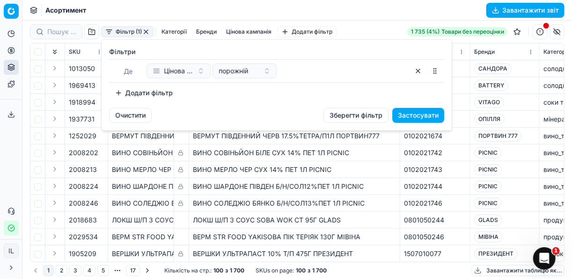
click at [118, 90] on button "Додати фільтр" at bounding box center [143, 93] width 69 height 15
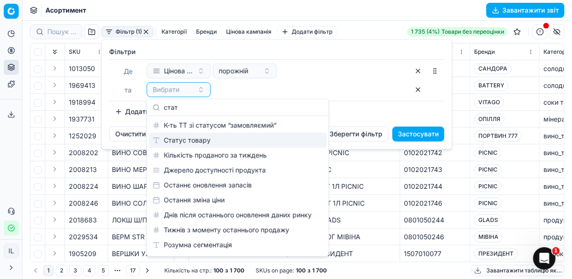
type input "стат"
click at [221, 146] on div "Статус товару" at bounding box center [238, 140] width 178 height 15
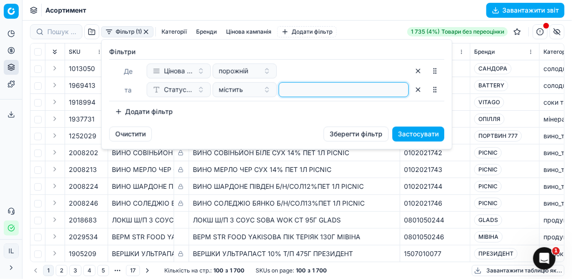
click at [285, 88] on input at bounding box center [344, 90] width 122 height 14
type input "1"
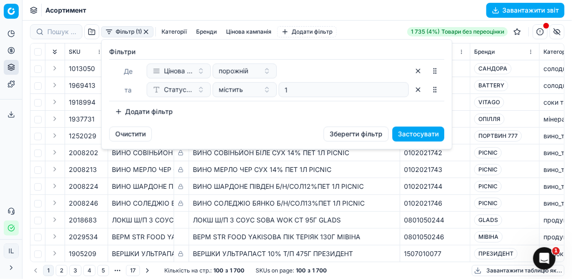
click at [120, 109] on button "Додати фільтр" at bounding box center [143, 111] width 69 height 15
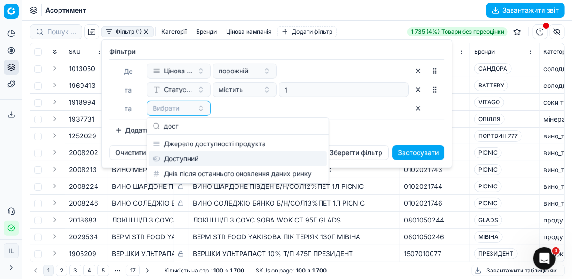
type input "дост"
click at [184, 155] on div "Доступний" at bounding box center [238, 159] width 178 height 15
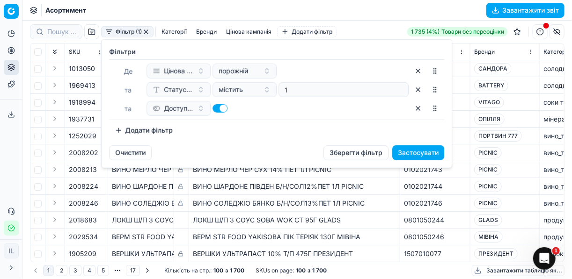
click at [219, 109] on button "button" at bounding box center [219, 108] width 15 height 8
click at [119, 128] on button "Додати фільтр" at bounding box center [143, 130] width 69 height 15
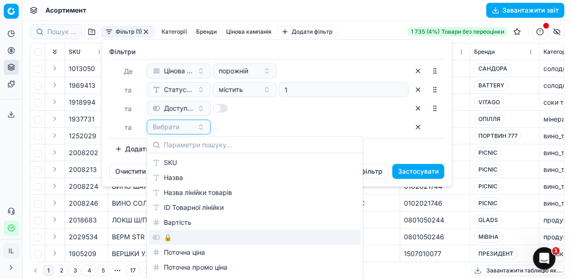
click at [162, 235] on div "🔒" at bounding box center [255, 237] width 212 height 15
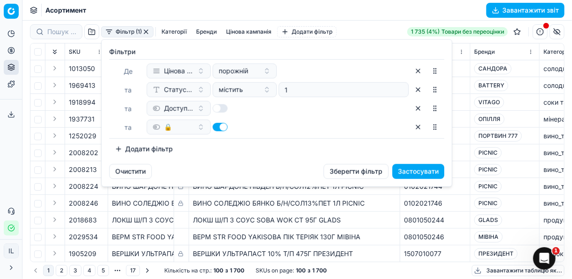
drag, startPoint x: 217, startPoint y: 107, endPoint x: 234, endPoint y: 109, distance: 17.0
click at [224, 108] on button "button" at bounding box center [219, 108] width 15 height 8
checkbox input "true"
click at [217, 127] on button "button" at bounding box center [219, 127] width 15 height 8
checkbox input "false"
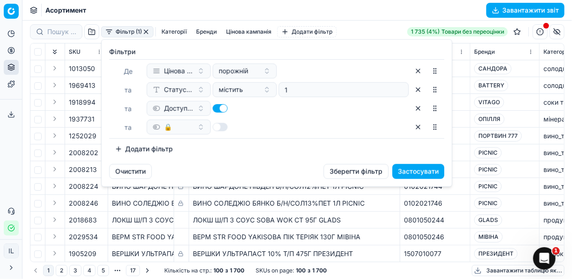
click at [402, 170] on button "Застосувати" at bounding box center [418, 171] width 52 height 15
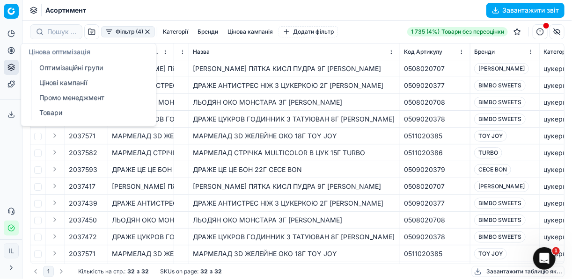
click at [12, 51] on icon at bounding box center [10, 50] width 7 height 7
click at [57, 66] on link "Оптимізаційні групи" at bounding box center [90, 67] width 109 height 13
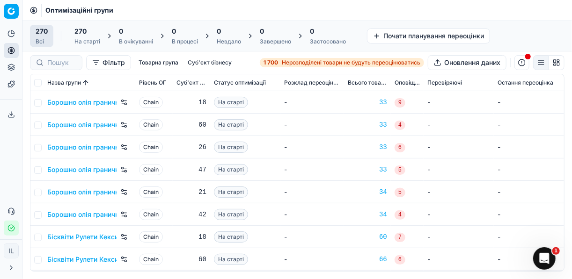
click at [279, 62] on div "1 700 Нерозподілені товари не будуть переоцінюватись" at bounding box center [341, 62] width 157 height 7
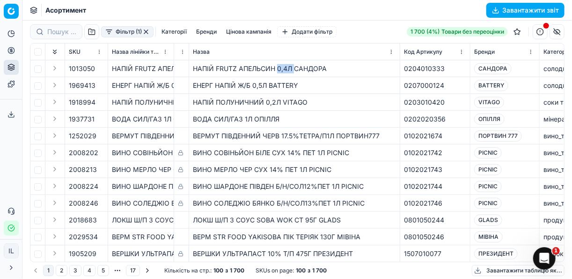
click at [107, 34] on button "Фільтр (1)" at bounding box center [127, 31] width 52 height 11
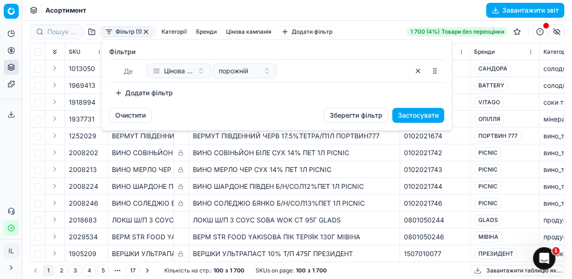
click at [121, 92] on button "Додати фільтр" at bounding box center [143, 93] width 69 height 15
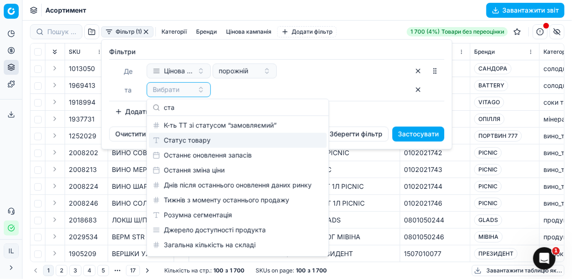
type input "ста"
click at [212, 139] on div "Статус товару" at bounding box center [238, 140] width 178 height 15
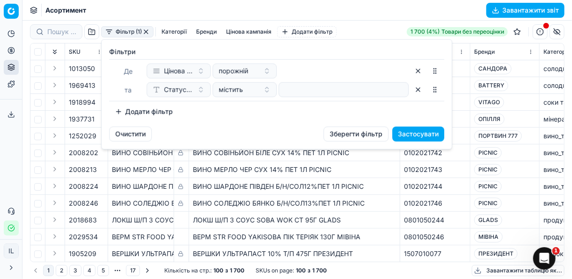
click at [121, 110] on button "Додати фільтр" at bounding box center [143, 111] width 69 height 15
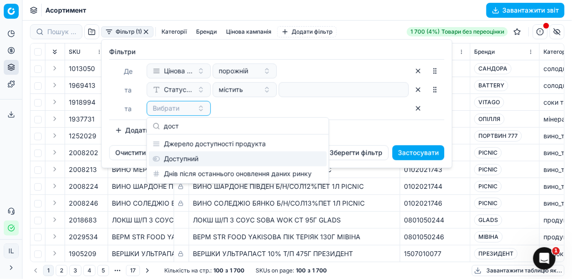
type input "дост"
click at [189, 163] on div "Доступний" at bounding box center [238, 159] width 178 height 15
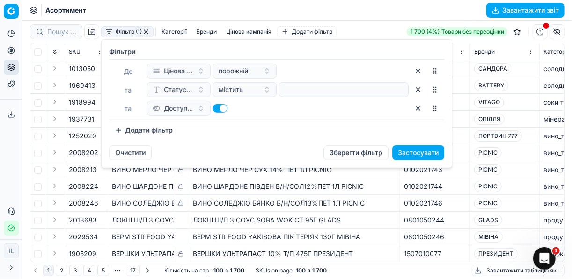
click at [125, 128] on button "Додати фільтр" at bounding box center [143, 130] width 69 height 15
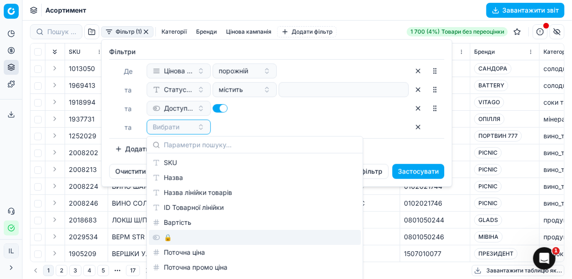
click at [169, 241] on div "🔒" at bounding box center [255, 237] width 212 height 15
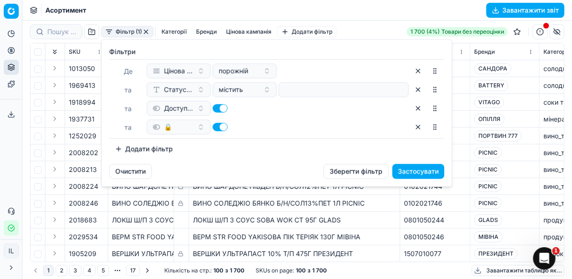
click at [213, 128] on button "button" at bounding box center [219, 127] width 15 height 8
checkbox input "false"
click at [415, 168] on button "Застосувати" at bounding box center [418, 171] width 52 height 15
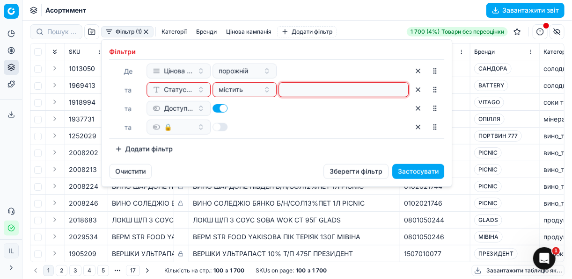
click at [323, 92] on input at bounding box center [344, 90] width 122 height 14
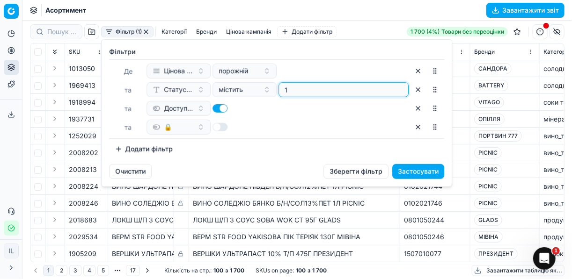
type input "1"
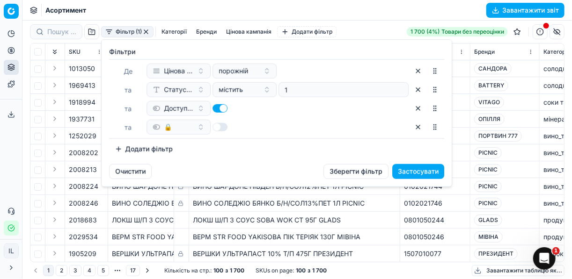
click at [417, 172] on button "Застосувати" at bounding box center [418, 171] width 52 height 15
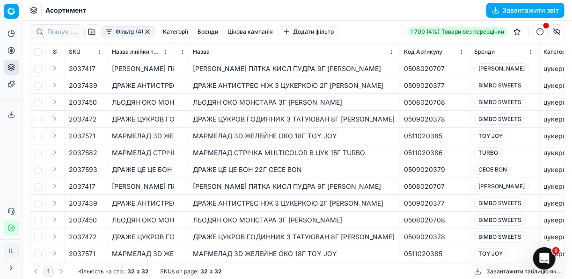
click at [144, 27] on div "Фільтр (4) Категорії Бренди Цінова кампанія Додати фільтр" at bounding box center [184, 31] width 308 height 15
click at [146, 31] on button "button" at bounding box center [147, 31] width 7 height 7
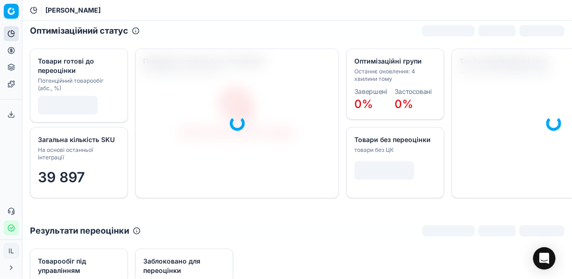
click at [7, 49] on icon at bounding box center [10, 50] width 7 height 7
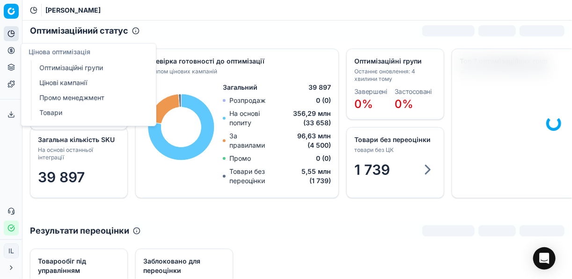
drag, startPoint x: 69, startPoint y: 67, endPoint x: 67, endPoint y: 83, distance: 15.6
click at [69, 67] on link "Оптимізаційні групи" at bounding box center [90, 67] width 109 height 13
click at [67, 83] on link "Цінові кампанії" at bounding box center [90, 82] width 109 height 13
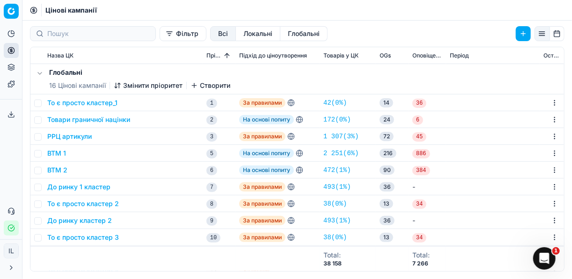
click at [160, 37] on button "Фільтр" at bounding box center [183, 33] width 47 height 15
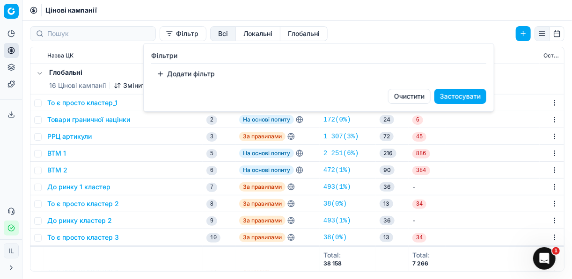
click at [159, 72] on button "Додати фільтр" at bounding box center [185, 73] width 69 height 15
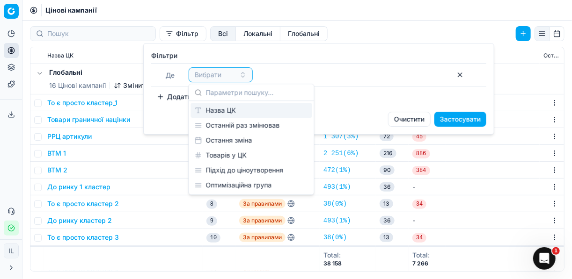
click at [215, 111] on div "Назва ЦК" at bounding box center [251, 110] width 121 height 15
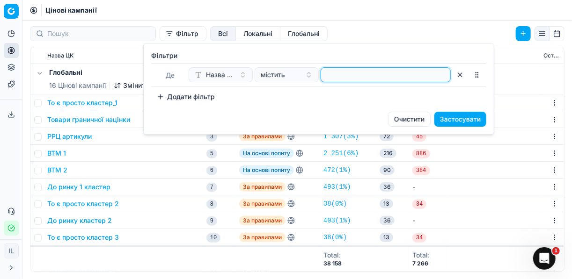
click at [330, 79] on input at bounding box center [386, 75] width 122 height 14
type input "[PERSON_NAME]"
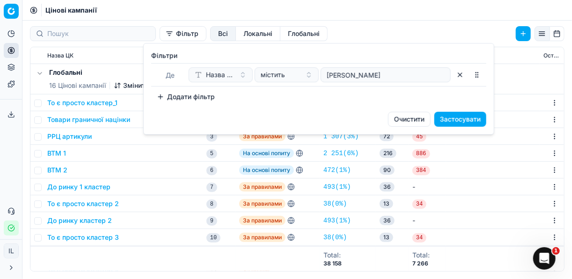
click at [479, 117] on button "Застосувати" at bounding box center [460, 119] width 52 height 15
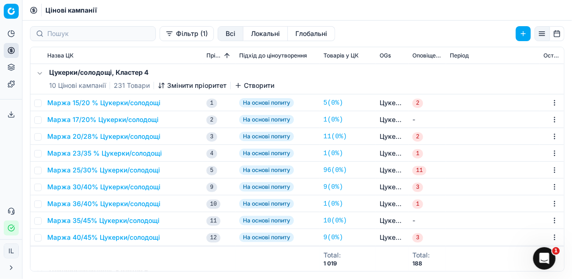
click at [99, 219] on button "Маржа 35/45% Цукерки/солодощі" at bounding box center [103, 220] width 112 height 9
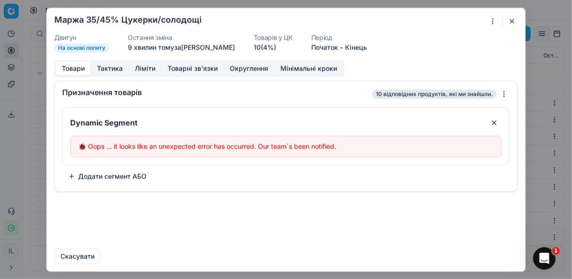
click at [513, 23] on button "button" at bounding box center [511, 20] width 11 height 11
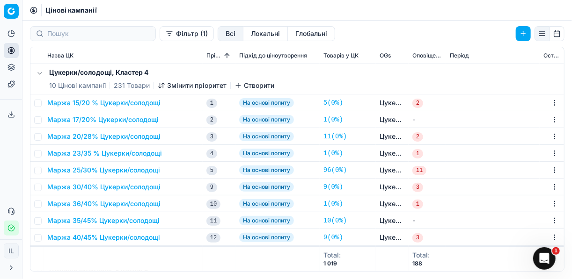
click at [179, 83] on button "Змінити пріоритет" at bounding box center [192, 85] width 69 height 9
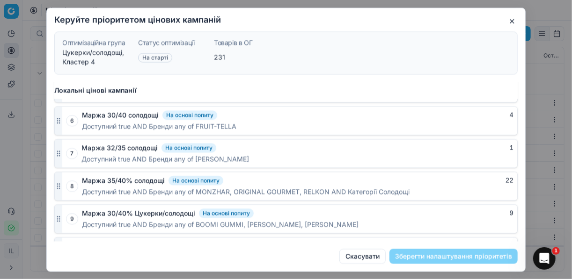
scroll to position [806, 0]
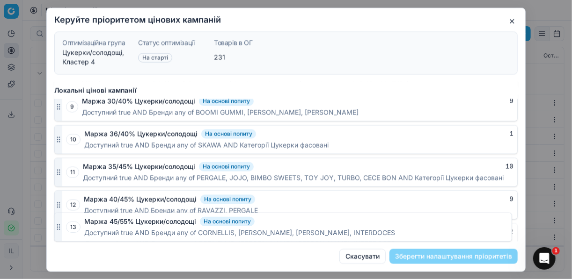
click at [56, 234] on icon "button" at bounding box center [58, 237] width 7 height 7
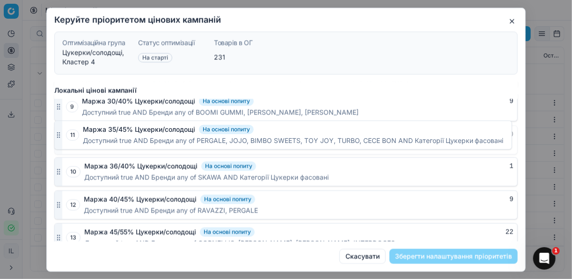
drag, startPoint x: 59, startPoint y: 163, endPoint x: 60, endPoint y: 136, distance: 27.2
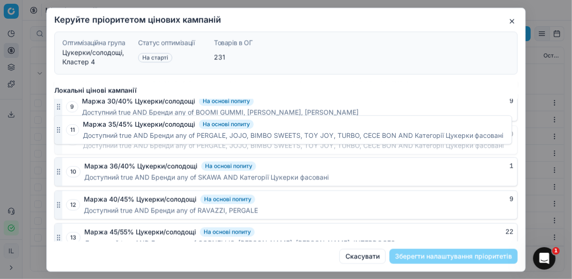
click at [60, 136] on div at bounding box center [58, 140] width 7 height 28
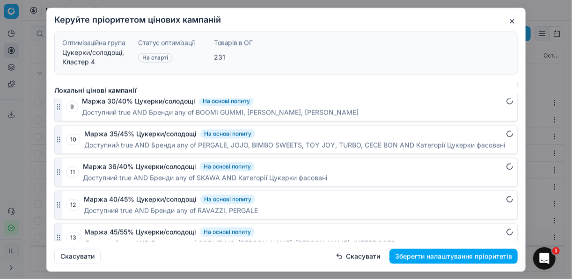
click at [470, 256] on button "Зберегти налаштування пріоритетів" at bounding box center [453, 256] width 128 height 15
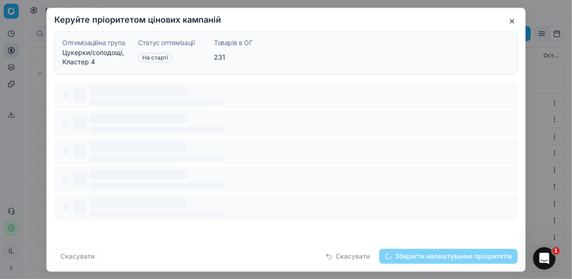
scroll to position [0, 0]
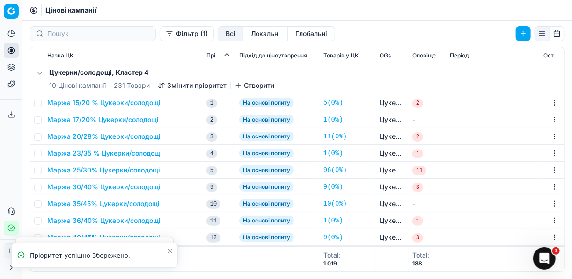
click at [106, 102] on button "Маржа 15/20 % Цукерки/солодощі" at bounding box center [103, 102] width 113 height 9
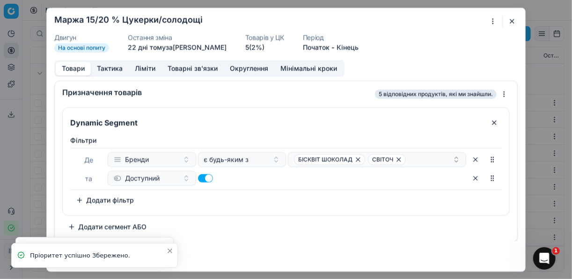
click at [239, 68] on button "Округлення" at bounding box center [249, 69] width 51 height 14
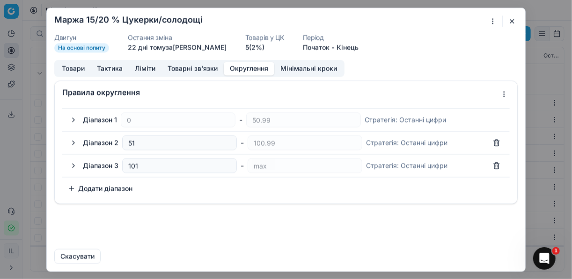
click at [65, 69] on button "Товари" at bounding box center [73, 69] width 35 height 14
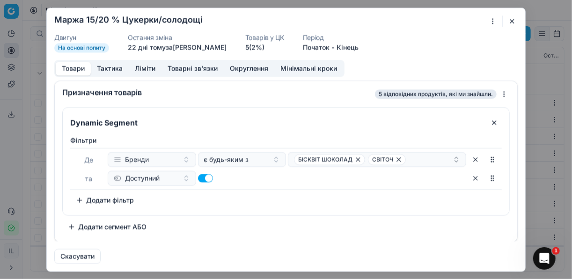
click at [508, 22] on button "button" at bounding box center [511, 20] width 11 height 11
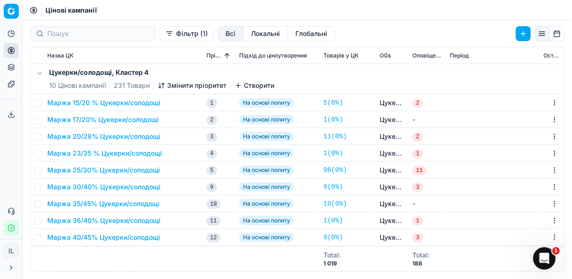
click at [94, 202] on button "Маржа 35/45% Цукерки/солодощі" at bounding box center [103, 203] width 112 height 9
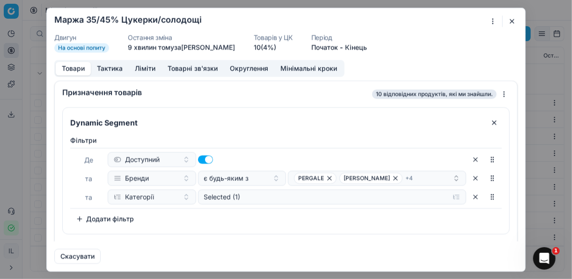
click at [511, 24] on button "button" at bounding box center [511, 20] width 11 height 11
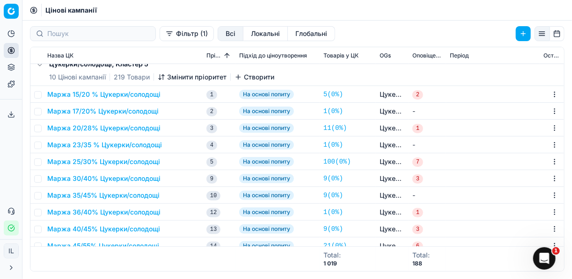
scroll to position [262, 0]
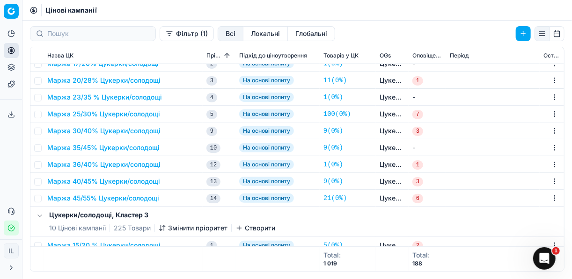
click at [95, 147] on button "Маржа 35/45% Цукерки/солодощі" at bounding box center [103, 147] width 112 height 9
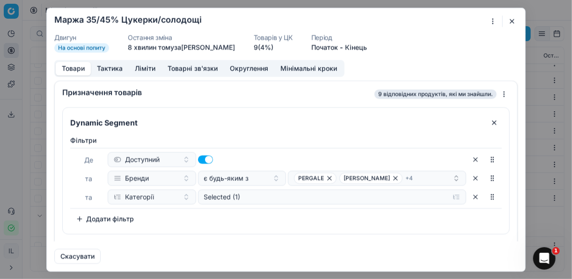
click at [512, 20] on button "button" at bounding box center [511, 20] width 11 height 11
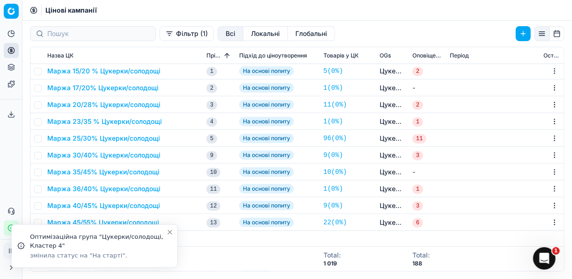
scroll to position [0, 0]
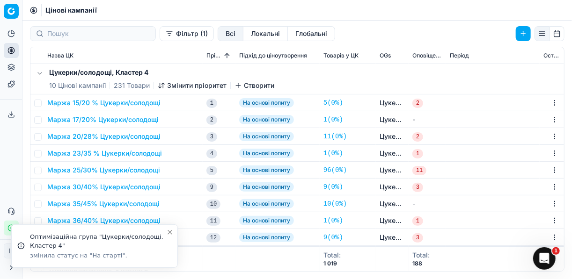
click at [94, 206] on button "Маржа 35/45% Цукерки/солодощі" at bounding box center [103, 203] width 112 height 9
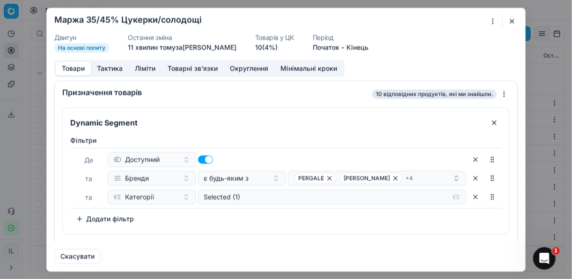
click at [516, 15] on form "Ми зберігаємо налаштування ЦК. Будь ласка, зачекайте, це може зайняти декілька …" at bounding box center [286, 139] width 478 height 263
click at [511, 19] on button "button" at bounding box center [511, 20] width 11 height 11
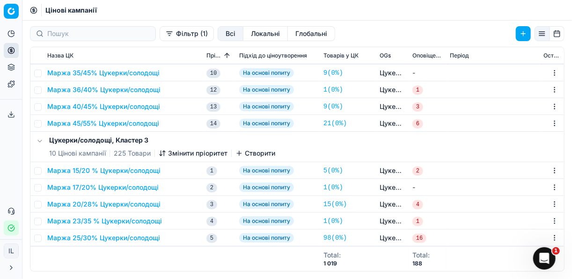
scroll to position [262, 0]
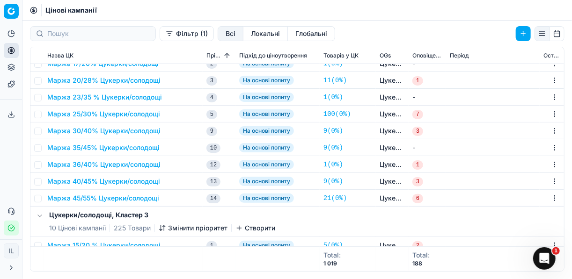
click at [107, 146] on button "Маржа 35/45% Цукерки/солодощі" at bounding box center [103, 147] width 112 height 9
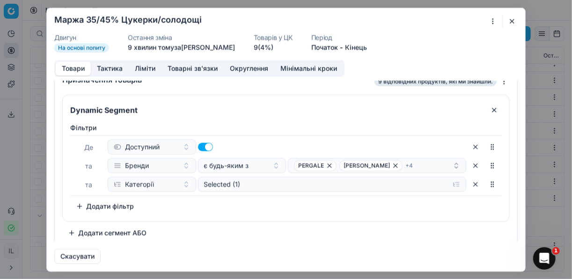
scroll to position [18, 0]
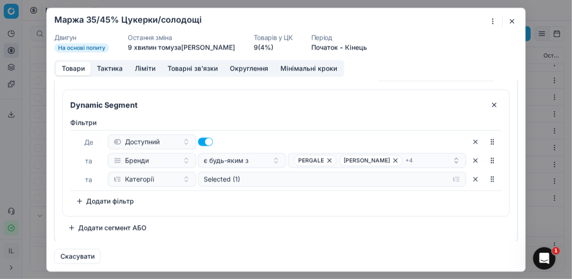
click at [509, 21] on button "button" at bounding box center [511, 20] width 11 height 11
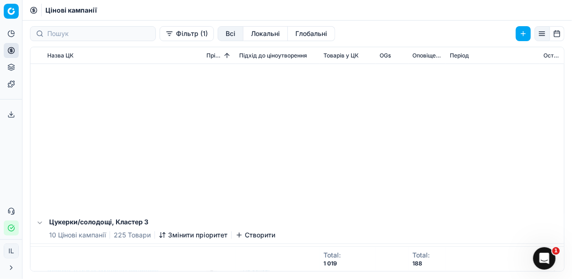
scroll to position [487, 0]
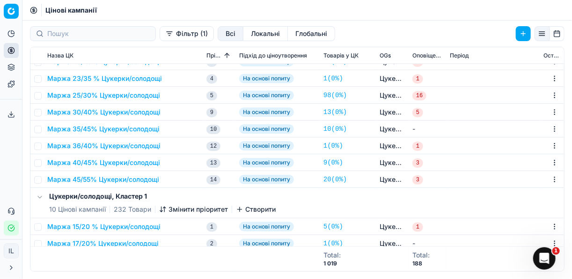
click at [68, 126] on button "Маржа 35/45% Цукерки/солодощі" at bounding box center [103, 128] width 112 height 9
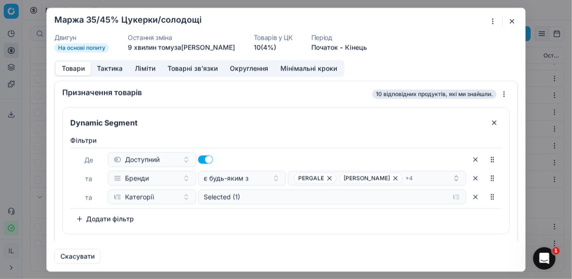
click at [508, 19] on button "button" at bounding box center [511, 20] width 11 height 11
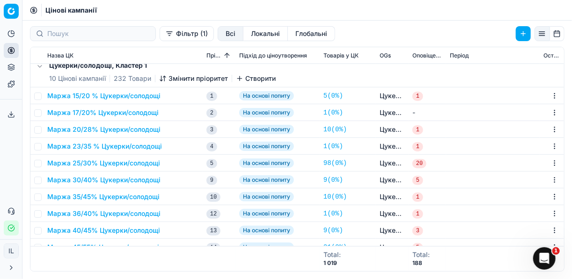
scroll to position [636, 0]
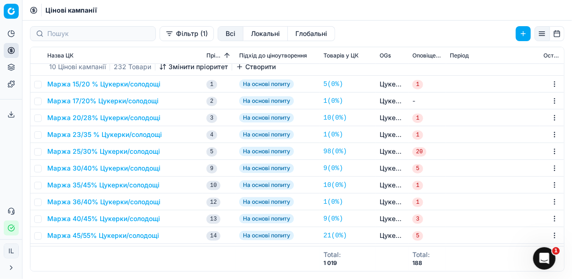
click at [98, 187] on button "Маржа 35/45% Цукерки/солодощі" at bounding box center [103, 185] width 112 height 9
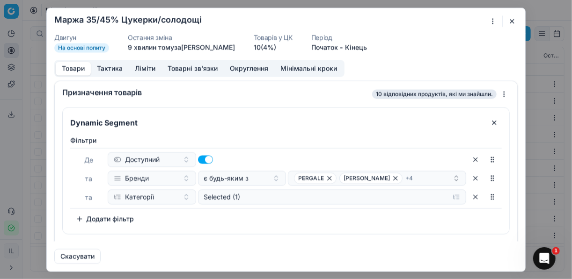
click at [513, 18] on button "button" at bounding box center [511, 20] width 11 height 11
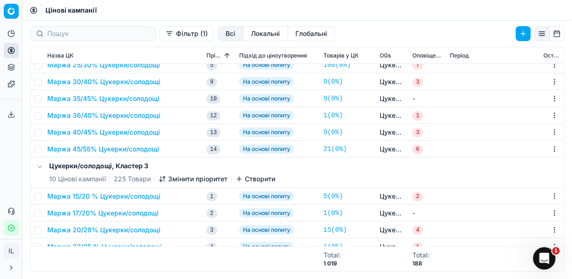
scroll to position [150, 0]
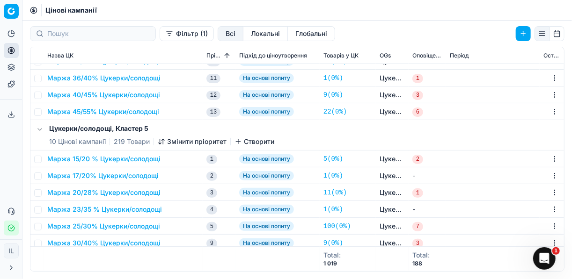
click at [160, 36] on button "Фільтр (1)" at bounding box center [187, 33] width 54 height 15
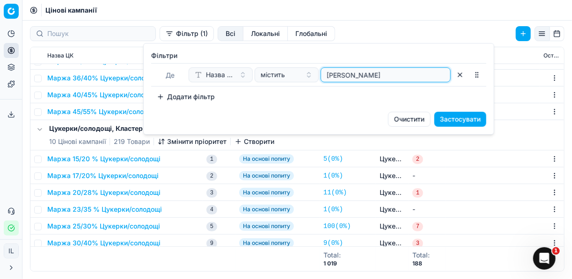
click at [354, 78] on input "[PERSON_NAME]" at bounding box center [386, 75] width 122 height 14
type input "ц"
type input "жуваль"
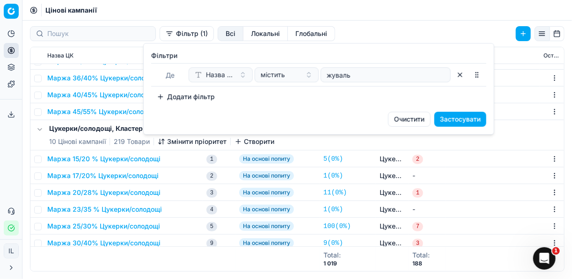
click at [453, 119] on button "Застосувати" at bounding box center [460, 119] width 52 height 15
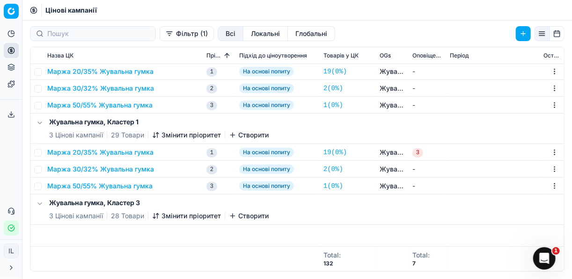
scroll to position [0, 0]
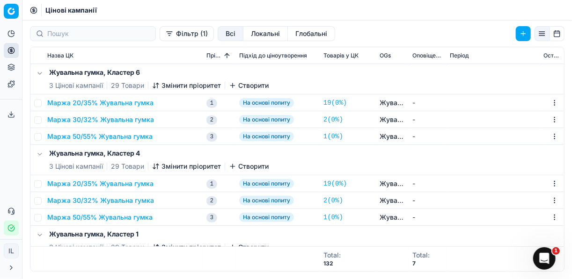
click at [116, 121] on button "Маржа 30/32% Жувальна гумка" at bounding box center [100, 119] width 107 height 9
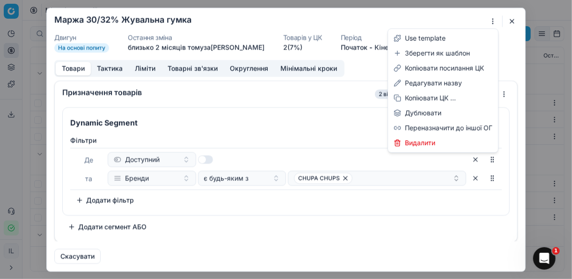
click at [492, 21] on div "Ми зберігаємо налаштування ЦК. Будь ласка, зачекайте, це може зайняти декілька …" at bounding box center [286, 139] width 572 height 279
click at [434, 69] on div "Копіювати посилання ЦК" at bounding box center [443, 68] width 106 height 15
click at [489, 22] on div "Ми зберігаємо налаштування ЦК. Будь ласка, зачекайте, це може зайняти декілька …" at bounding box center [286, 139] width 572 height 279
click at [421, 82] on div "Редагувати назву" at bounding box center [443, 83] width 106 height 15
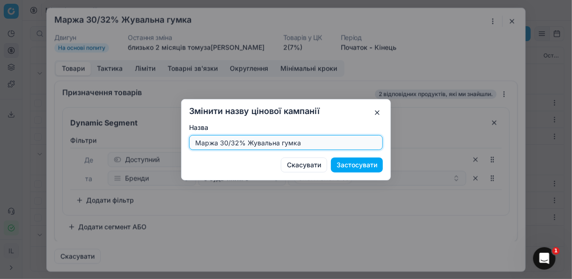
click at [227, 143] on input "Маржа 30/32% Жувальна гумка" at bounding box center [285, 143] width 185 height 14
click at [234, 143] on input "Маржа 25/32% Жувальна гумка" at bounding box center [285, 143] width 185 height 14
type input "Маржа 25/35% Жувальна гумка"
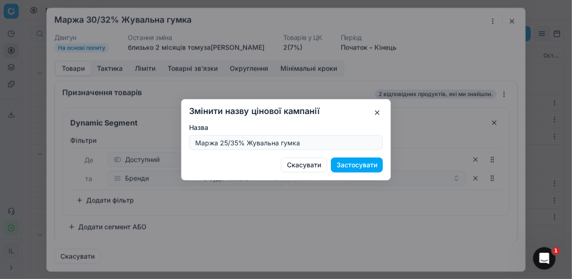
click at [351, 164] on button "Застосувати" at bounding box center [357, 165] width 52 height 15
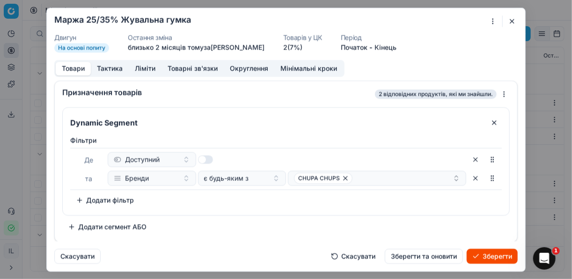
click at [153, 69] on button "Ліміти" at bounding box center [145, 69] width 33 height 14
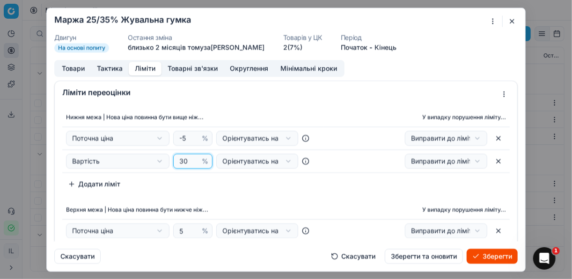
drag, startPoint x: 186, startPoint y: 160, endPoint x: 178, endPoint y: 160, distance: 8.4
click at [178, 160] on input "30" at bounding box center [188, 161] width 22 height 14
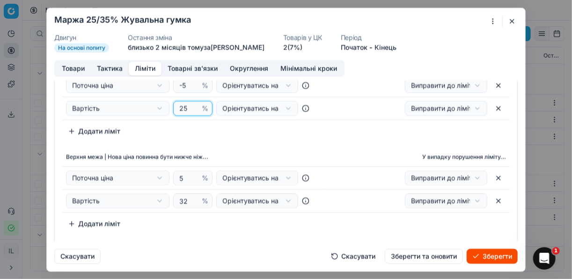
scroll to position [75, 0]
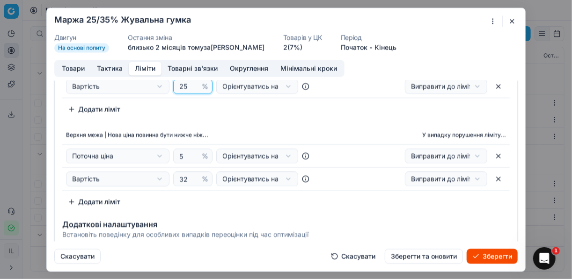
type input "25"
drag, startPoint x: 185, startPoint y: 179, endPoint x: 176, endPoint y: 176, distance: 9.2
click at [177, 176] on input "32" at bounding box center [188, 179] width 22 height 14
type input "35"
drag, startPoint x: 284, startPoint y: 133, endPoint x: 231, endPoint y: 119, distance: 55.0
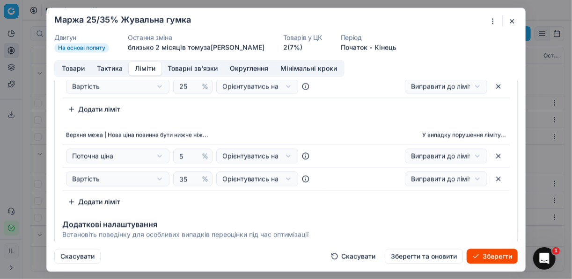
click at [284, 132] on th "Верхня межа | Нова ціна повинна бути нижче ніж..." at bounding box center [192, 135] width 261 height 19
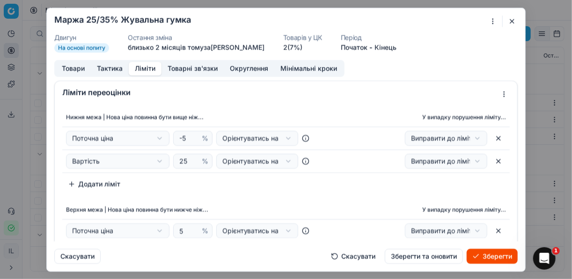
click at [489, 256] on button "Зберегти" at bounding box center [492, 256] width 51 height 15
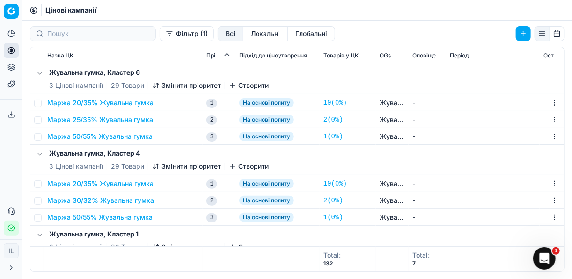
click at [77, 137] on button "Маржа 50/55% Жувальна гумка" at bounding box center [99, 136] width 105 height 9
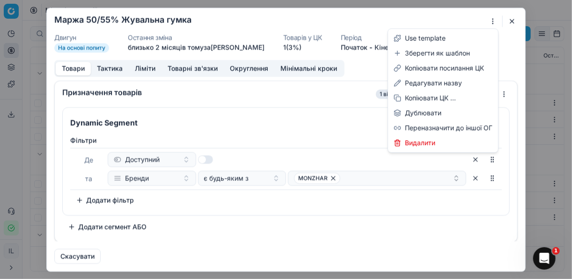
click at [493, 21] on div "Ми зберігаємо налаштування ЦК. Будь ласка, зачекайте, це може зайняти декілька …" at bounding box center [286, 139] width 572 height 279
click at [428, 85] on div "Редагувати назву" at bounding box center [443, 83] width 106 height 15
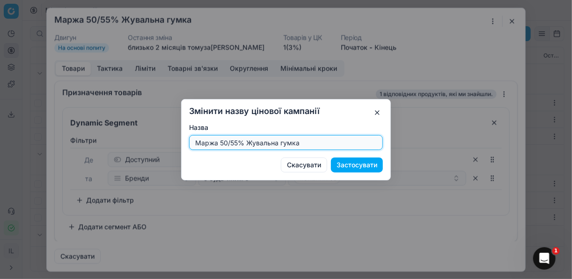
click at [225, 143] on input "Маржа 50/55% Жувальна гумка" at bounding box center [285, 143] width 185 height 14
type input "Маржа 45/55% Жувальна гумка"
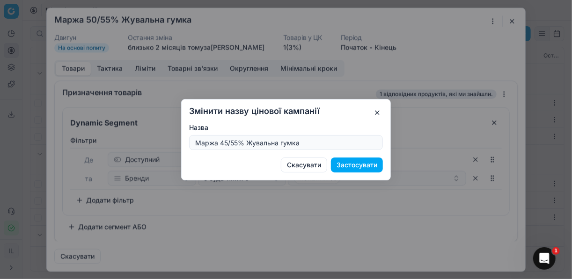
click at [353, 168] on button "Застосувати" at bounding box center [357, 165] width 52 height 15
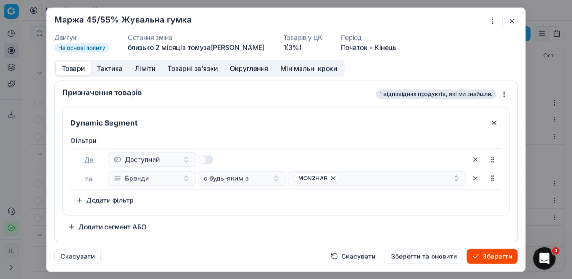
click at [139, 66] on button "Ліміти" at bounding box center [145, 69] width 33 height 14
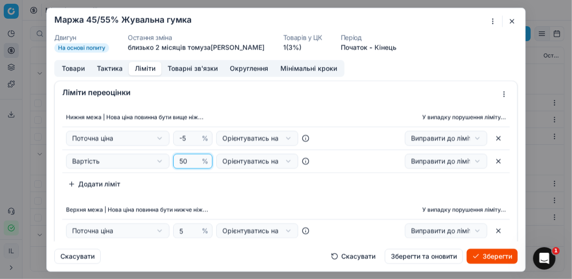
click at [186, 160] on input "50" at bounding box center [188, 161] width 22 height 14
type input "5"
type input "45"
click at [497, 257] on button "Зберегти" at bounding box center [492, 256] width 51 height 15
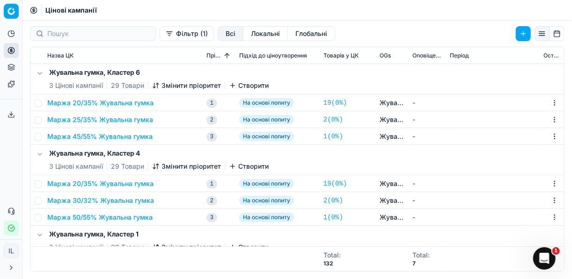
click at [126, 134] on button "Маржа 45/55% Жувальна гумка" at bounding box center [99, 136] width 105 height 9
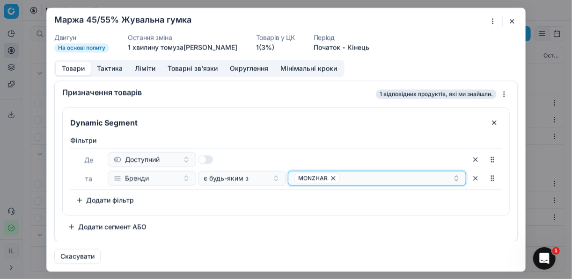
click at [364, 173] on div "MONZHAR" at bounding box center [373, 178] width 159 height 11
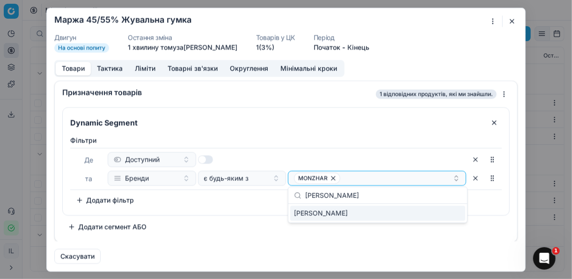
type input "[PERSON_NAME]"
click at [454, 215] on div "[PERSON_NAME]" at bounding box center [377, 213] width 175 height 15
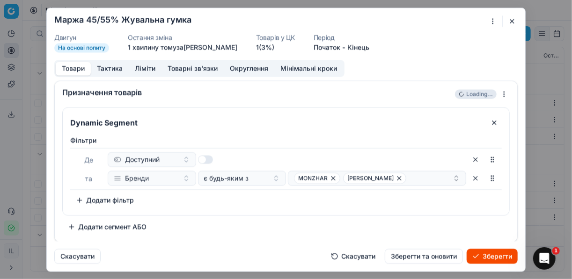
click at [490, 258] on button "Зберегти" at bounding box center [492, 256] width 51 height 15
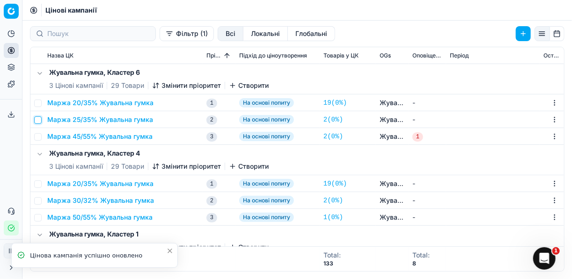
click at [40, 120] on input "checkbox" at bounding box center [37, 120] width 7 height 7
checkbox input "true"
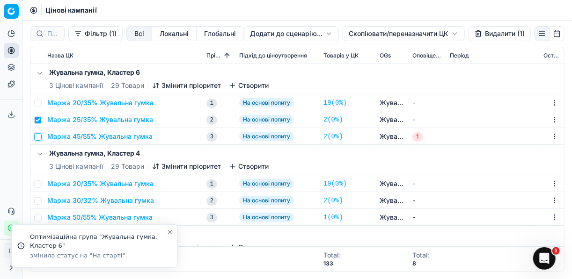
click at [38, 137] on input "checkbox" at bounding box center [37, 136] width 7 height 7
checkbox input "true"
click at [364, 35] on html "Pricing platform Аналітика Цінова оптимізація Асортимент продукції Шаблони Серв…" at bounding box center [286, 139] width 572 height 279
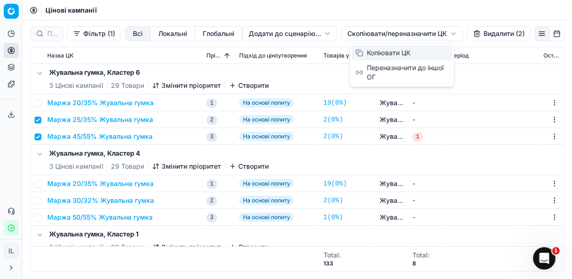
click at [374, 51] on div "Копіювати ЦК" at bounding box center [402, 52] width 100 height 15
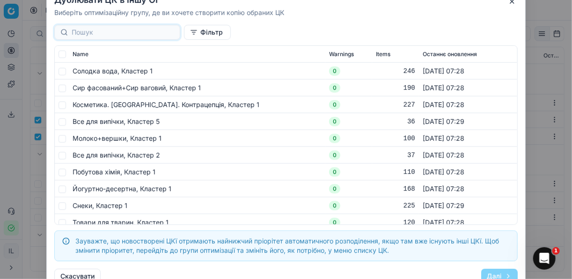
click at [105, 37] on div at bounding box center [117, 32] width 126 height 15
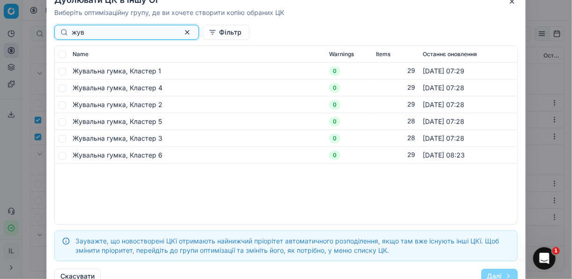
type input "жув"
drag, startPoint x: 65, startPoint y: 70, endPoint x: 66, endPoint y: 82, distance: 12.2
click at [65, 71] on input "checkbox" at bounding box center [61, 70] width 7 height 7
checkbox input "true"
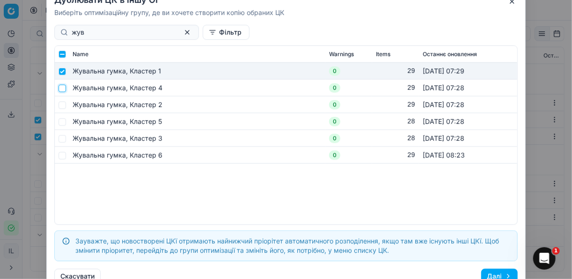
click at [63, 86] on input "checkbox" at bounding box center [61, 87] width 7 height 7
checkbox input "true"
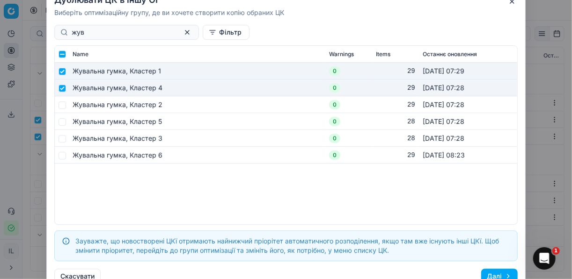
click at [62, 101] on td at bounding box center [62, 104] width 14 height 17
drag, startPoint x: 62, startPoint y: 107, endPoint x: 65, endPoint y: 115, distance: 8.3
click at [62, 108] on input "checkbox" at bounding box center [61, 104] width 7 height 7
checkbox input "true"
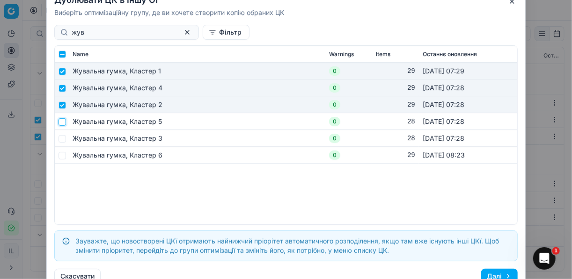
click at [63, 123] on input "checkbox" at bounding box center [61, 121] width 7 height 7
checkbox input "true"
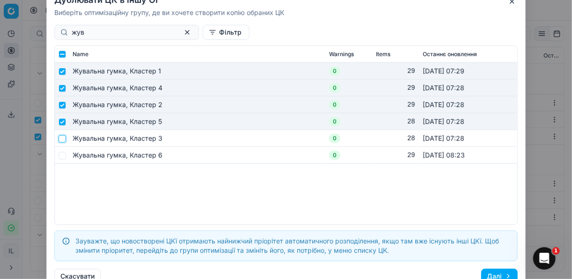
click at [63, 139] on input "checkbox" at bounding box center [61, 138] width 7 height 7
checkbox input "true"
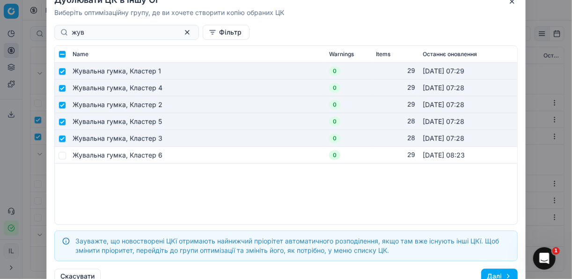
click at [504, 274] on button "Далі" at bounding box center [499, 276] width 37 height 15
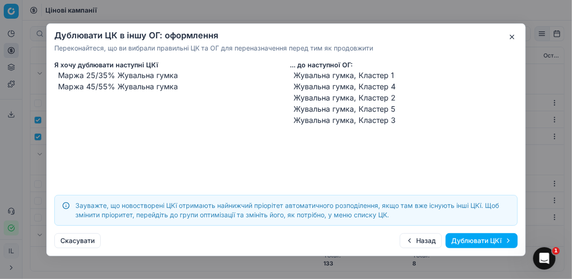
click at [466, 238] on button "Дублювати ЦКї" at bounding box center [482, 241] width 72 height 15
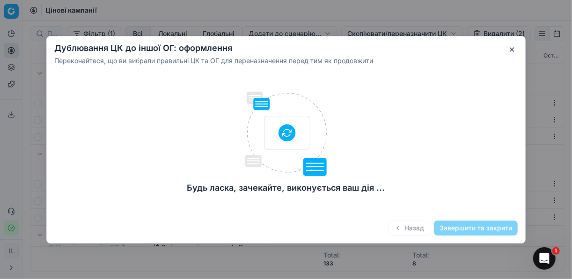
checkbox input "false"
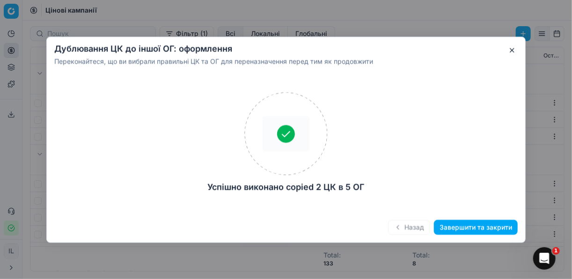
click at [469, 226] on button "Завершити та закрити" at bounding box center [476, 227] width 84 height 15
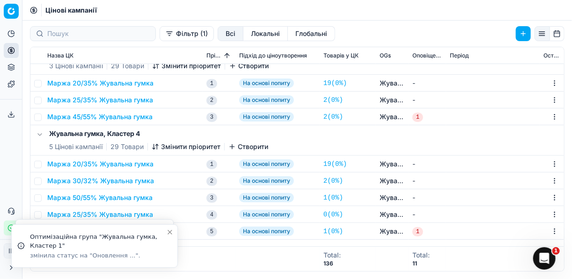
scroll to position [37, 0]
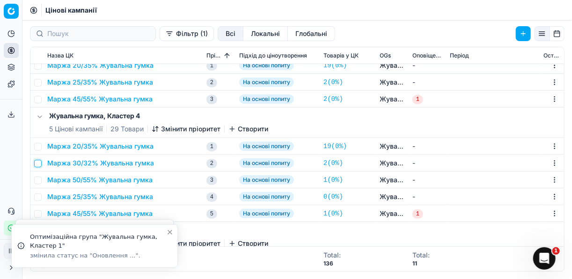
click at [38, 163] on input "checkbox" at bounding box center [37, 163] width 7 height 7
checkbox input "true"
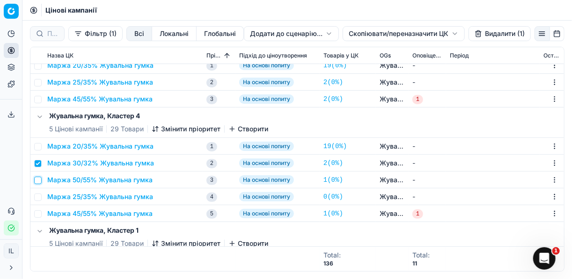
click at [38, 182] on input "checkbox" at bounding box center [37, 180] width 7 height 7
checkbox input "true"
click at [487, 34] on button "Видалити (2)" at bounding box center [499, 33] width 64 height 15
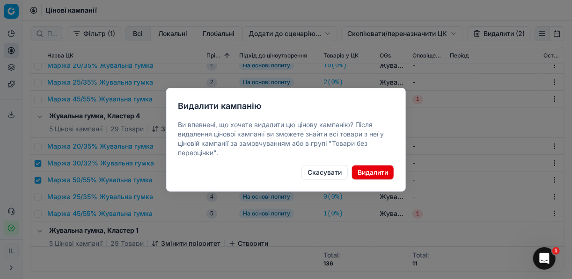
click at [380, 172] on button "Видалити" at bounding box center [372, 172] width 43 height 15
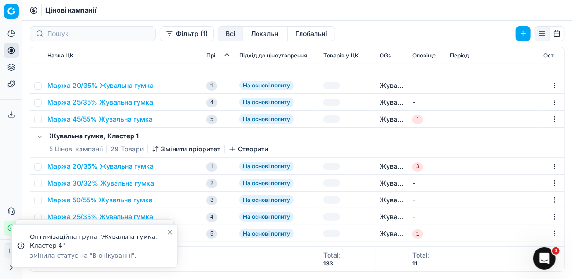
scroll to position [187, 0]
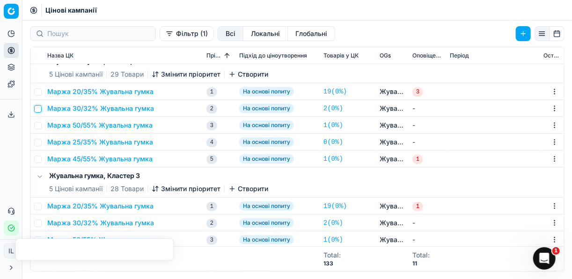
click at [39, 106] on input "checkbox" at bounding box center [37, 108] width 7 height 7
checkbox input "true"
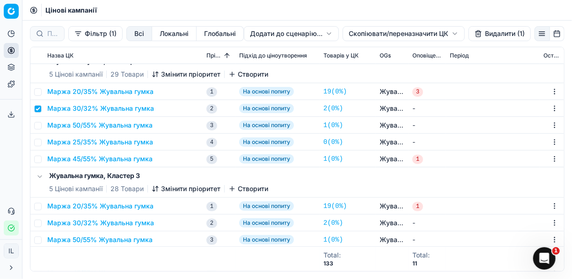
click at [41, 126] on td at bounding box center [36, 125] width 13 height 17
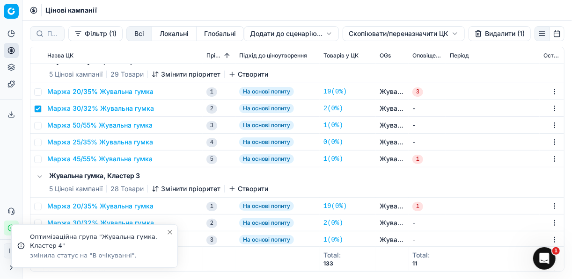
click at [490, 33] on button "Видалити (1)" at bounding box center [499, 33] width 62 height 15
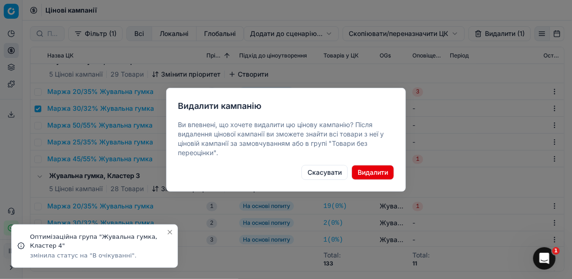
click at [325, 171] on button "Скасувати" at bounding box center [324, 172] width 46 height 15
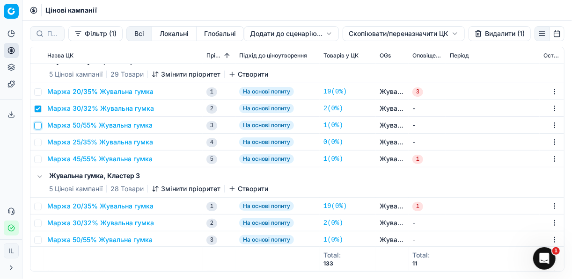
click at [40, 124] on input "checkbox" at bounding box center [37, 125] width 7 height 7
checkbox input "true"
click at [490, 35] on button "Видалити (2)" at bounding box center [499, 33] width 64 height 15
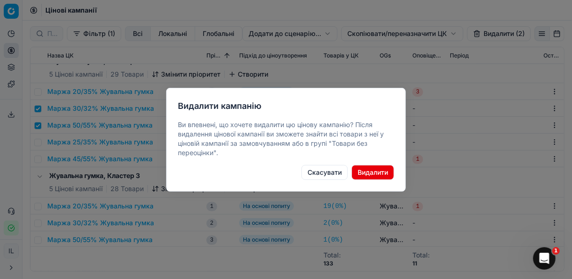
click at [375, 175] on button "Видалити" at bounding box center [372, 172] width 43 height 15
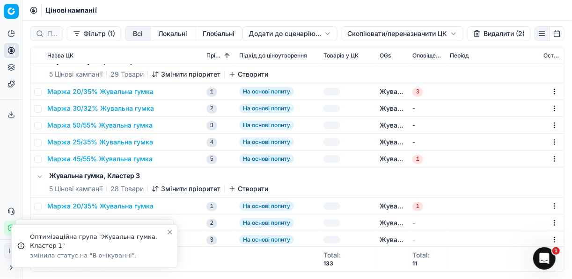
checkbox input "false"
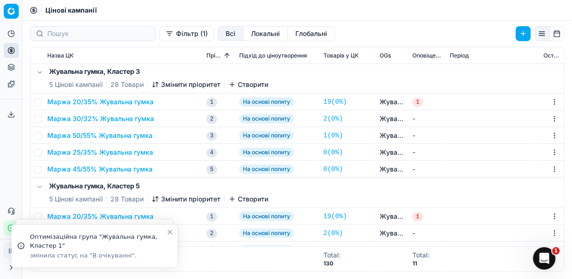
scroll to position [262, 0]
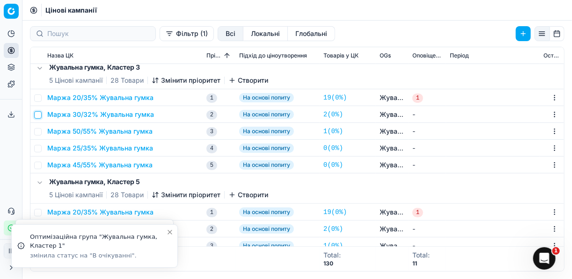
click at [37, 114] on input "checkbox" at bounding box center [37, 114] width 7 height 7
checkbox input "true"
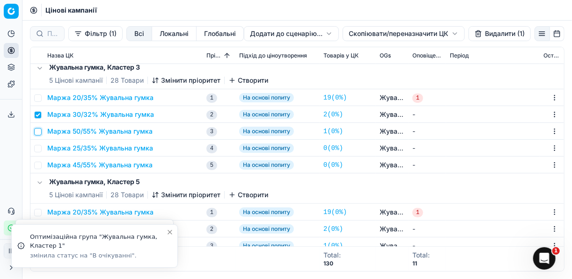
click at [40, 132] on input "checkbox" at bounding box center [37, 131] width 7 height 7
checkbox input "true"
click at [491, 34] on button "Видалити (2)" at bounding box center [499, 33] width 64 height 15
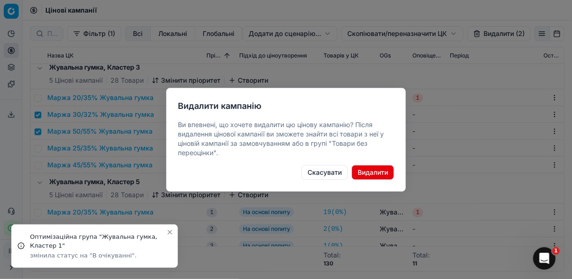
click at [365, 172] on button "Видалити" at bounding box center [372, 172] width 43 height 15
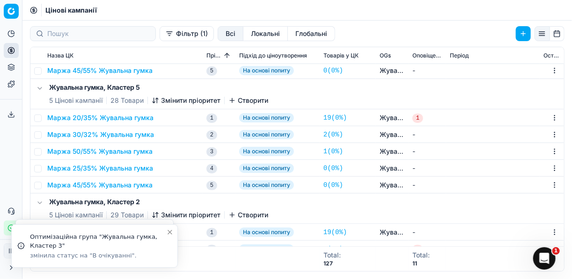
scroll to position [374, 0]
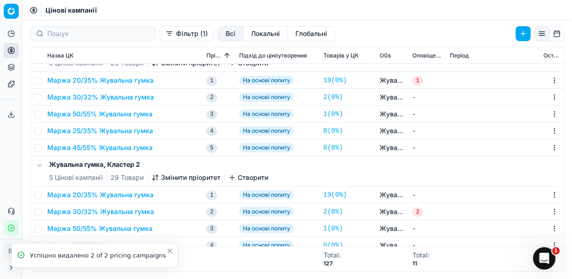
click at [41, 94] on td at bounding box center [36, 97] width 13 height 17
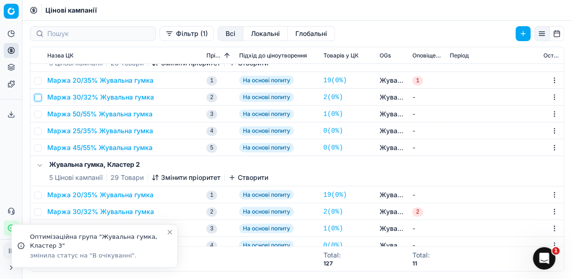
click at [41, 99] on input "checkbox" at bounding box center [37, 97] width 7 height 7
checkbox input "true"
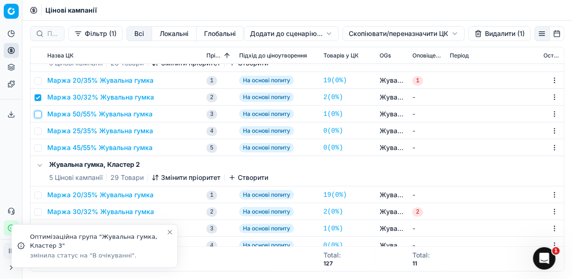
click at [40, 114] on input "checkbox" at bounding box center [37, 114] width 7 height 7
checkbox input "true"
click at [490, 35] on button "Видалити (2)" at bounding box center [499, 33] width 64 height 15
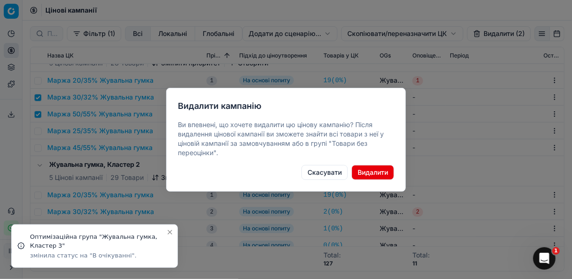
click at [370, 170] on button "Видалити" at bounding box center [372, 172] width 43 height 15
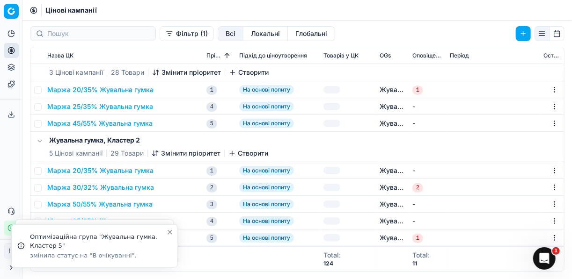
scroll to position [364, 0]
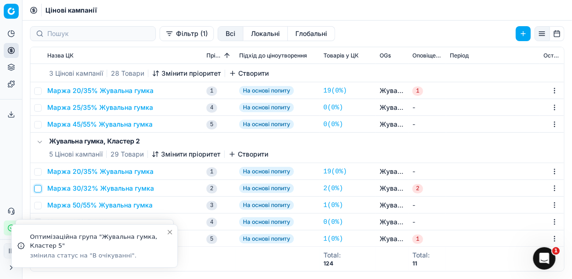
click at [39, 187] on input "checkbox" at bounding box center [37, 188] width 7 height 7
checkbox input "true"
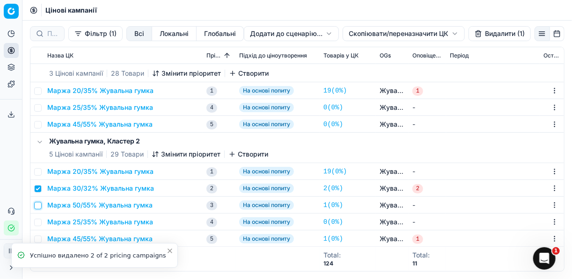
click at [38, 206] on input "checkbox" at bounding box center [37, 205] width 7 height 7
checkbox input "true"
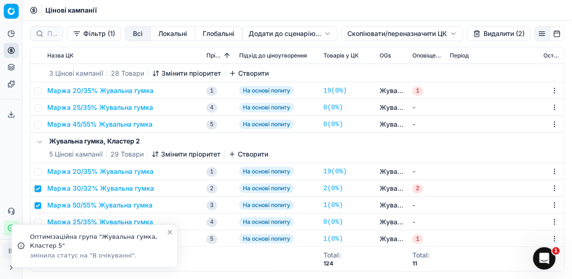
click at [487, 34] on button "Видалити (2)" at bounding box center [499, 33] width 64 height 15
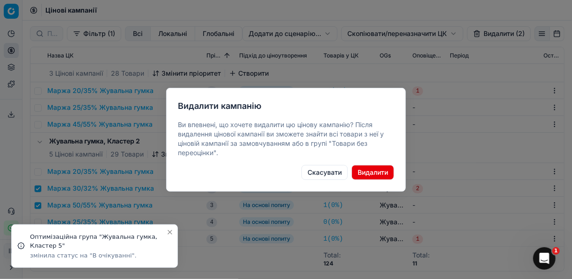
click at [368, 174] on button "Видалити" at bounding box center [372, 172] width 43 height 15
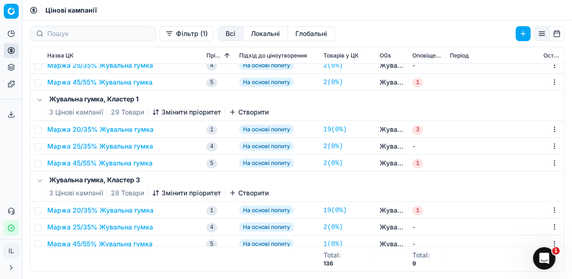
scroll to position [61, 0]
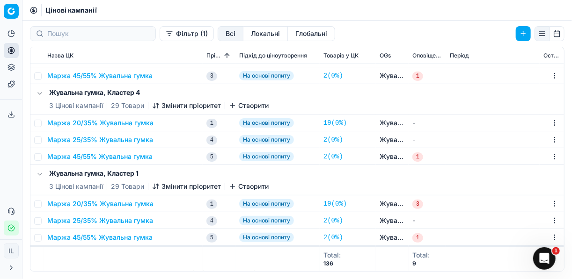
click at [160, 36] on button "Фільтр (1)" at bounding box center [187, 33] width 54 height 15
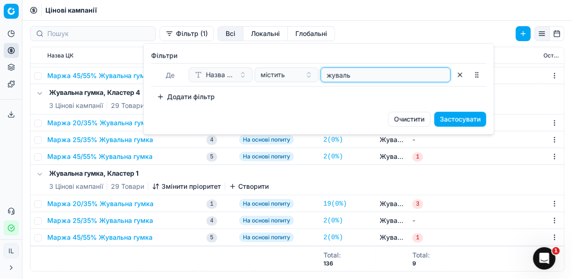
drag, startPoint x: 358, startPoint y: 79, endPoint x: 326, endPoint y: 67, distance: 33.9
click at [326, 68] on input "жуваль" at bounding box center [386, 75] width 122 height 14
type input "цукерк"
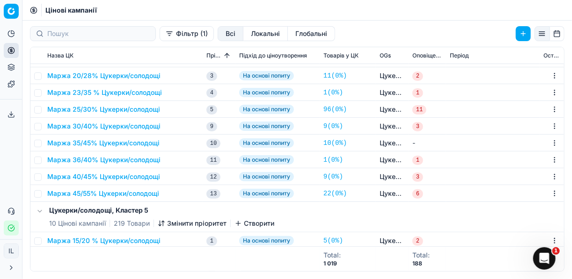
scroll to position [0, 0]
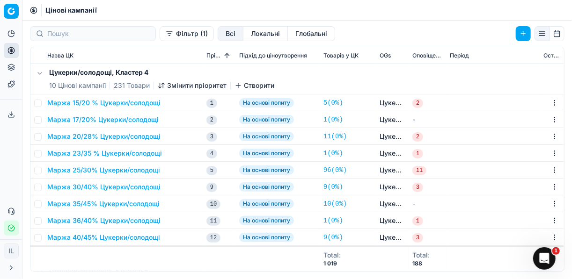
click at [160, 39] on button "Фільтр (1)" at bounding box center [187, 33] width 54 height 15
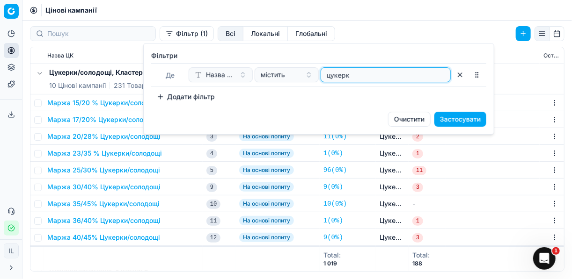
drag, startPoint x: 350, startPoint y: 78, endPoint x: 319, endPoint y: 74, distance: 30.6
click at [319, 74] on div "Назва ЦК містить цукерк" at bounding box center [320, 74] width 262 height 15
type input "солодощ"
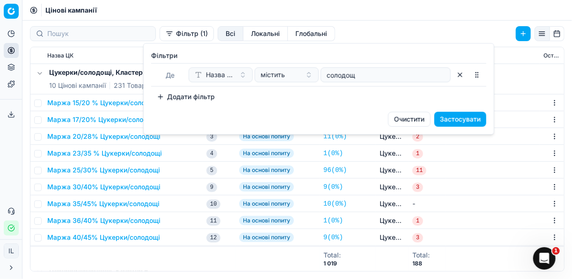
click at [458, 117] on button "Застосувати" at bounding box center [460, 119] width 52 height 15
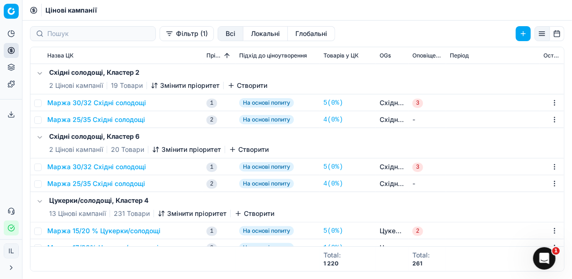
click at [160, 34] on button "Фільтр (1)" at bounding box center [187, 33] width 54 height 15
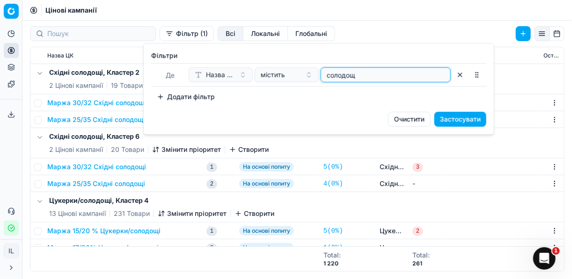
drag, startPoint x: 362, startPoint y: 78, endPoint x: 322, endPoint y: 74, distance: 39.4
click at [322, 74] on div "солодощ" at bounding box center [386, 74] width 130 height 15
type input "цукерк"
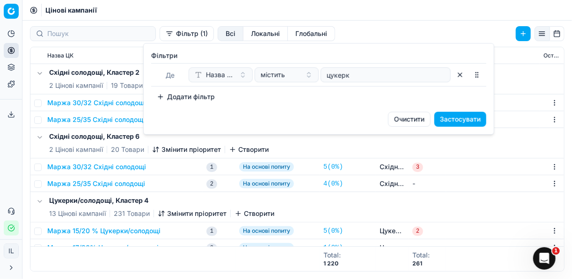
click at [448, 117] on button "Застосувати" at bounding box center [460, 119] width 52 height 15
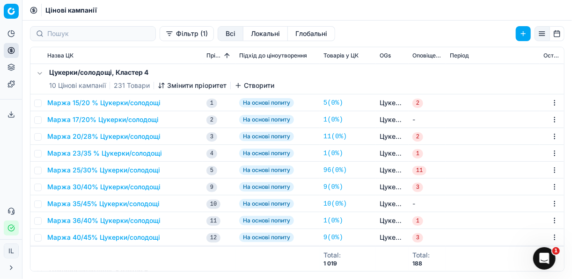
click at [160, 35] on button "Фільтр (1)" at bounding box center [187, 33] width 54 height 15
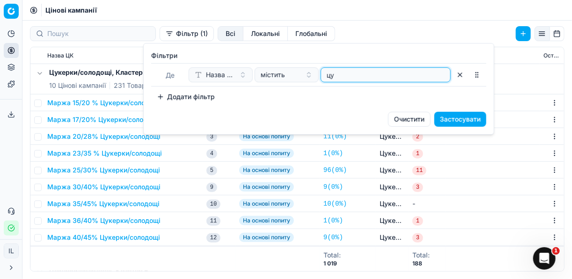
type input "ц"
type input "йог"
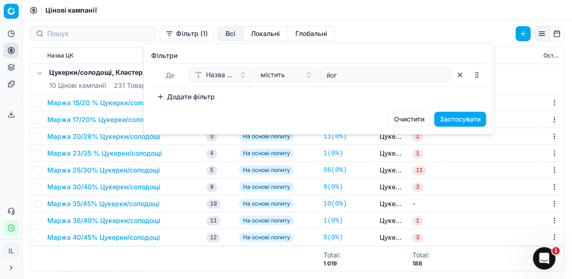
click at [475, 120] on button "Застосувати" at bounding box center [460, 119] width 52 height 15
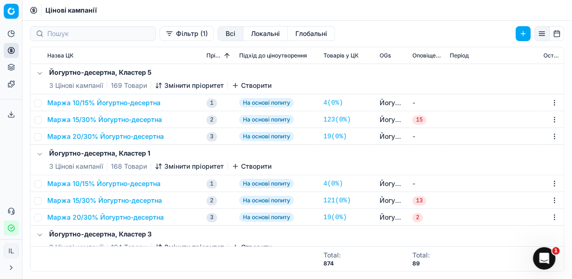
click at [94, 137] on button "Маржа 20/30% Йогуртно-десертна" at bounding box center [105, 136] width 117 height 9
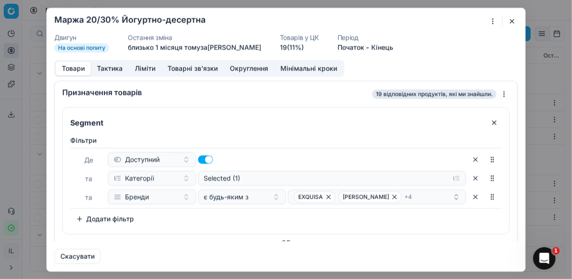
click at [510, 19] on button "button" at bounding box center [511, 20] width 11 height 11
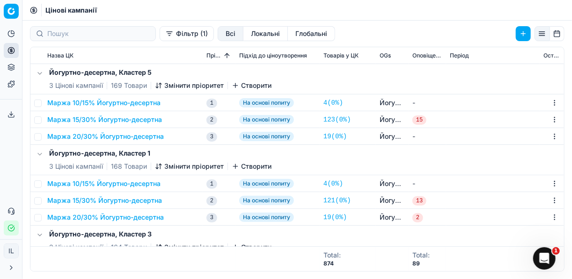
click at [58, 134] on button "Маржа 20/30% Йогуртно-десертна" at bounding box center [105, 136] width 117 height 9
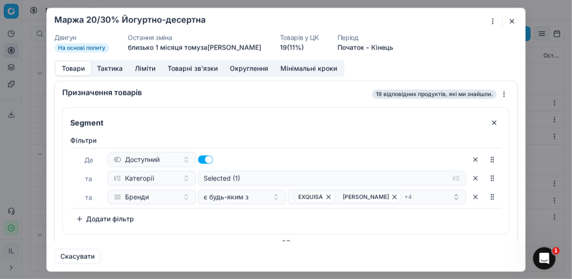
click at [516, 21] on button "button" at bounding box center [511, 20] width 11 height 11
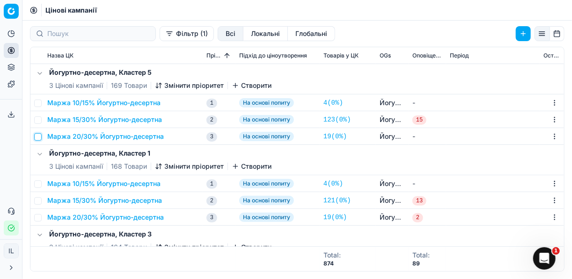
click at [40, 136] on input "checkbox" at bounding box center [37, 136] width 7 height 7
checkbox input "true"
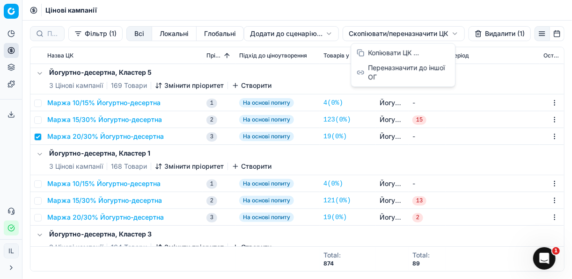
click at [360, 32] on html "Pricing platform Аналітика Цінова оптимізація Асортимент продукції Шаблони Серв…" at bounding box center [286, 139] width 572 height 279
click at [371, 51] on div "Копіювати ЦК ..." at bounding box center [403, 52] width 100 height 15
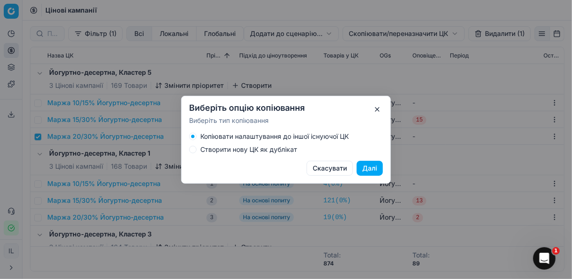
click at [193, 150] on button "Створити нову ЦК як дублікат" at bounding box center [192, 149] width 7 height 7
click at [367, 166] on button "Далі" at bounding box center [370, 168] width 26 height 15
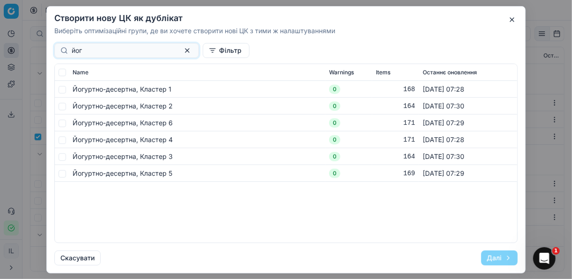
type input "йог"
click at [62, 175] on input "checkbox" at bounding box center [61, 173] width 7 height 7
checkbox input "true"
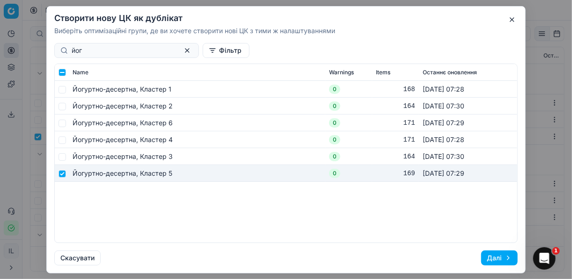
click at [489, 257] on button "Далі" at bounding box center [499, 258] width 37 height 15
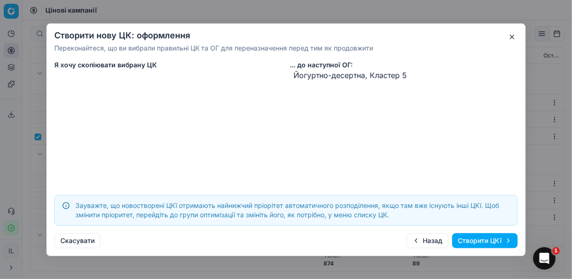
click at [484, 241] on button "Створити ЦКї" at bounding box center [485, 241] width 66 height 15
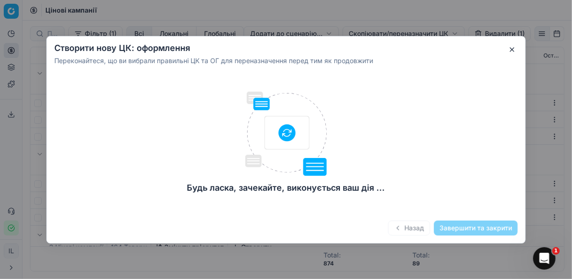
checkbox input "false"
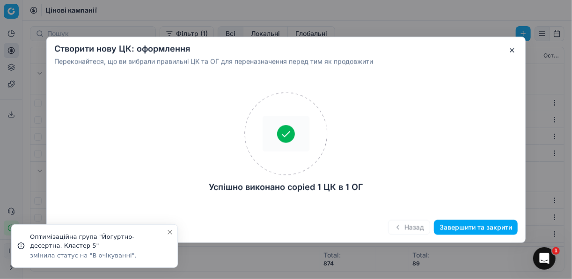
click at [468, 227] on button "Завершити та закрити" at bounding box center [476, 227] width 84 height 15
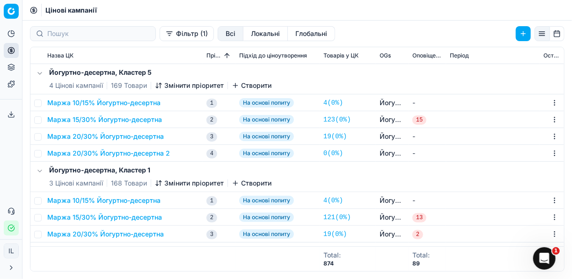
click at [88, 153] on button "Маржа 20/30% Йогуртно-десертна 2" at bounding box center [108, 153] width 123 height 9
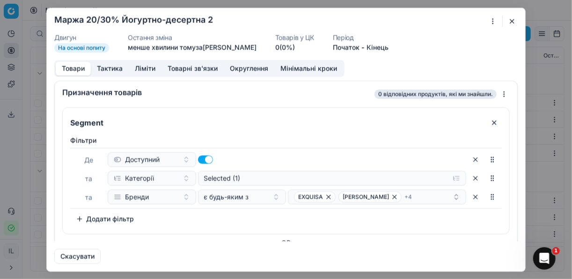
click at [489, 20] on div "Ми зберігаємо налаштування ЦК. Будь ласка, зачекайте, це може зайняти декілька …" at bounding box center [286, 139] width 572 height 279
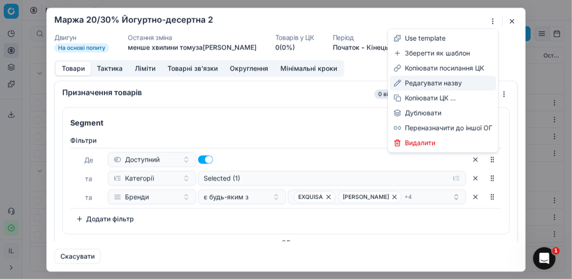
click at [421, 82] on div "Редагувати назву" at bounding box center [443, 83] width 106 height 15
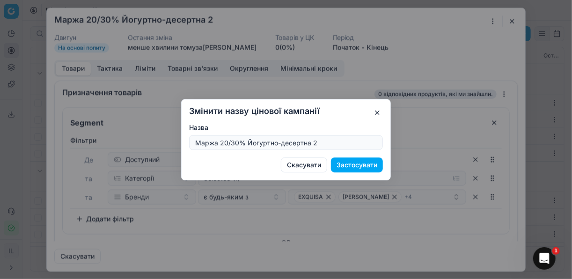
click at [228, 140] on input "Маржа 20/30% Йогуртно-десертна 2" at bounding box center [285, 143] width 185 height 14
click at [236, 142] on input "Маржа 25/30% Йогуртно-десертна 2" at bounding box center [285, 143] width 185 height 14
type input "Маржа 25/35% Йогуртно-десертна 2"
click at [365, 166] on button "Застосувати" at bounding box center [357, 165] width 52 height 15
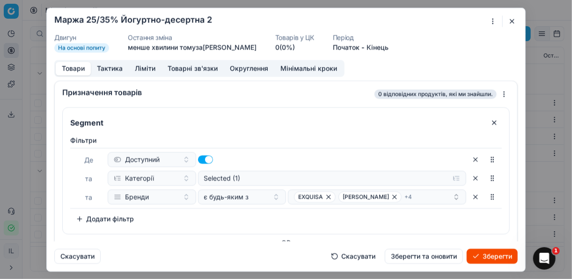
click at [139, 68] on button "Ліміти" at bounding box center [145, 69] width 33 height 14
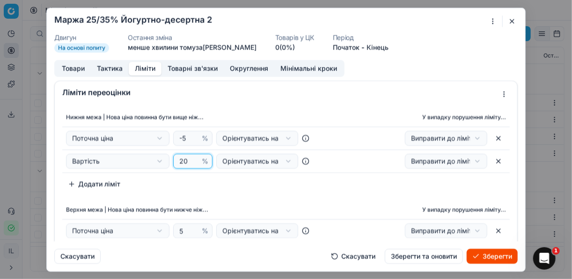
click at [184, 161] on input "20" at bounding box center [188, 161] width 22 height 14
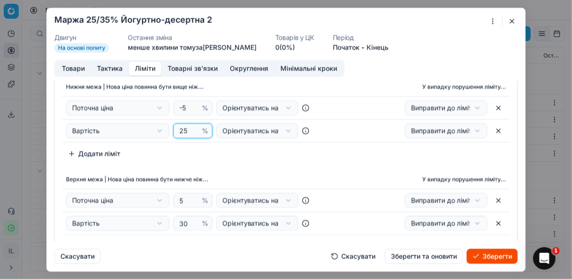
scroll to position [37, 0]
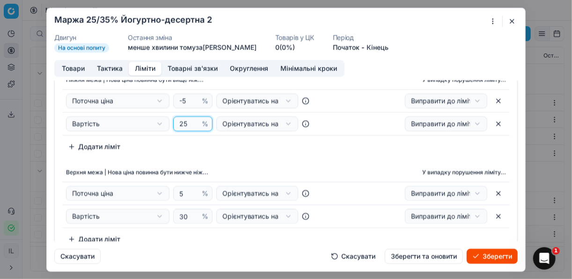
type input "25"
click at [188, 214] on input "30" at bounding box center [188, 217] width 22 height 14
type input "35"
click at [74, 69] on button "Товари" at bounding box center [73, 69] width 35 height 14
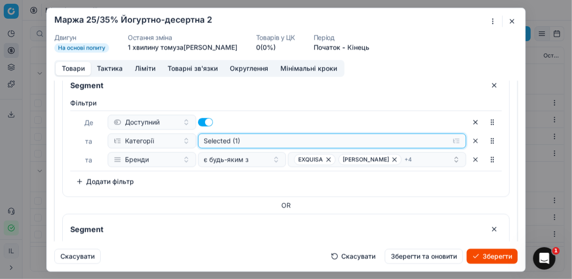
click at [252, 140] on div "Selected (1)" at bounding box center [324, 140] width 241 height 9
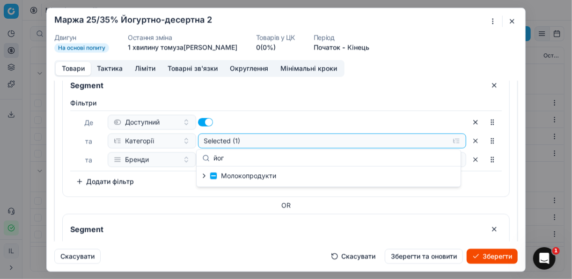
type input "йог"
click at [202, 176] on icon "button" at bounding box center [203, 175] width 7 height 7
click at [224, 187] on icon "button" at bounding box center [225, 188] width 2 height 4
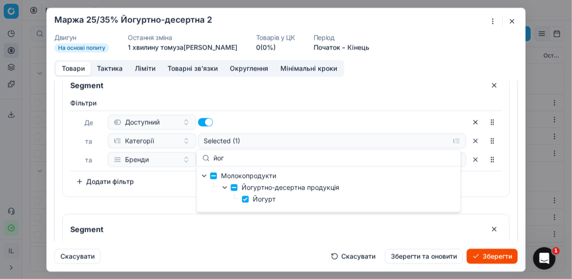
click at [469, 122] on button "button" at bounding box center [475, 122] width 15 height 15
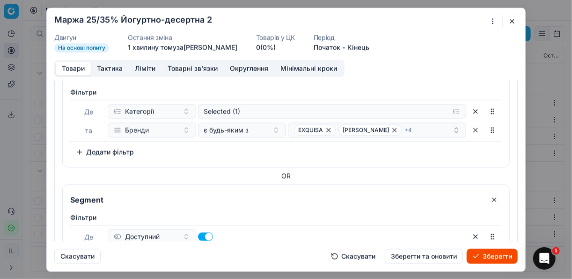
scroll to position [30, 0]
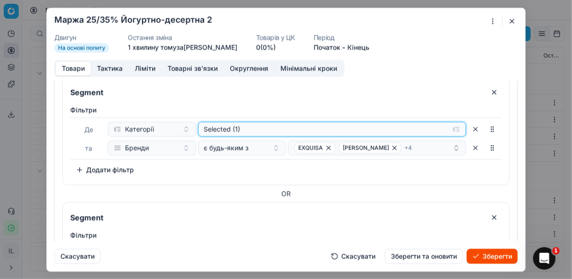
click at [243, 131] on div "Selected (1)" at bounding box center [324, 128] width 241 height 9
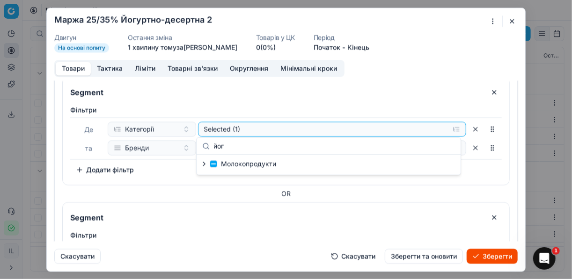
type input "йог"
click at [204, 164] on icon "button" at bounding box center [203, 164] width 7 height 7
click at [226, 178] on icon "button" at bounding box center [224, 175] width 7 height 7
click at [432, 166] on div "Молокопродукти Йогуртно-десертна продукція Йогурт" at bounding box center [329, 177] width 264 height 45
click at [487, 92] on button "button" at bounding box center [494, 92] width 15 height 15
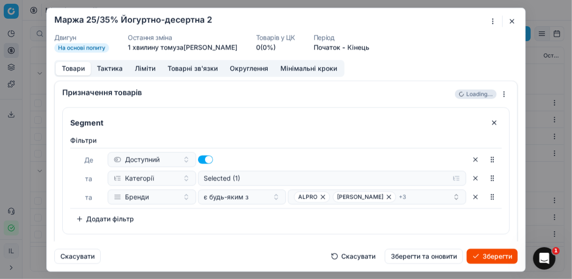
scroll to position [18, 0]
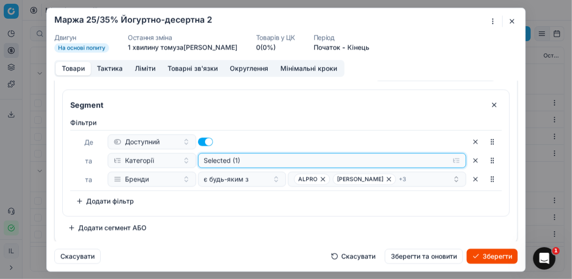
click at [252, 164] on div "Selected (1)" at bounding box center [324, 160] width 241 height 9
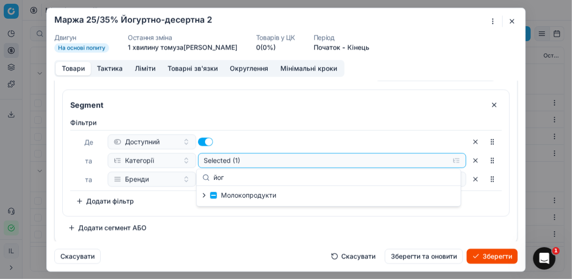
type input "йог"
click at [203, 194] on icon "button" at bounding box center [203, 195] width 7 height 7
click at [222, 208] on icon "button" at bounding box center [224, 207] width 7 height 7
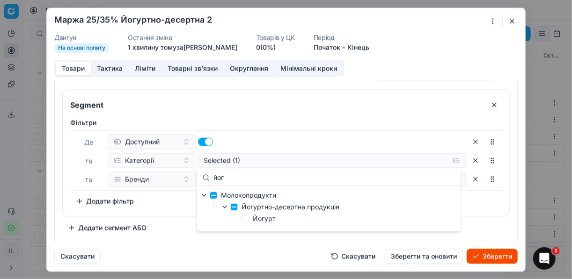
click at [352, 140] on div "Доступний" at bounding box center [287, 141] width 358 height 15
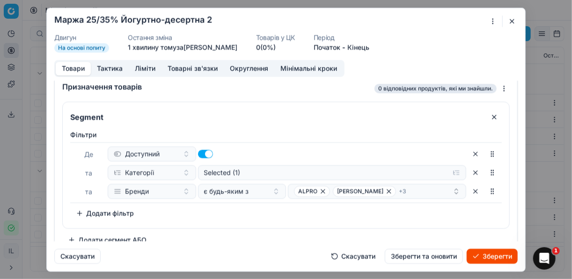
scroll to position [0, 0]
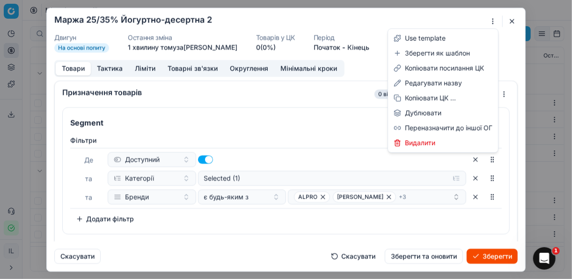
click at [491, 21] on div "Ми зберігаємо налаштування ЦК. Будь ласка, зачекайте, це може зайняти декілька …" at bounding box center [286, 139] width 572 height 279
click at [417, 85] on div "Редагувати назву" at bounding box center [443, 83] width 106 height 15
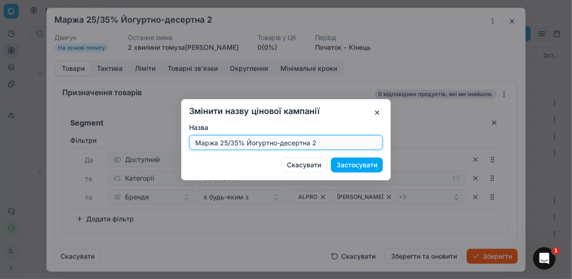
click at [322, 142] on input "Маржа 25/35% Йогуртно-десертна 2" at bounding box center [285, 143] width 185 height 14
type input "Маржа 25/35% Йогуртно-десертна"
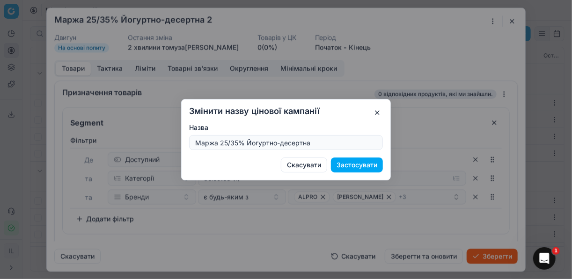
click at [367, 164] on button "Застосувати" at bounding box center [357, 165] width 52 height 15
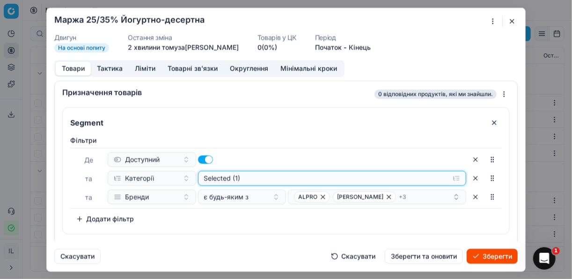
click at [453, 176] on button "Selected (1)" at bounding box center [332, 178] width 269 height 15
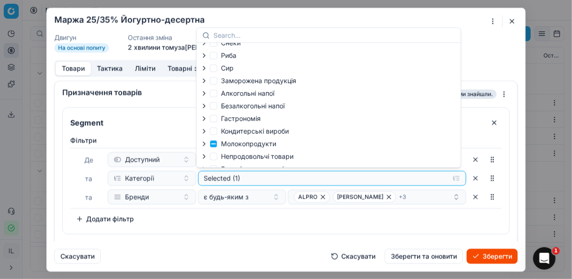
scroll to position [32, 0]
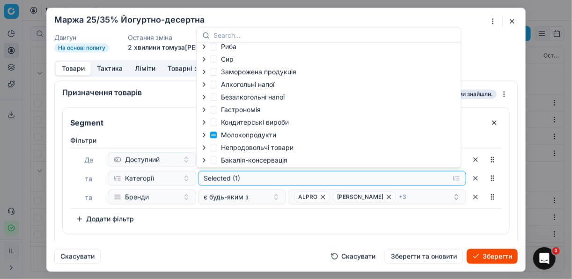
click at [203, 135] on icon "button" at bounding box center [203, 135] width 7 height 7
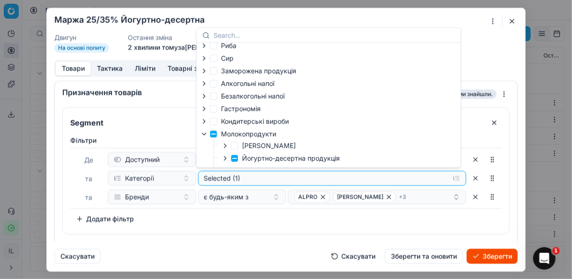
click at [222, 161] on icon "button" at bounding box center [224, 158] width 7 height 7
click at [223, 160] on icon "button" at bounding box center [224, 158] width 7 height 7
click at [226, 160] on icon "button" at bounding box center [224, 158] width 7 height 7
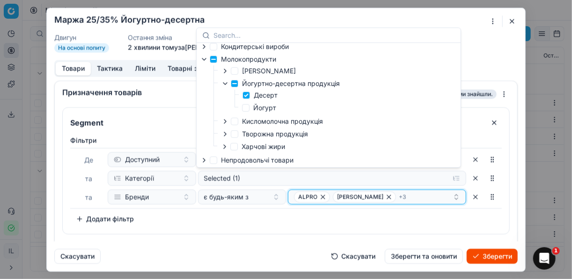
click at [421, 202] on button "ALPRO [PERSON_NAME] + 3" at bounding box center [377, 197] width 178 height 15
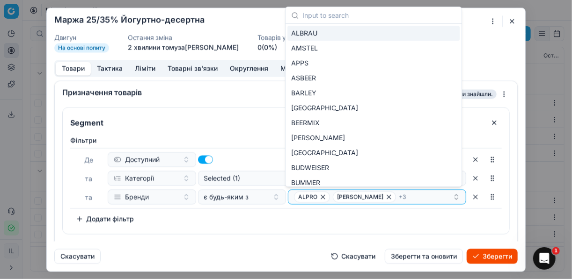
click at [433, 227] on div "Фiльтри [PERSON_NAME] та Категорії Selected (1) та Бренди є будь-яким з ALPRO […" at bounding box center [286, 183] width 446 height 102
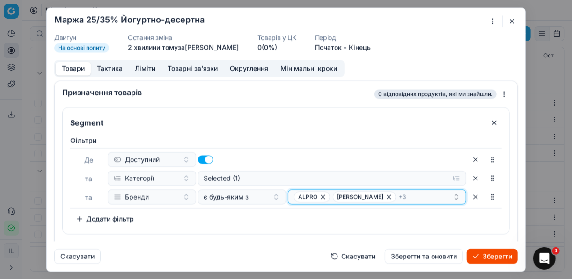
click at [406, 194] on div "ALPRO [PERSON_NAME] + 3" at bounding box center [373, 196] width 159 height 11
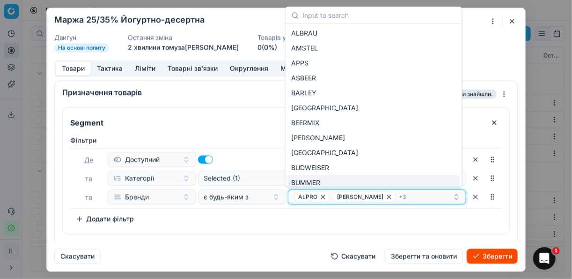
click at [321, 197] on icon "button" at bounding box center [323, 197] width 4 height 4
click at [348, 197] on icon "button" at bounding box center [350, 197] width 4 height 4
click at [322, 197] on icon "button" at bounding box center [325, 196] width 7 height 7
click at [320, 197] on span "ЛАКТЕЛЬ" at bounding box center [311, 196] width 27 height 7
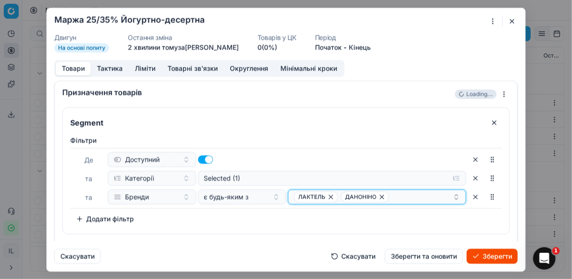
click at [328, 197] on icon "button" at bounding box center [330, 196] width 7 height 7
click at [331, 197] on icon "button" at bounding box center [334, 196] width 7 height 7
click at [307, 194] on button "Select a value" at bounding box center [377, 197] width 178 height 15
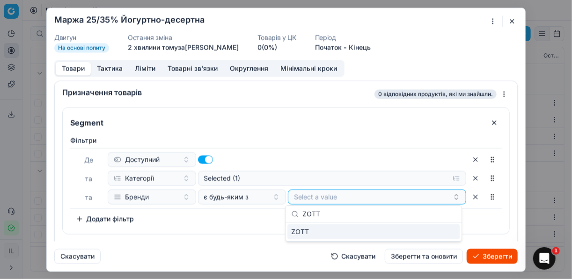
type input "ZOTT"
click at [453, 235] on div "ZOTT" at bounding box center [373, 232] width 172 height 15
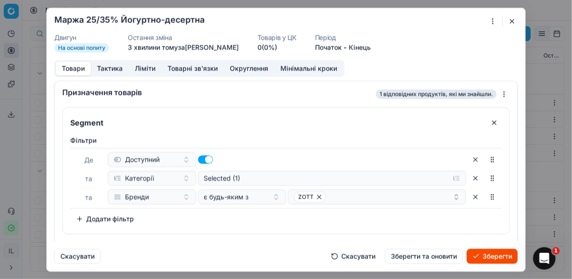
click at [269, 238] on div "Segment Фiльтри Де Доступний та Категорії Selected (1) та Бренди є будь-яким з …" at bounding box center [285, 180] width 447 height 146
click at [498, 257] on button "Зберегти" at bounding box center [492, 256] width 51 height 15
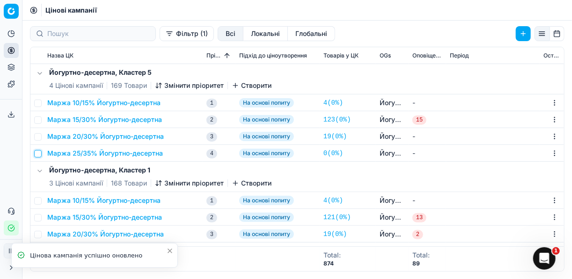
click at [38, 154] on input "checkbox" at bounding box center [37, 153] width 7 height 7
checkbox input "true"
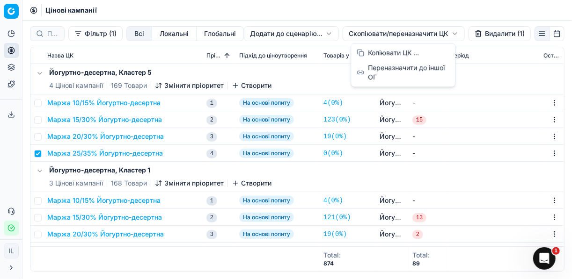
click at [356, 33] on html "Pricing platform Аналітика Цінова оптимізація Асортимент продукції Шаблони Серв…" at bounding box center [286, 139] width 572 height 279
click at [381, 51] on div "Копіювати ЦК ..." at bounding box center [403, 52] width 100 height 15
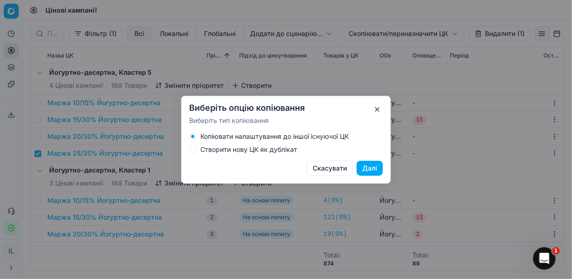
click at [193, 149] on button "Створити нову ЦК як дублікат" at bounding box center [192, 149] width 7 height 7
click at [370, 168] on button "Далі" at bounding box center [370, 168] width 26 height 15
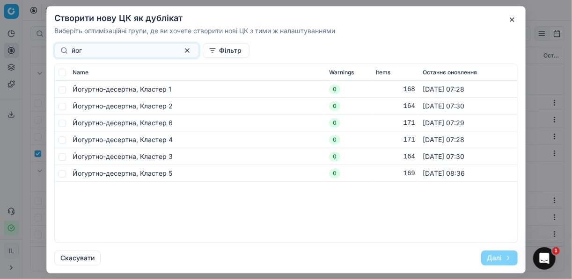
type input "йог"
click at [61, 92] on input "checkbox" at bounding box center [61, 89] width 7 height 7
checkbox input "true"
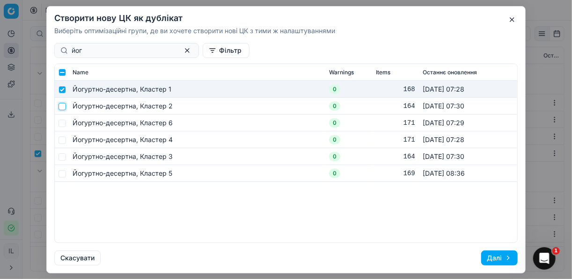
click at [64, 108] on input "checkbox" at bounding box center [61, 105] width 7 height 7
checkbox input "true"
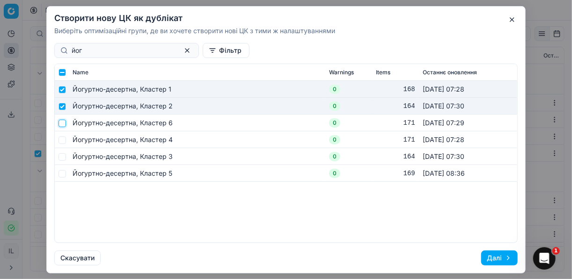
click at [61, 124] on input "checkbox" at bounding box center [61, 122] width 7 height 7
checkbox input "true"
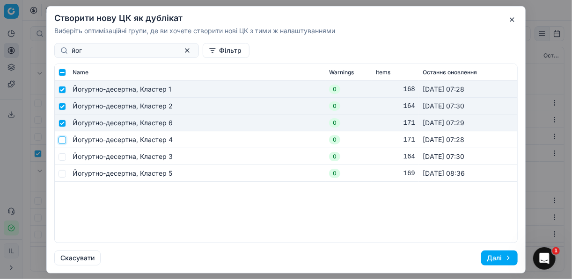
click at [64, 139] on input "checkbox" at bounding box center [61, 139] width 7 height 7
checkbox input "true"
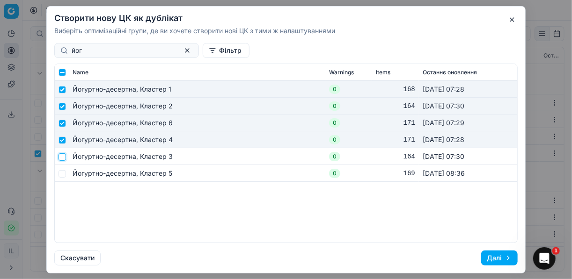
click at [64, 157] on input "checkbox" at bounding box center [61, 156] width 7 height 7
checkbox input "true"
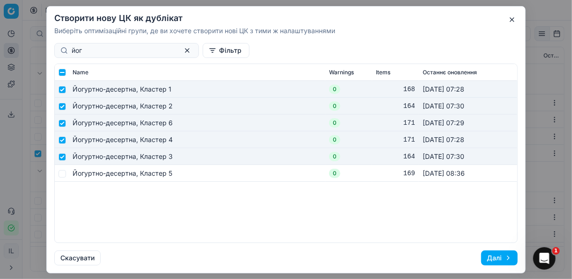
click at [496, 256] on button "Далі" at bounding box center [499, 258] width 37 height 15
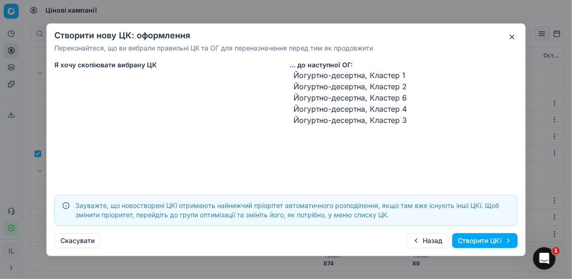
click at [479, 241] on button "Створити ЦКї" at bounding box center [485, 241] width 66 height 15
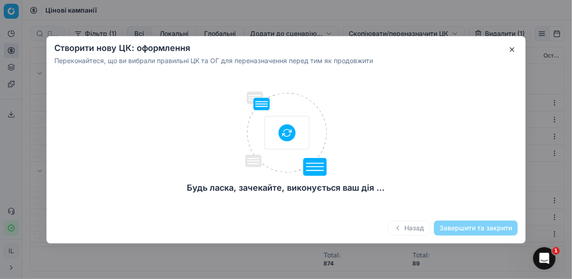
checkbox input "false"
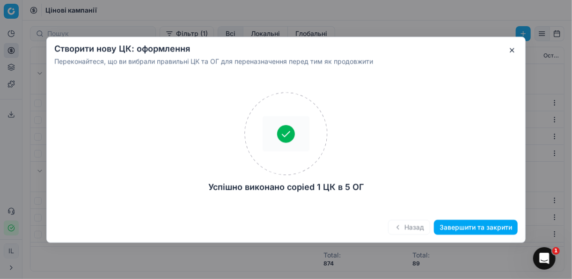
click at [466, 228] on button "Завершити та закрити" at bounding box center [476, 227] width 84 height 15
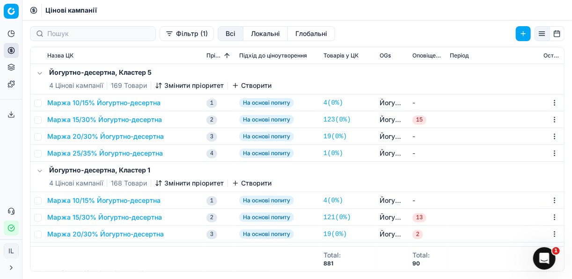
click at [160, 37] on button "Фільтр (1)" at bounding box center [187, 33] width 54 height 15
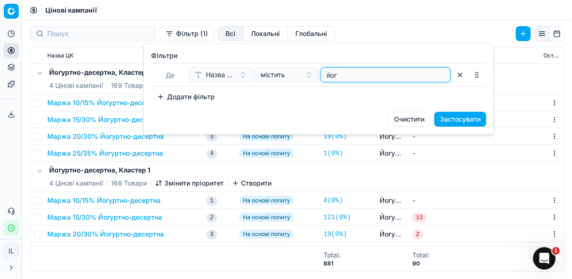
drag, startPoint x: 343, startPoint y: 74, endPoint x: 323, endPoint y: 71, distance: 19.9
click at [323, 71] on div "йог" at bounding box center [386, 74] width 130 height 15
type input "цуке"
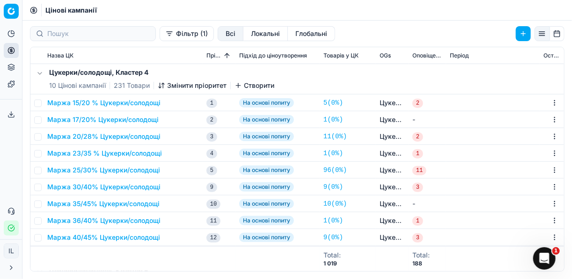
click at [97, 206] on button "Маржа 35/45% Цукерки/солодощі" at bounding box center [103, 203] width 112 height 9
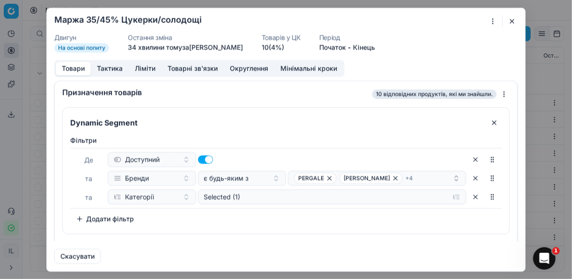
click at [510, 22] on button "button" at bounding box center [511, 20] width 11 height 11
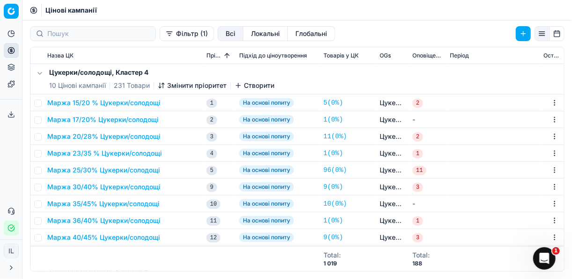
click at [108, 102] on button "Маржа 15/20 % Цукерки/солодощі" at bounding box center [103, 102] width 113 height 9
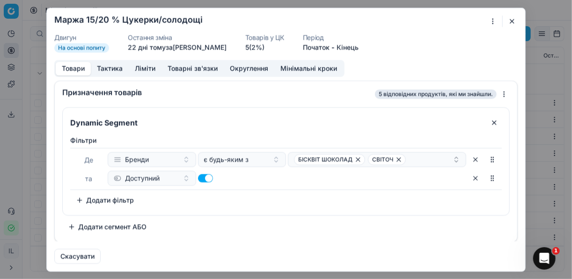
click at [509, 22] on button "button" at bounding box center [511, 20] width 11 height 11
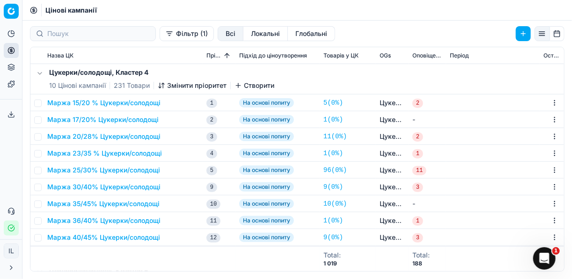
click at [97, 204] on button "Маржа 35/45% Цукерки/солодощі" at bounding box center [103, 203] width 112 height 9
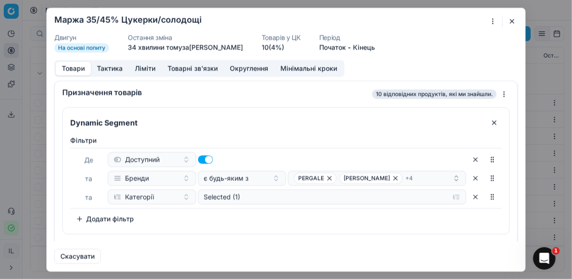
click at [468, 197] on button "button" at bounding box center [475, 197] width 15 height 15
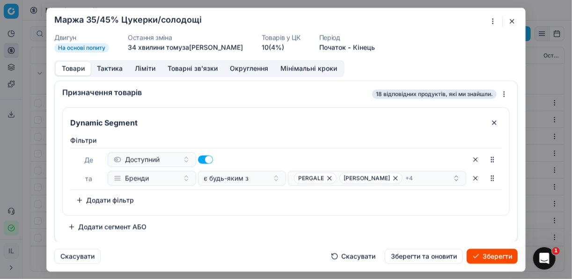
click at [480, 257] on button "Зберегти" at bounding box center [492, 256] width 51 height 15
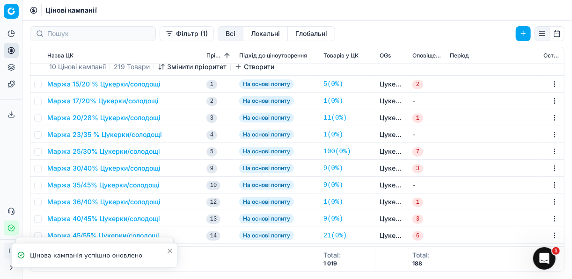
scroll to position [300, 0]
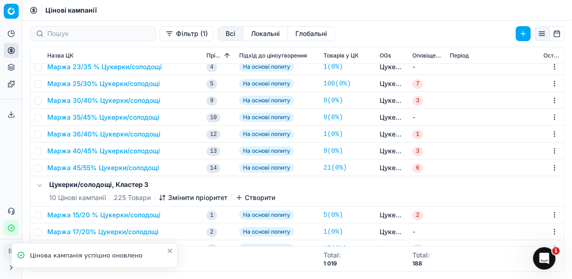
click at [120, 119] on button "Маржа 35/45% Цукерки/солодощі" at bounding box center [103, 117] width 112 height 9
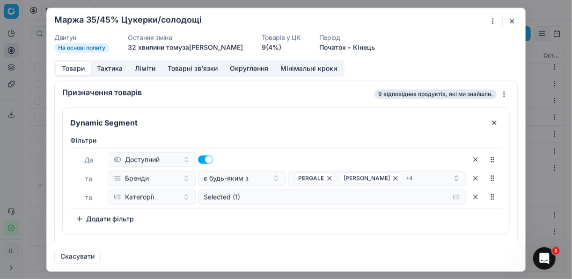
click at [470, 197] on button "button" at bounding box center [475, 197] width 15 height 15
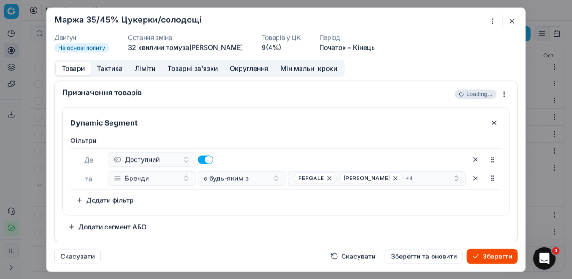
click at [502, 258] on button "Зберегти" at bounding box center [492, 256] width 51 height 15
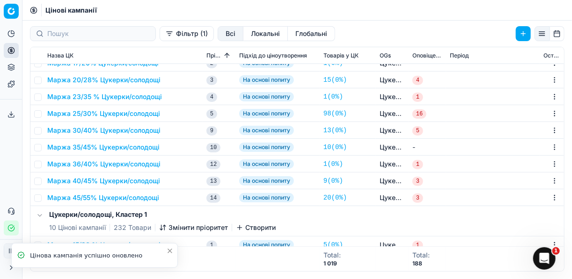
scroll to position [487, 0]
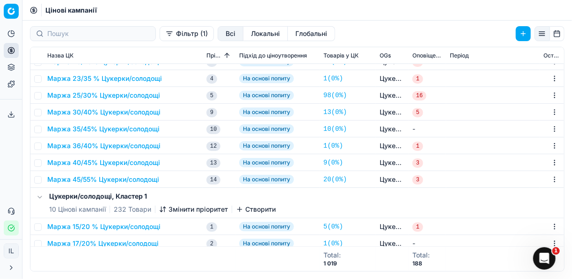
click at [120, 128] on button "Маржа 35/45% Цукерки/солодощі" at bounding box center [103, 128] width 112 height 9
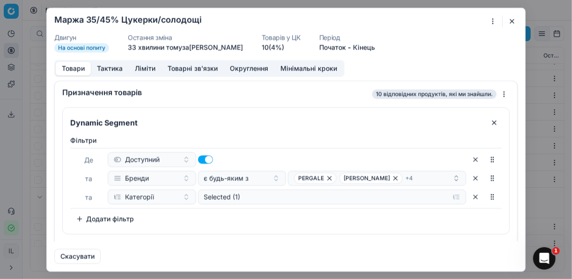
click at [473, 202] on button "button" at bounding box center [475, 197] width 15 height 15
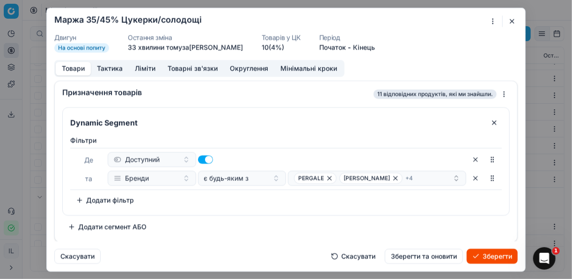
click at [483, 259] on button "Зберегти" at bounding box center [492, 256] width 51 height 15
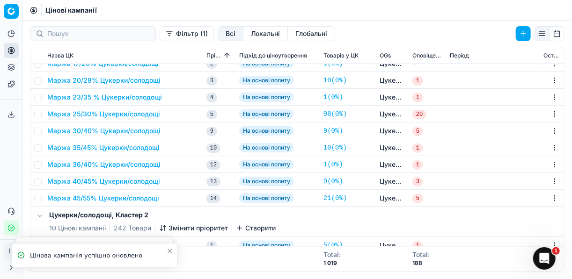
scroll to position [711, 0]
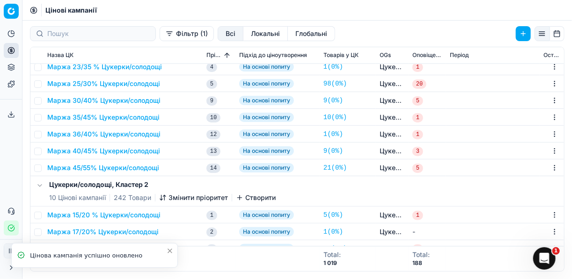
click at [140, 120] on button "Маржа 35/45% Цукерки/солодощі" at bounding box center [103, 117] width 112 height 9
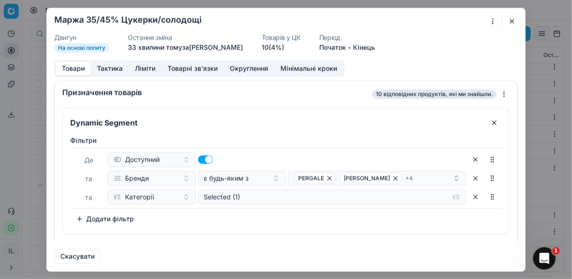
click at [472, 198] on button "button" at bounding box center [475, 197] width 15 height 15
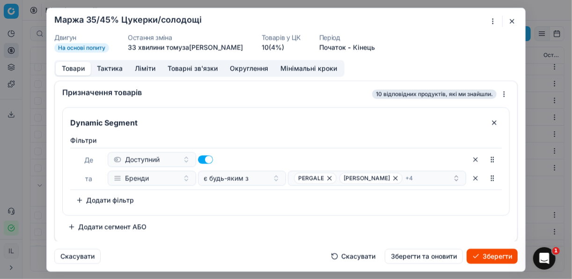
click at [495, 257] on button "Зберегти" at bounding box center [492, 256] width 51 height 15
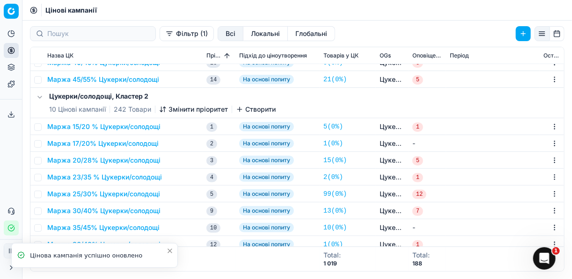
scroll to position [824, 0]
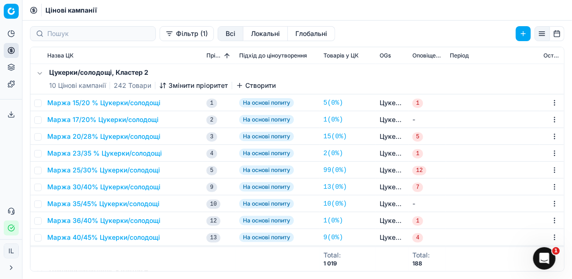
click at [93, 204] on button "Маржа 35/45% Цукерки/солодощі" at bounding box center [103, 203] width 112 height 9
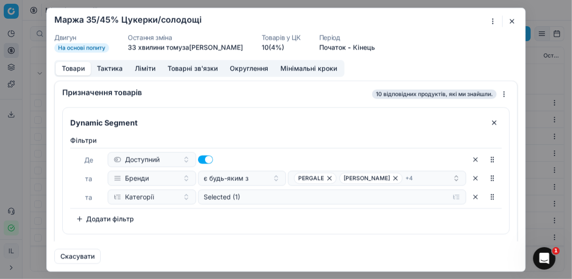
click at [469, 198] on button "button" at bounding box center [475, 197] width 15 height 15
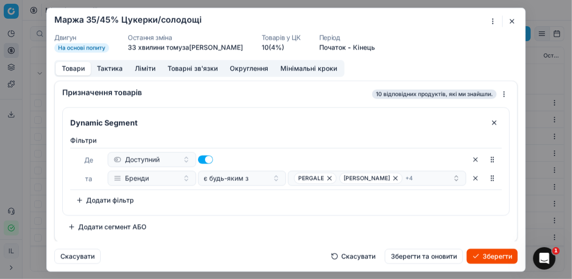
click at [494, 255] on button "Зберегти" at bounding box center [492, 256] width 51 height 15
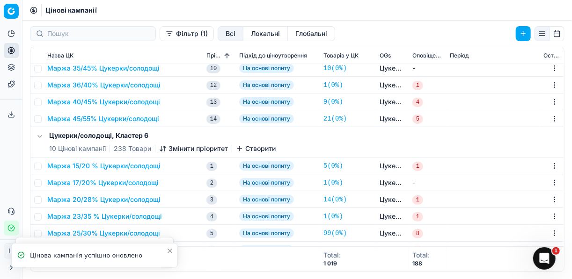
scroll to position [1045, 0]
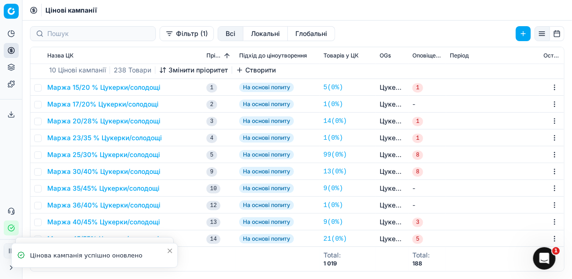
click at [105, 185] on button "Маржа 35/45% Цукерки/солодощі" at bounding box center [103, 188] width 112 height 9
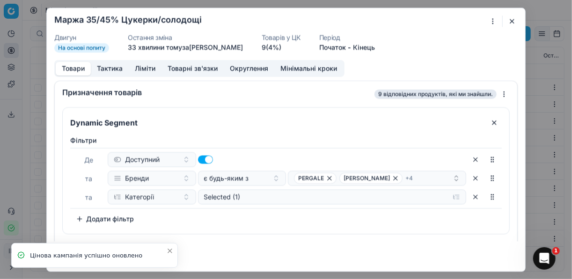
click at [468, 199] on button "button" at bounding box center [475, 197] width 15 height 15
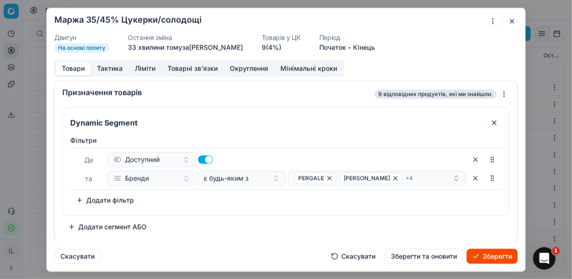
click at [497, 255] on button "Зберегти" at bounding box center [492, 256] width 51 height 15
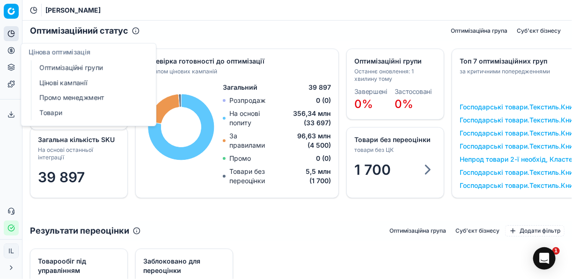
click at [73, 72] on link "Оптимізаційні групи" at bounding box center [90, 67] width 109 height 13
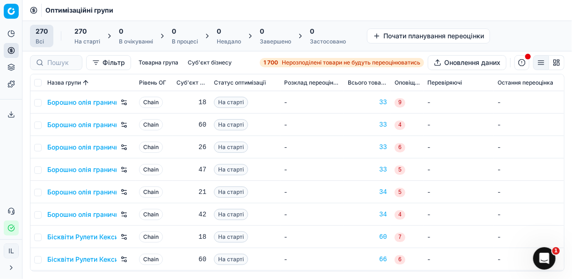
click at [274, 64] on strong "1 700" at bounding box center [270, 62] width 15 height 7
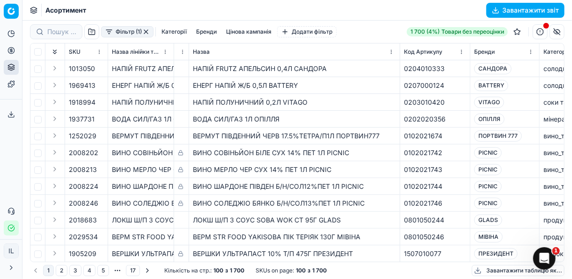
click at [112, 33] on button "Фільтр (1)" at bounding box center [127, 31] width 52 height 11
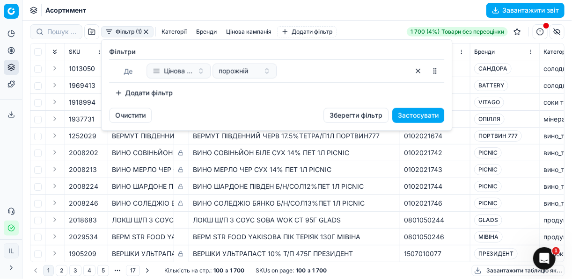
click at [123, 92] on button "Додати фільтр" at bounding box center [143, 93] width 69 height 15
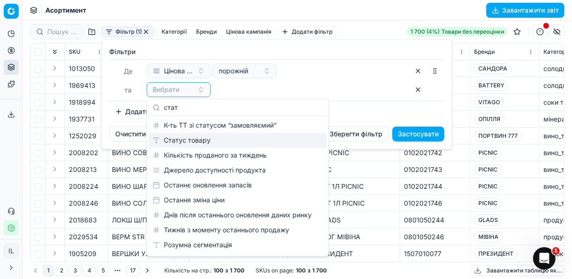
type input "стат"
click at [218, 141] on div "Статус товару" at bounding box center [238, 140] width 178 height 15
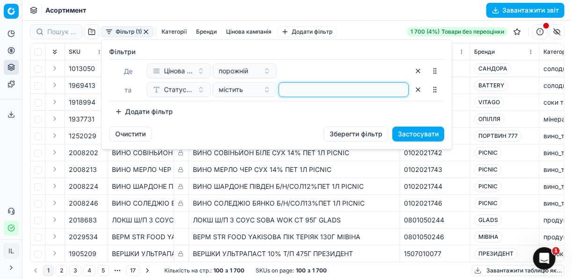
click at [307, 88] on input at bounding box center [344, 90] width 122 height 14
type input "1"
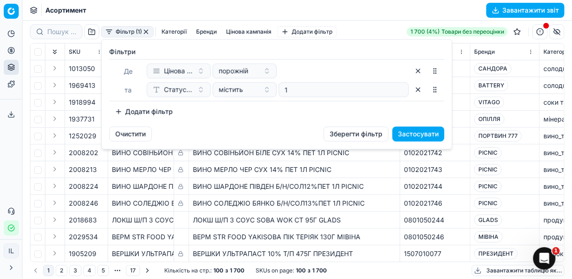
click at [118, 111] on button "Додати фільтр" at bounding box center [143, 111] width 69 height 15
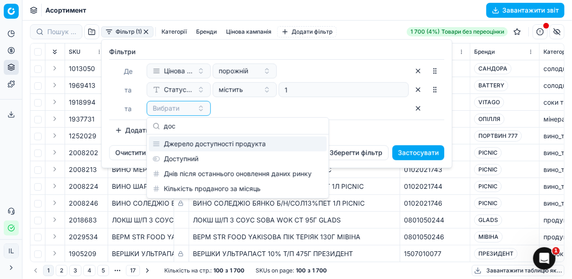
type input "дос"
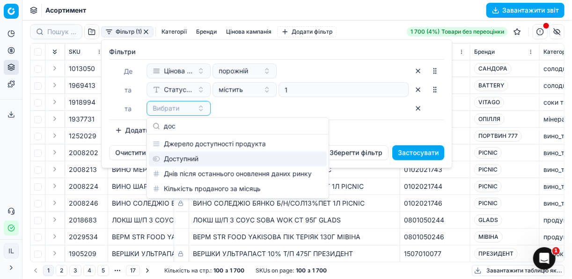
click at [197, 158] on div "Доступний" at bounding box center [238, 159] width 178 height 15
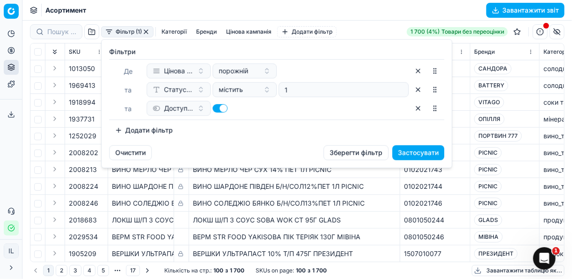
click at [115, 134] on button "Додати фільтр" at bounding box center [143, 130] width 69 height 15
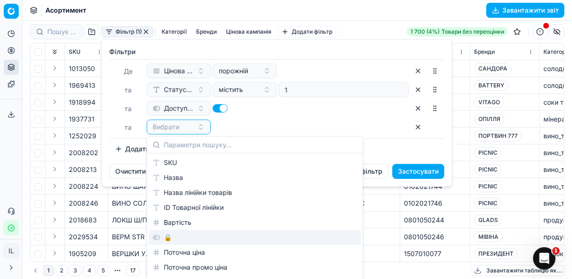
click at [163, 236] on div "🔒" at bounding box center [255, 237] width 212 height 15
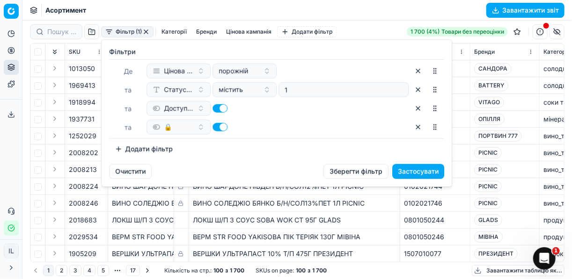
click at [216, 129] on button "button" at bounding box center [219, 127] width 15 height 8
checkbox input "false"
click at [428, 170] on button "Застосувати" at bounding box center [418, 171] width 52 height 15
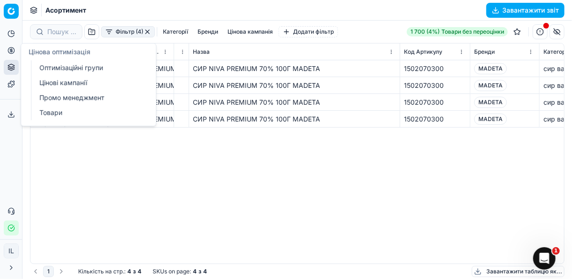
click at [11, 49] on icon at bounding box center [11, 51] width 0 height 4
click at [56, 66] on link "Оптимізаційні групи" at bounding box center [90, 67] width 109 height 13
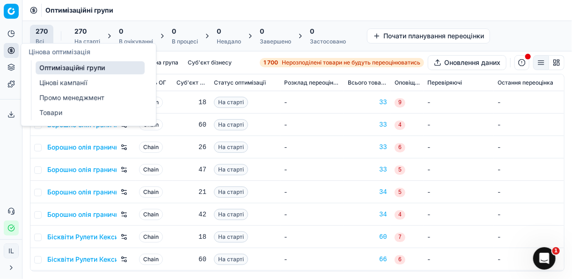
click at [58, 82] on link "Цінові кампанії" at bounding box center [90, 82] width 109 height 13
